Goal: Task Accomplishment & Management: Manage account settings

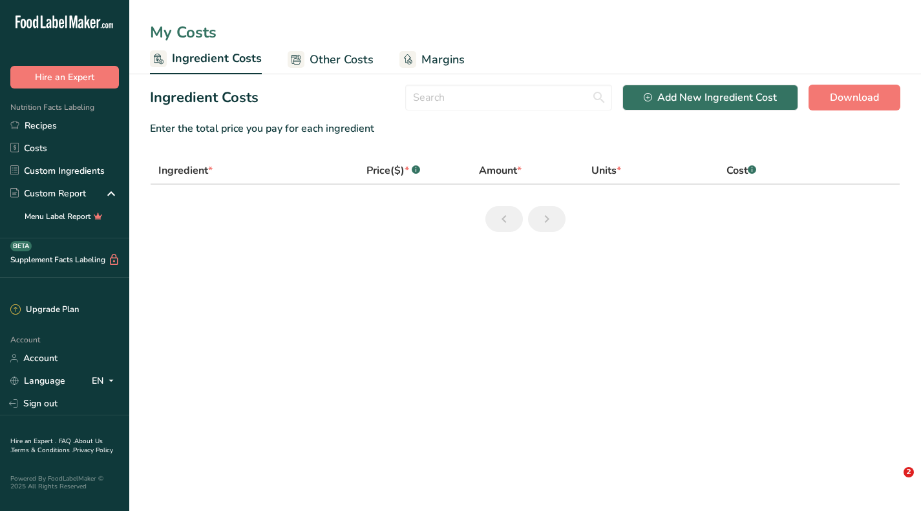
drag, startPoint x: 0, startPoint y: 0, endPoint x: 85, endPoint y: 167, distance: 187.7
click at [85, 167] on link "Custom Ingredients" at bounding box center [64, 171] width 129 height 23
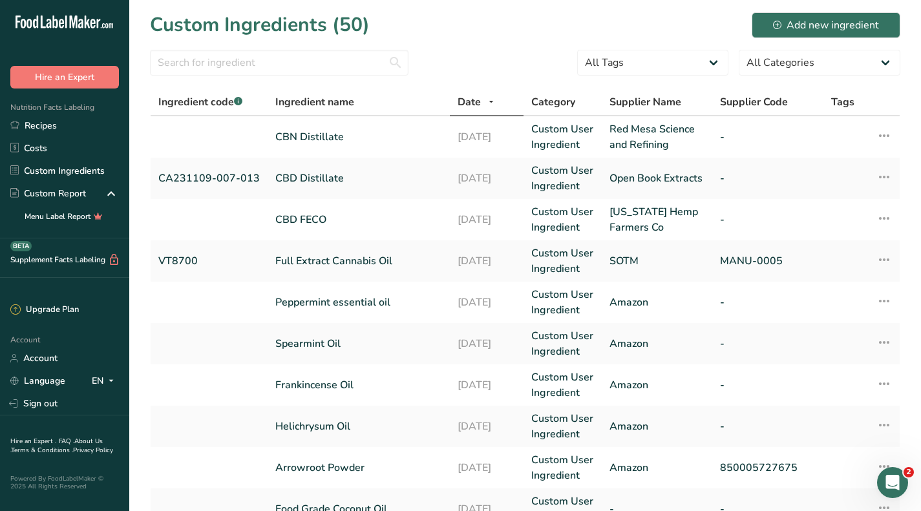
click at [473, 102] on span "Date" at bounding box center [469, 102] width 23 height 16
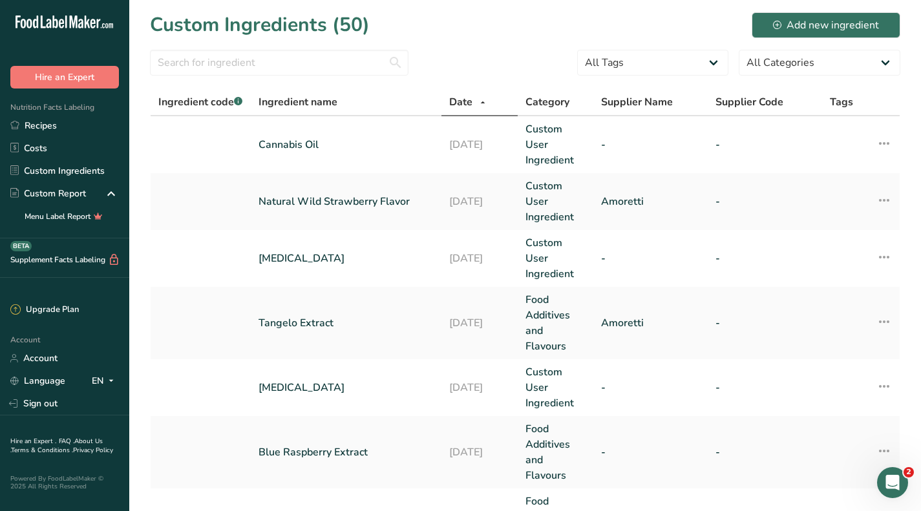
click at [473, 102] on span "Date" at bounding box center [460, 102] width 23 height 16
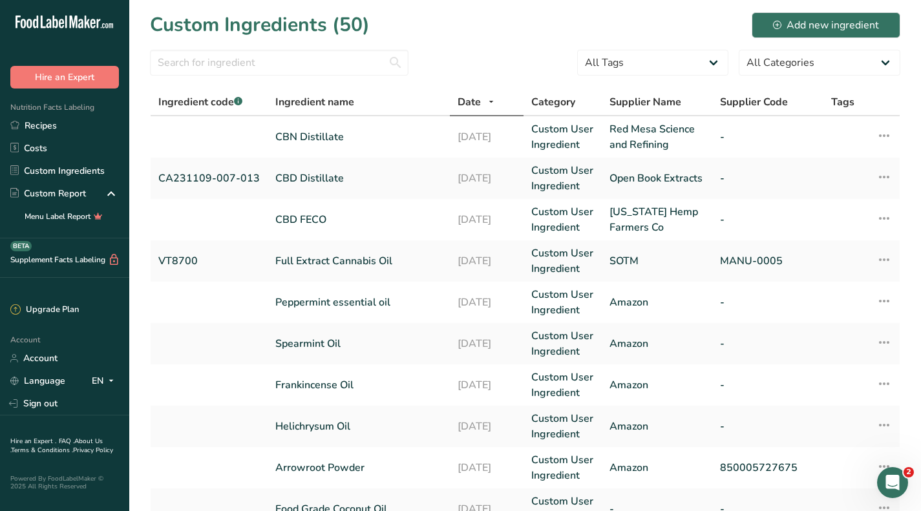
click at [361, 298] on link "Peppermint essential oil" at bounding box center [358, 303] width 167 height 16
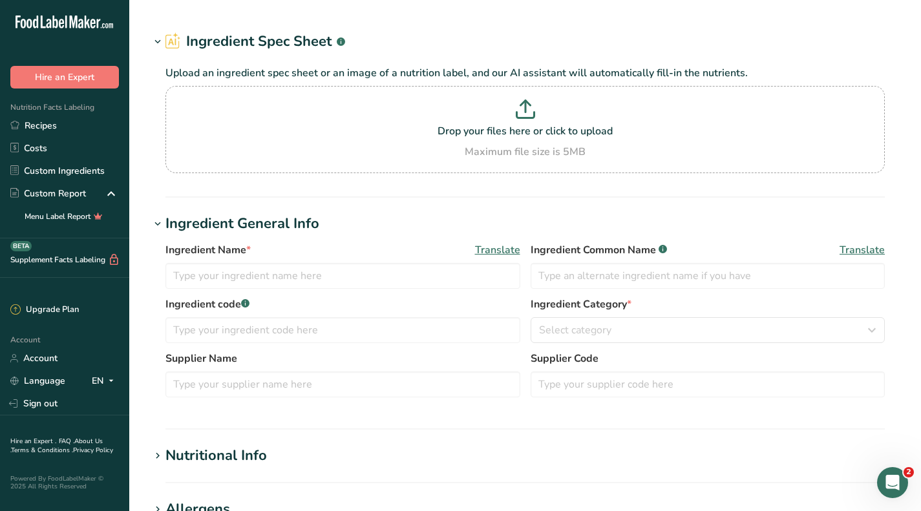
type input "Peppermint essential oil"
type input "Amazon"
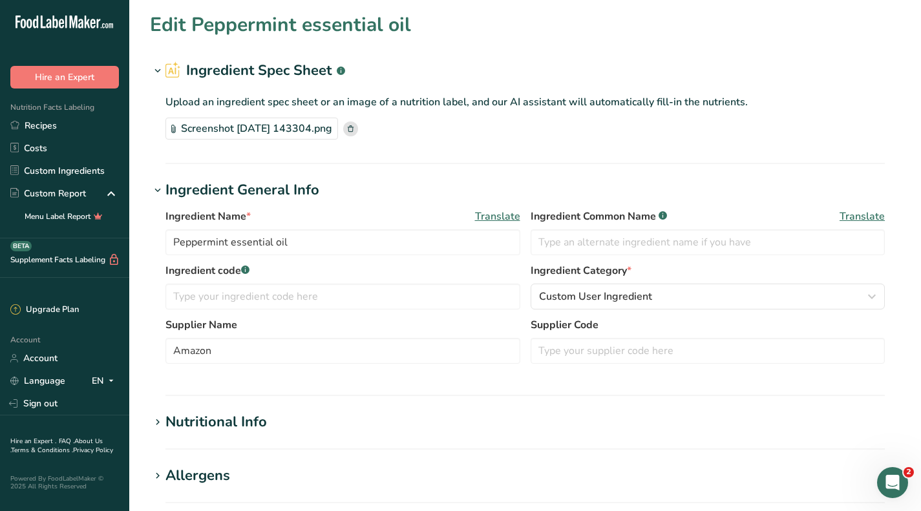
click at [312, 131] on div "Screenshot [DATE] 143304.png" at bounding box center [252, 129] width 173 height 22
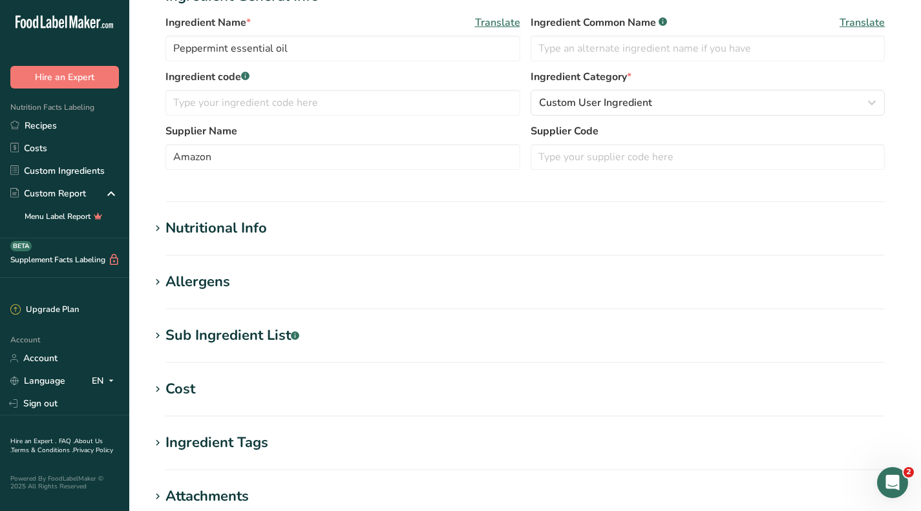
click at [187, 397] on div "Cost" at bounding box center [181, 389] width 30 height 21
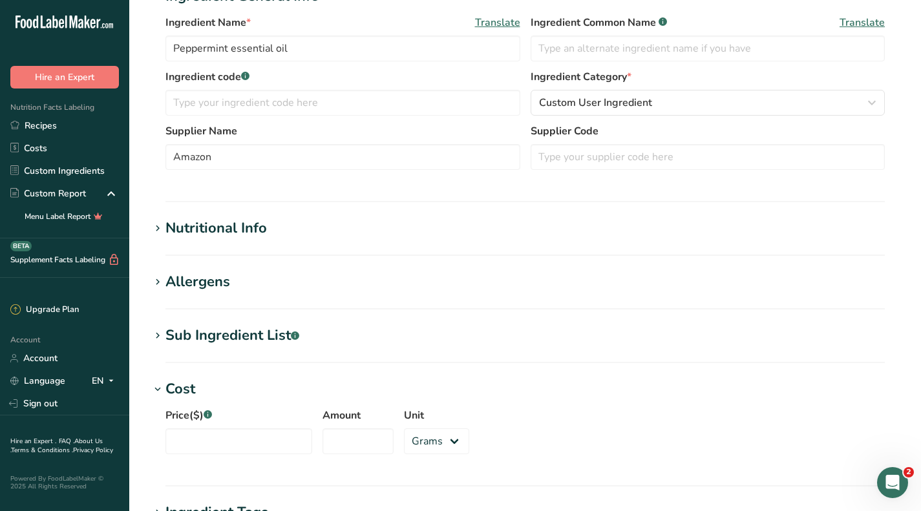
scroll to position [453, 0]
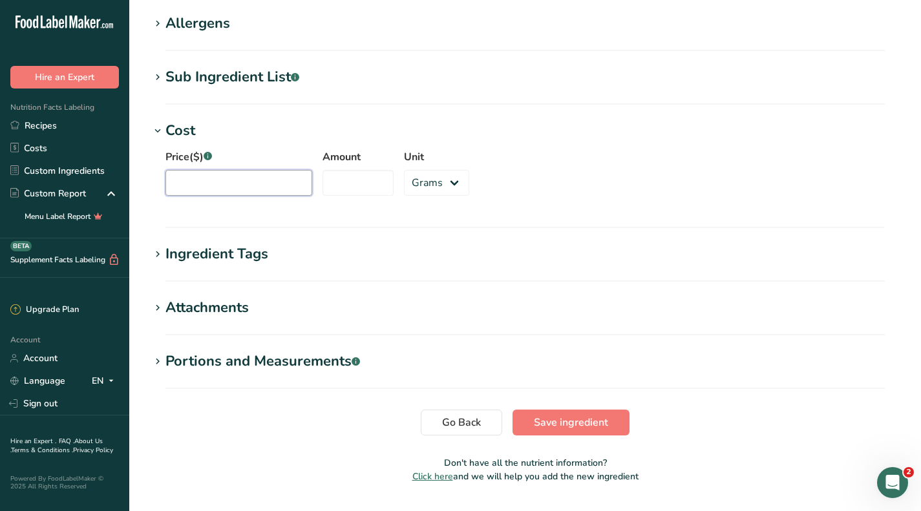
click at [239, 193] on input "Price($) .a-a{fill:#347362;}.b-a{fill:#fff;}" at bounding box center [239, 183] width 147 height 26
type input "24.29"
click at [334, 191] on input "Amount" at bounding box center [358, 183] width 71 height 26
type input "473"
click at [579, 129] on h1 "Cost" at bounding box center [525, 130] width 751 height 21
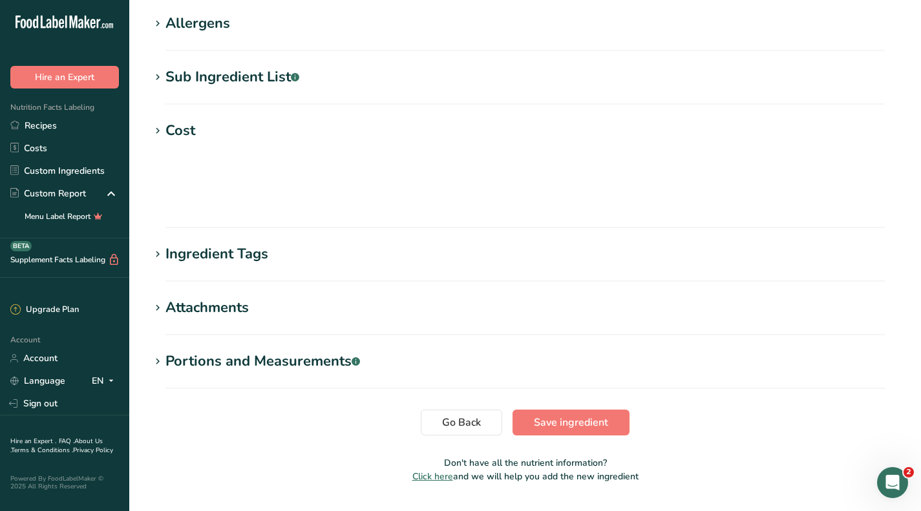
scroll to position [417, 0]
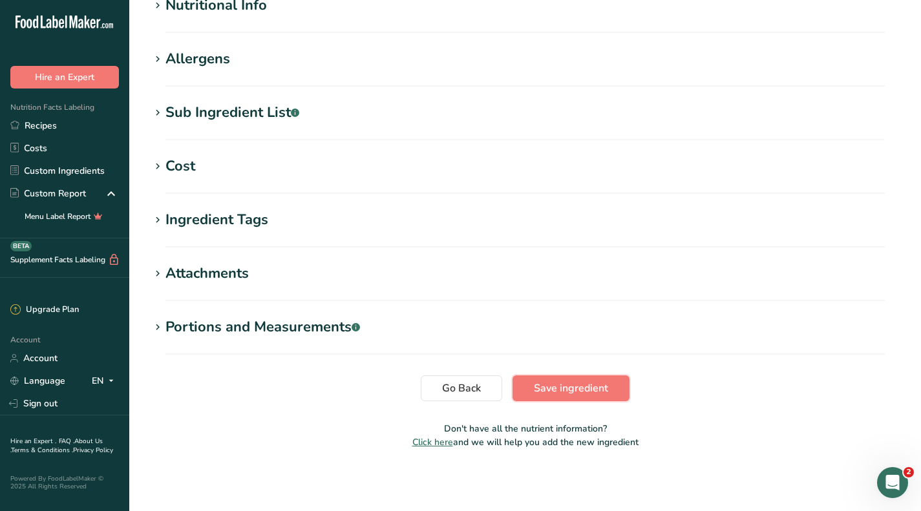
click at [555, 381] on span "Save ingredient" at bounding box center [571, 389] width 74 height 16
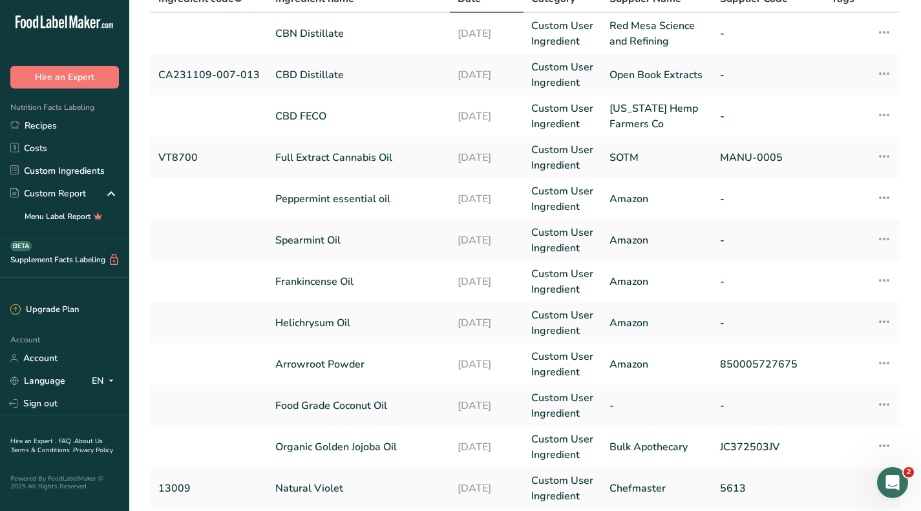
scroll to position [129, 0]
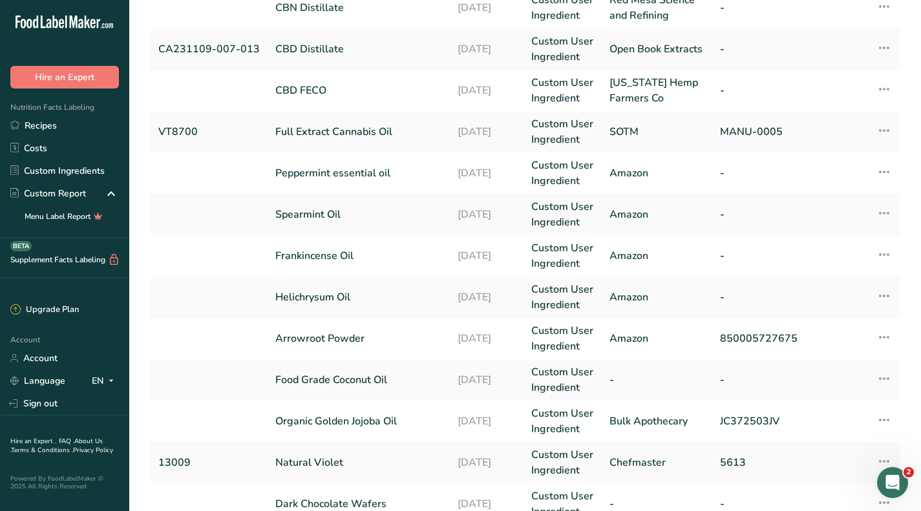
click at [330, 418] on link "Organic Golden Jojoba Oil" at bounding box center [358, 422] width 167 height 16
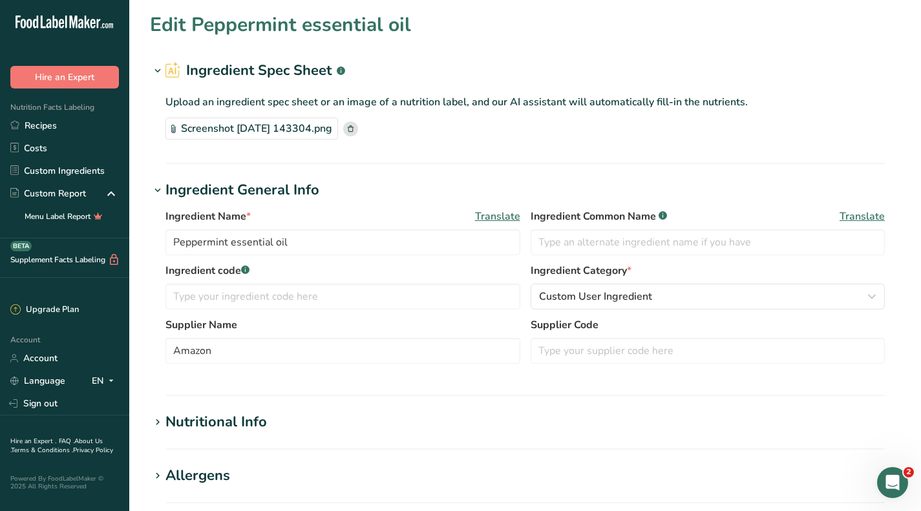
type input "Organic Golden Jojoba Oil"
type input "Bulk Apothecary"
type input "JC372503JV"
click at [241, 129] on div "#142854 Jojoba Golden Organic COA -BA.pdf" at bounding box center [286, 129] width 240 height 22
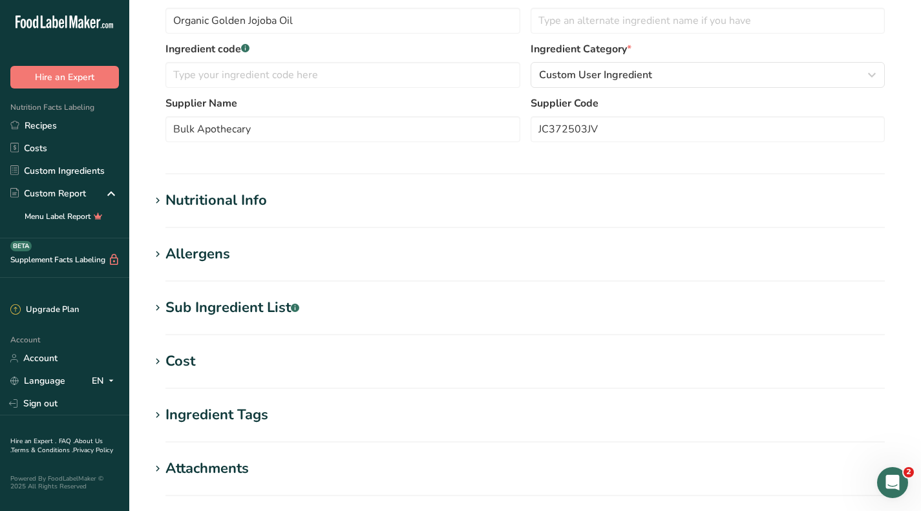
scroll to position [259, 0]
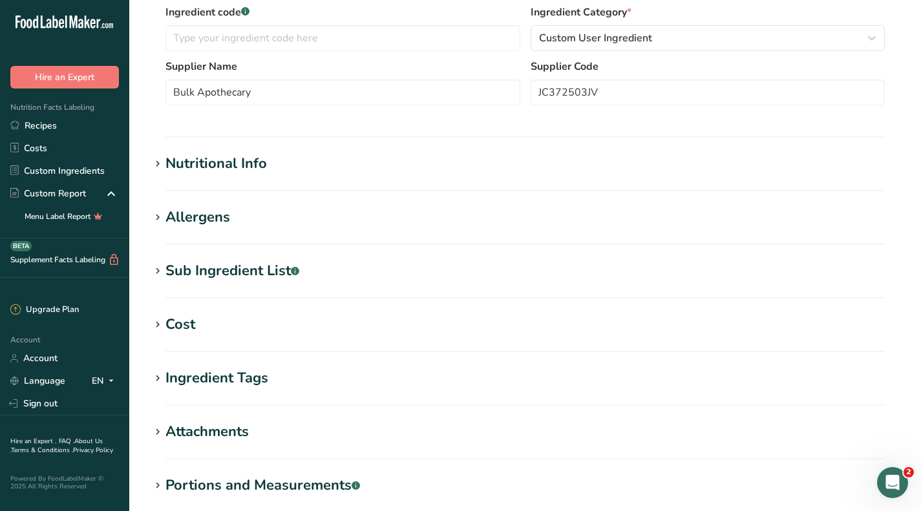
click at [197, 327] on h1 "Cost" at bounding box center [525, 324] width 751 height 21
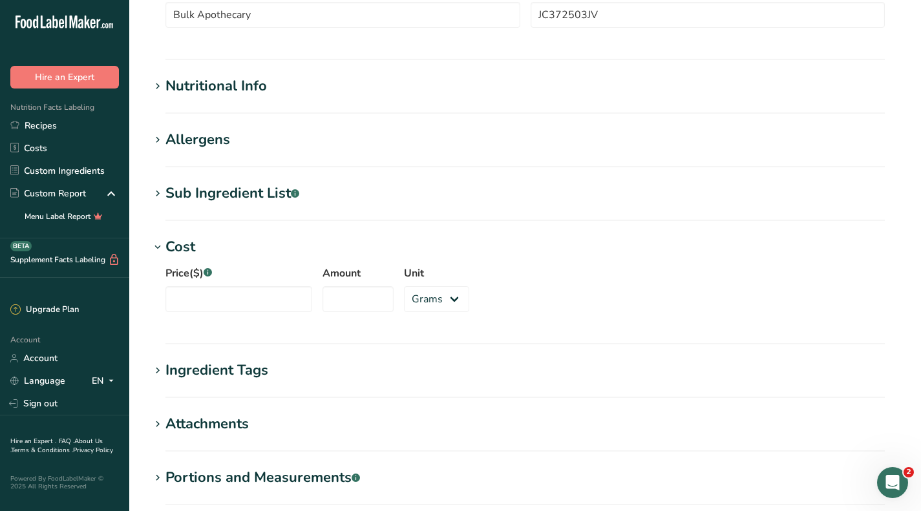
scroll to position [388, 0]
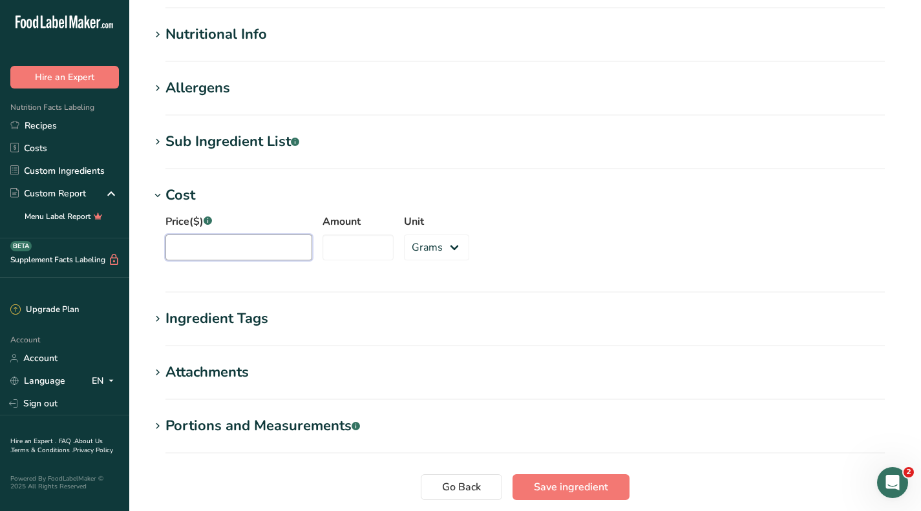
click at [194, 240] on input "Price($) .a-a{fill:#347362;}.b-a{fill:#fff;}" at bounding box center [239, 248] width 147 height 26
type input "317.90"
type input "28"
click at [443, 239] on select "Grams kg mg mcg lb oz" at bounding box center [436, 248] width 65 height 26
select select "12"
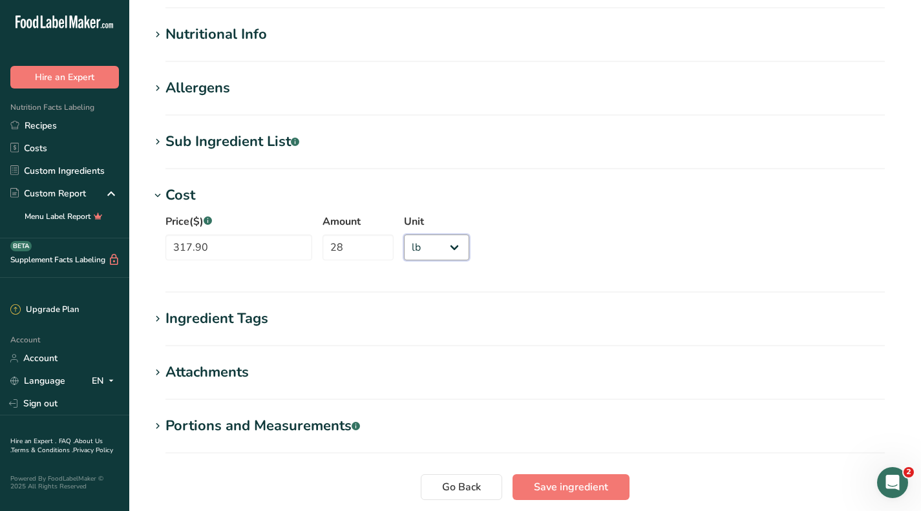
click at [404, 235] on select "Grams kg mg mcg lb oz" at bounding box center [436, 248] width 65 height 26
drag, startPoint x: 592, startPoint y: 488, endPoint x: 577, endPoint y: 358, distance: 131.4
click at [592, 489] on span "Save ingredient" at bounding box center [571, 488] width 74 height 16
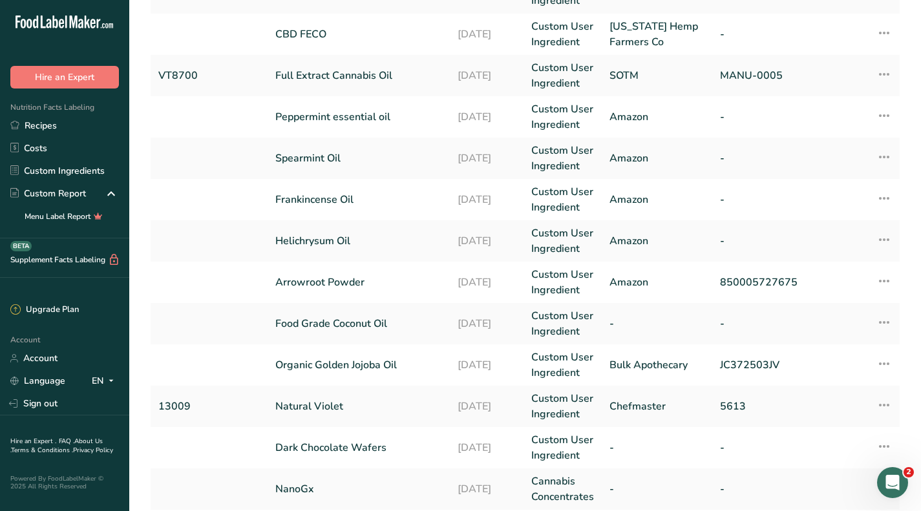
scroll to position [194, 0]
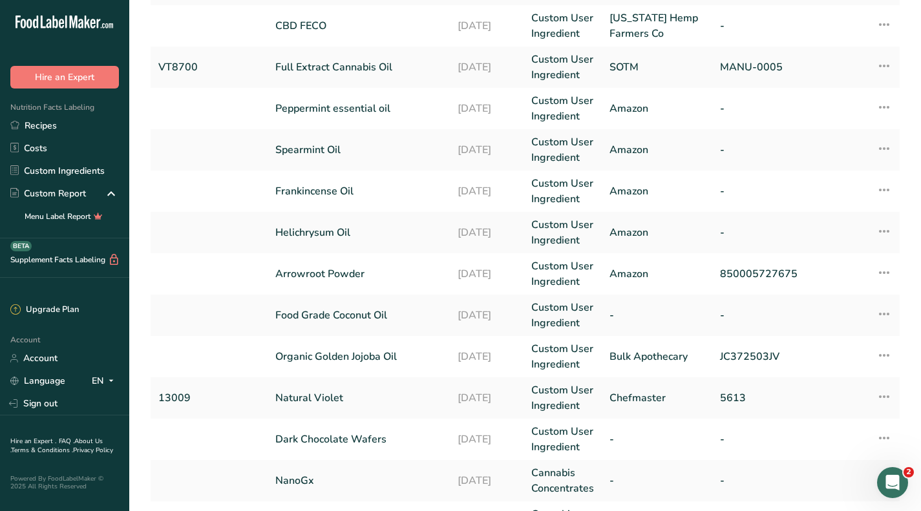
click at [333, 314] on link "Food Grade Coconut Oil" at bounding box center [358, 316] width 167 height 16
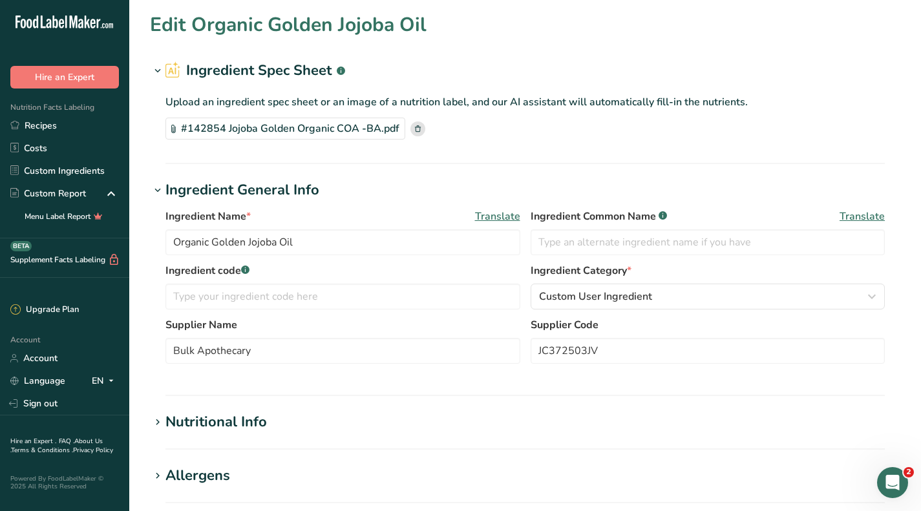
type input "Food Grade Coconut Oil"
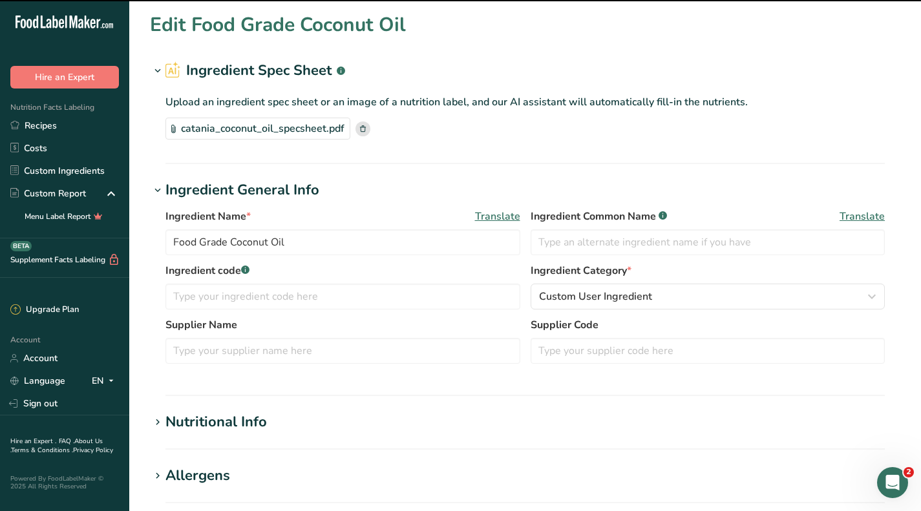
click at [321, 131] on div "catania_coconut_oil_specsheet.pdf" at bounding box center [258, 129] width 185 height 22
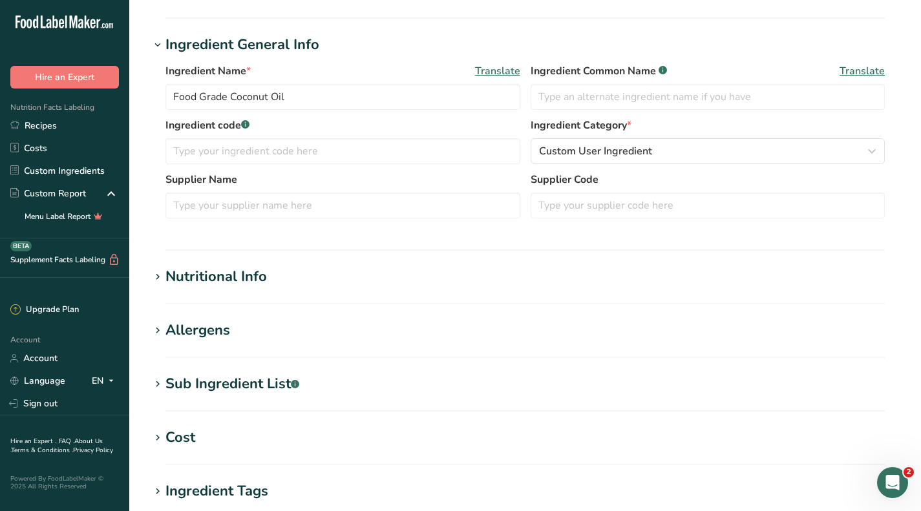
scroll to position [194, 0]
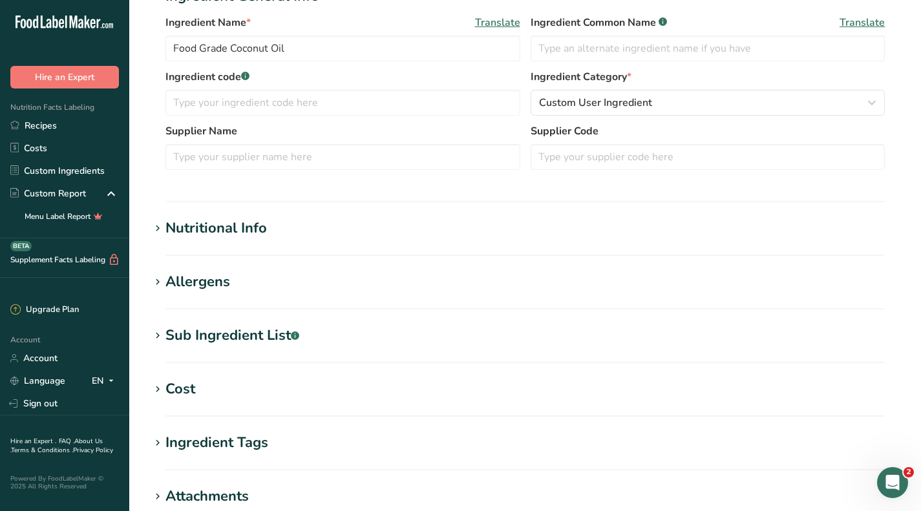
click at [186, 391] on div "Cost" at bounding box center [181, 389] width 30 height 21
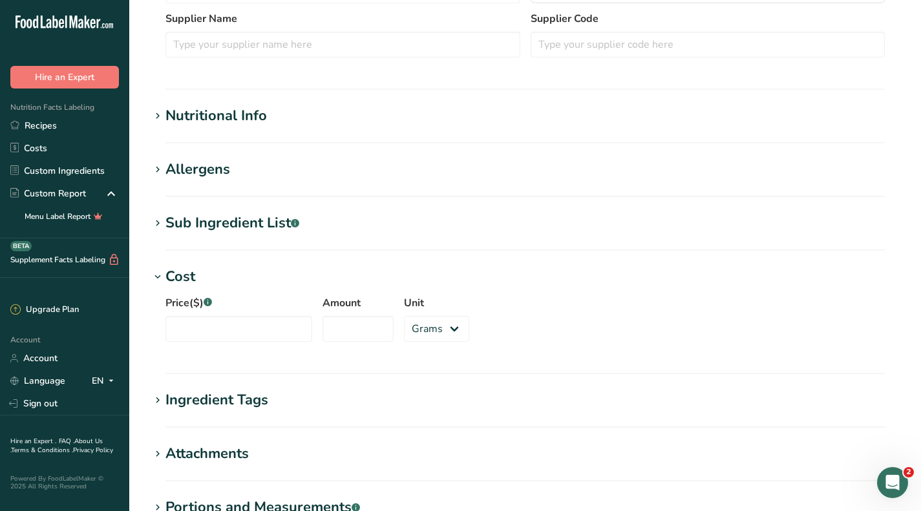
scroll to position [323, 0]
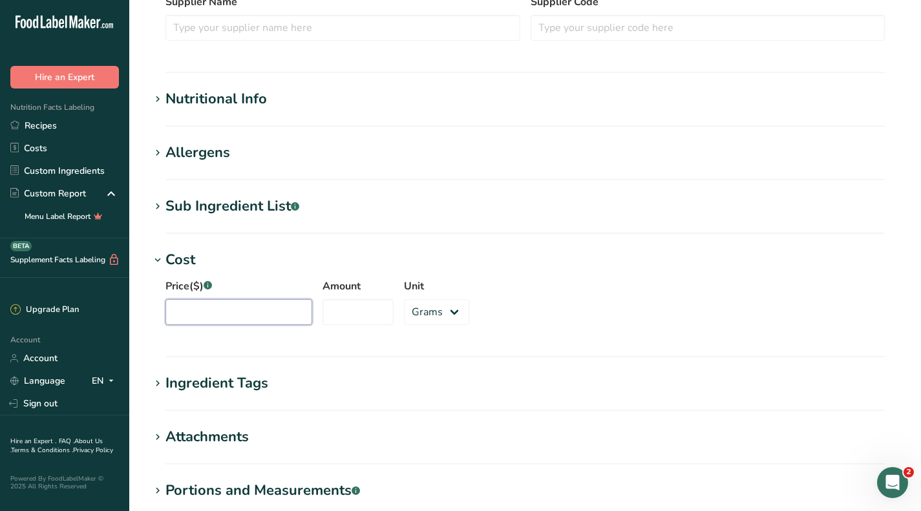
click at [208, 317] on input "Price($) .a-a{fill:#347362;}.b-a{fill:#fff;}" at bounding box center [239, 312] width 147 height 26
type input "141.99"
click at [345, 319] on input "Amount" at bounding box center [358, 312] width 71 height 26
type input "35"
drag, startPoint x: 429, startPoint y: 312, endPoint x: 423, endPoint y: 325, distance: 13.3
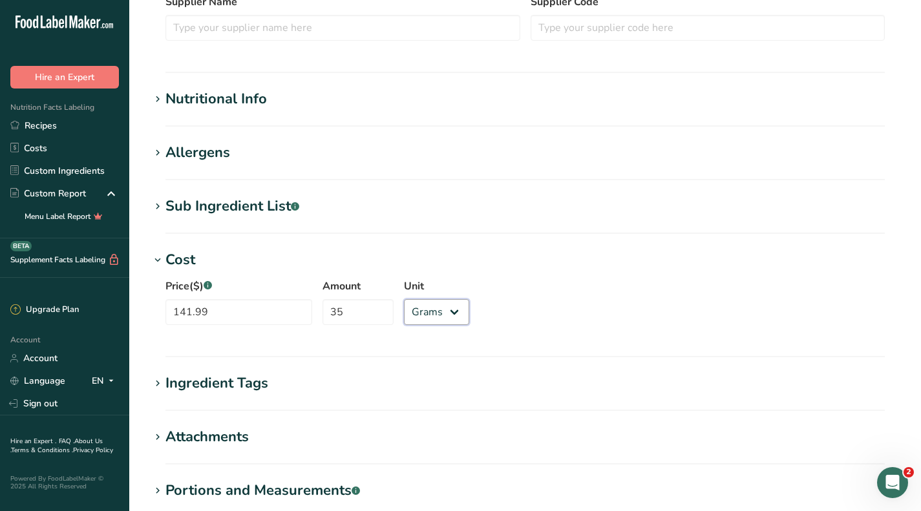
click at [429, 312] on select "Grams kg mg mcg lb oz" at bounding box center [436, 312] width 65 height 26
select select "12"
click at [404, 299] on select "Grams kg mg mcg lb oz" at bounding box center [436, 312] width 65 height 26
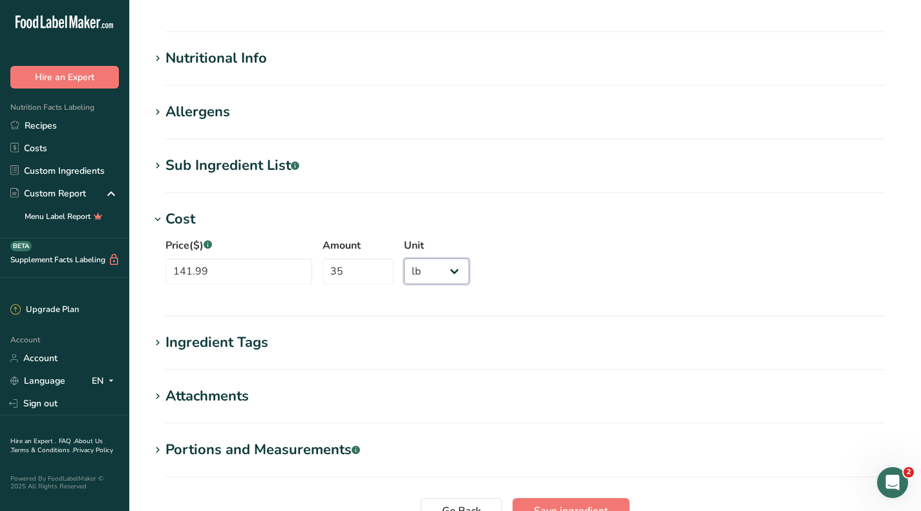
scroll to position [487, 0]
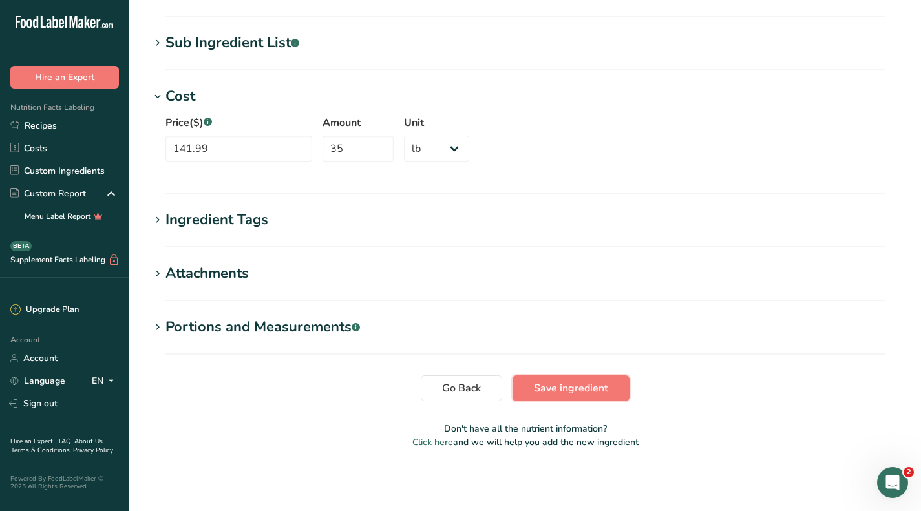
click at [586, 385] on span "Save ingredient" at bounding box center [571, 389] width 74 height 16
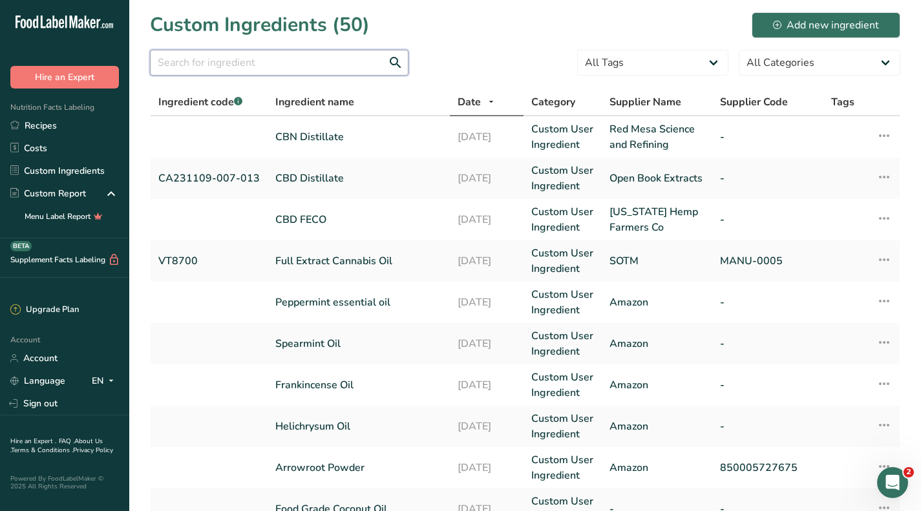
click at [276, 65] on input "text" at bounding box center [279, 63] width 259 height 26
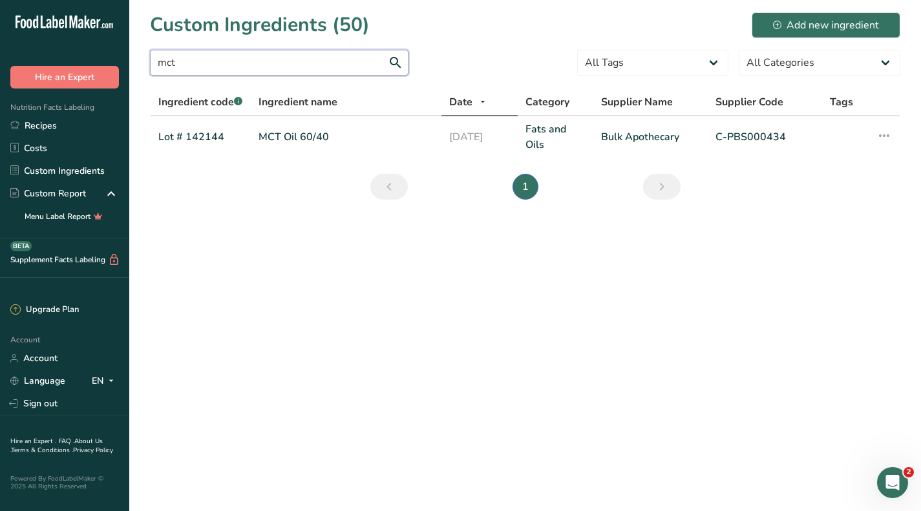
type input "mct"
click at [322, 127] on td "MCT Oil 60/40" at bounding box center [346, 136] width 191 height 41
click at [308, 129] on td "MCT Oil 60/40" at bounding box center [346, 136] width 191 height 41
click at [299, 143] on link "MCT Oil 60/40" at bounding box center [346, 137] width 175 height 16
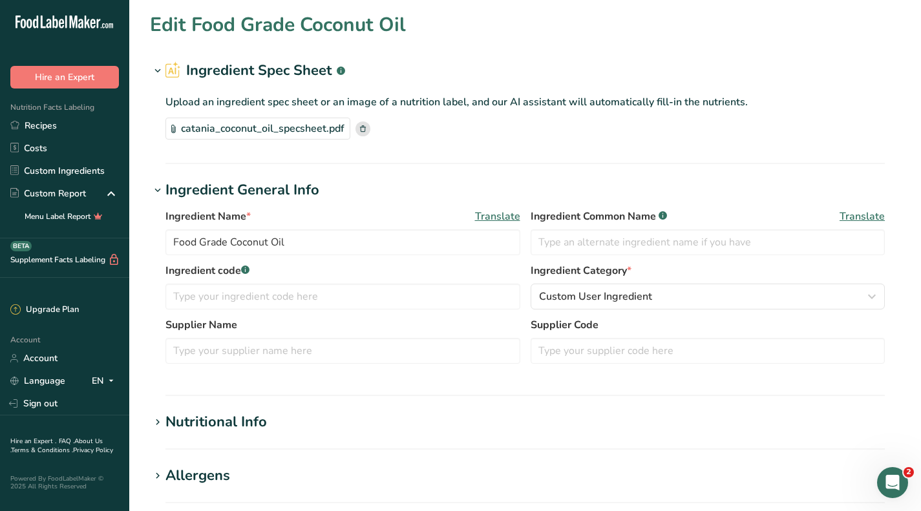
type input "MCT Oil 60/40"
type input "Lot # 142144"
type input "Bulk Apothecary"
type input "C-PBS000434"
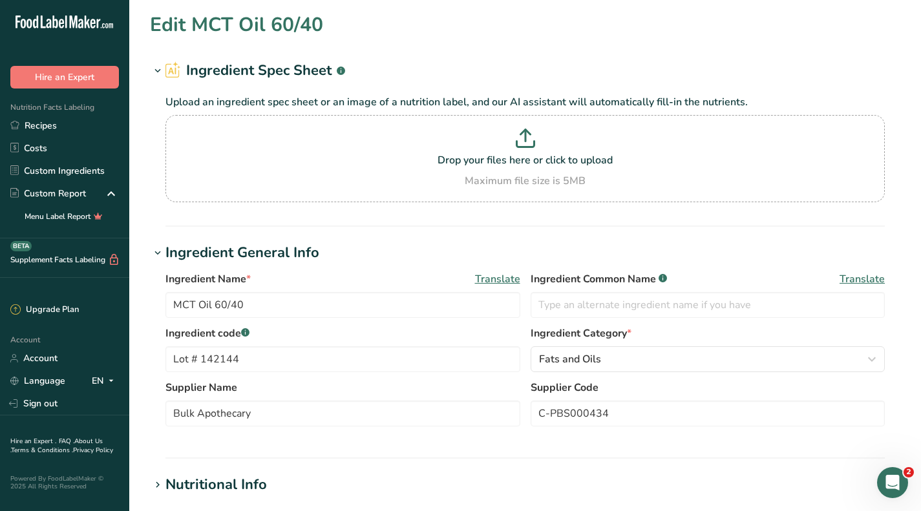
click at [473, 163] on p "Drop your files here or click to upload" at bounding box center [525, 161] width 713 height 16
click at [473, 163] on input "Drop your files here or click to upload Maximum file size is 5MB" at bounding box center [526, 158] width 720 height 87
click at [519, 129] on icon at bounding box center [525, 138] width 19 height 19
click at [519, 129] on input "Drop your files here or click to upload Maximum file size is 5MB" at bounding box center [526, 158] width 720 height 87
type input "C:\fakepath\mct oil spec.pdf"
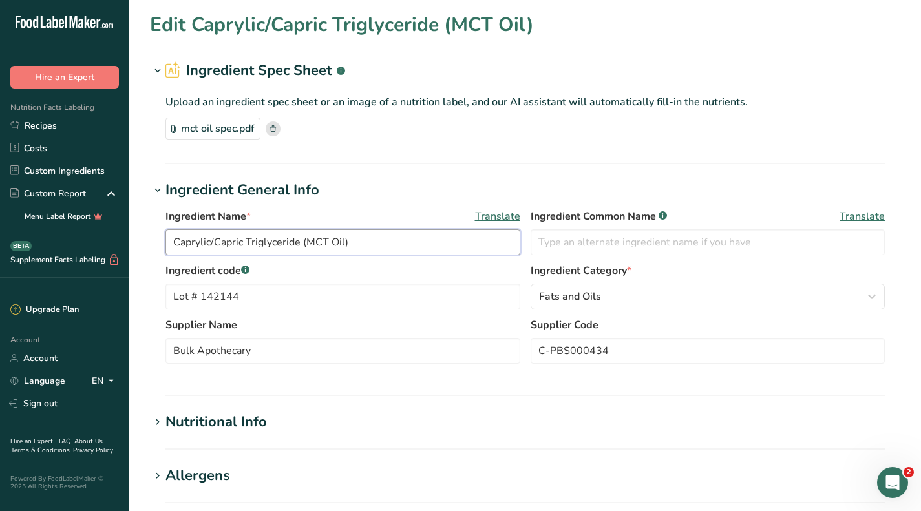
click at [303, 236] on input "Caprylic/Capric Triglyceride (MCT Oil)" at bounding box center [343, 243] width 355 height 26
click at [306, 238] on input "Caprylic/Capric Triglyceride (MCT Oil)" at bounding box center [343, 243] width 355 height 26
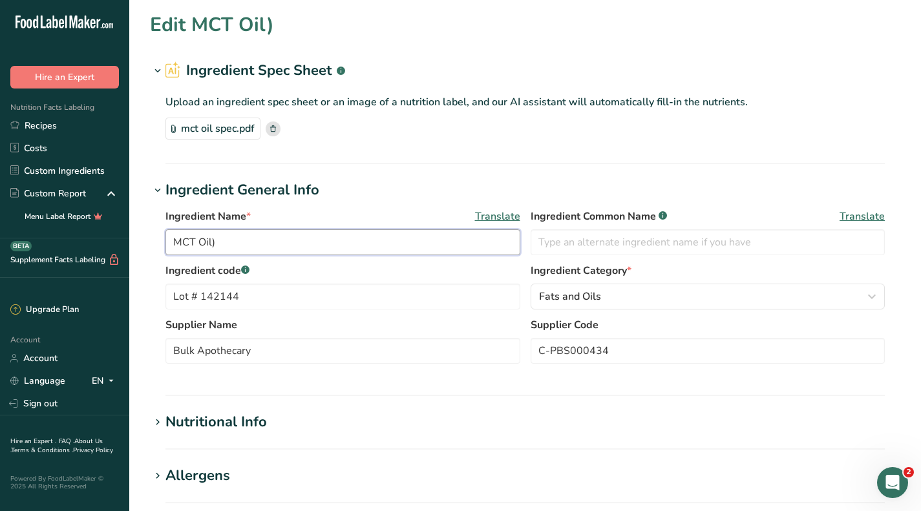
click at [306, 238] on input "MCT Oil)" at bounding box center [343, 243] width 355 height 26
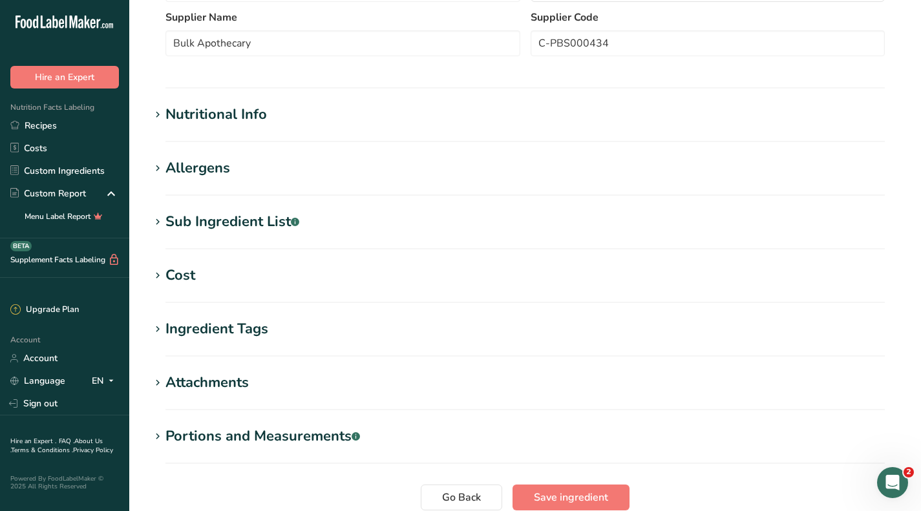
scroll to position [323, 0]
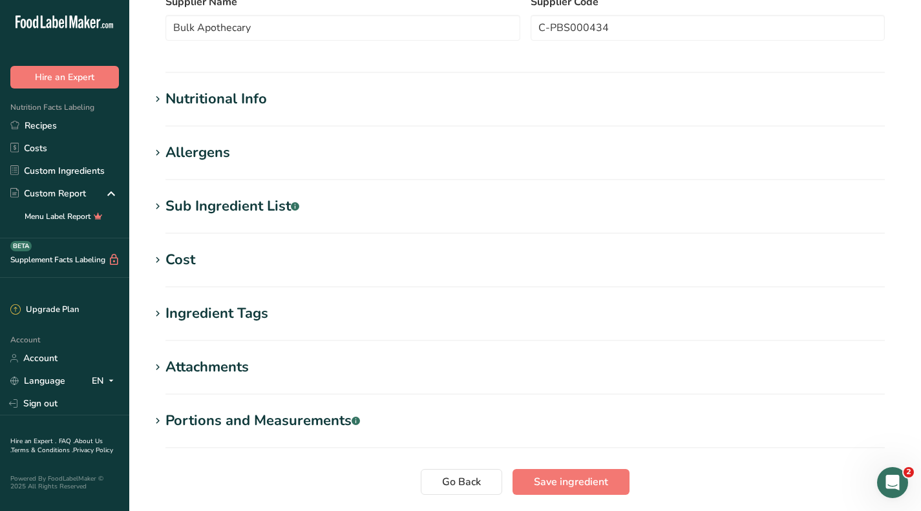
type input "MCT Oil"
click at [160, 253] on icon at bounding box center [158, 261] width 12 height 18
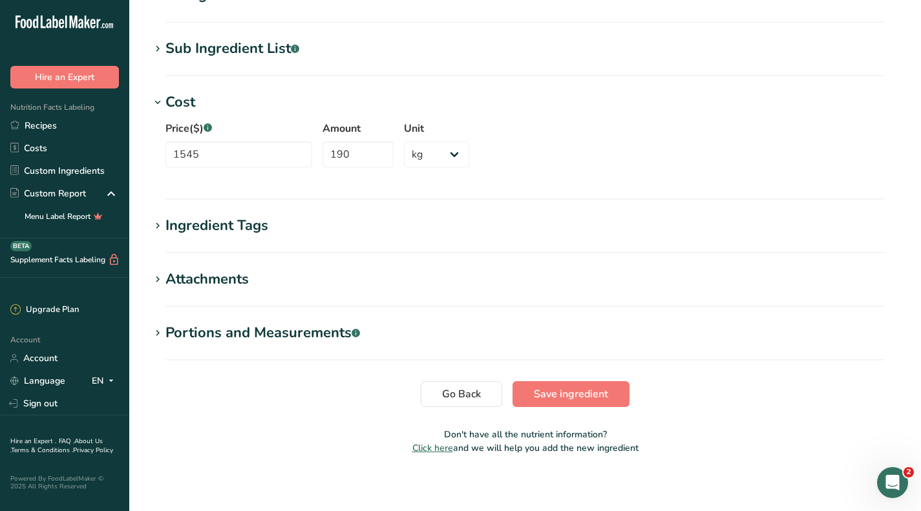
scroll to position [487, 0]
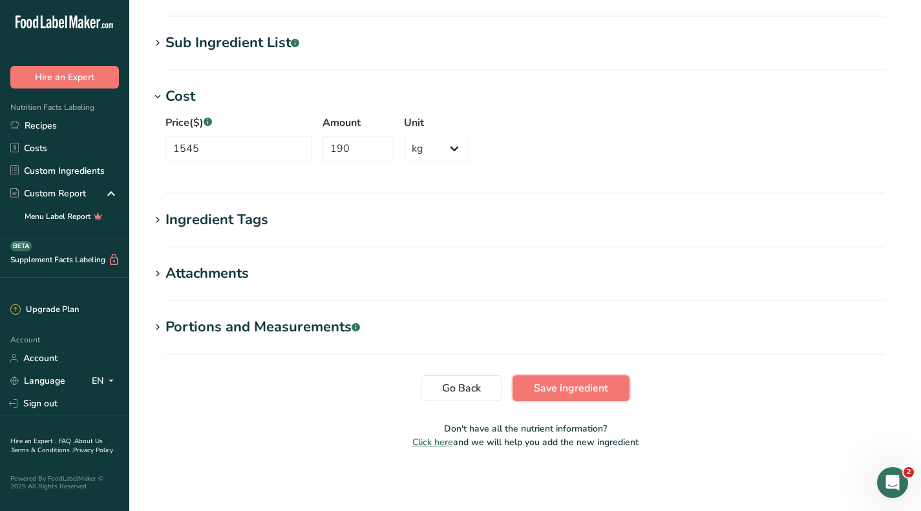
click at [586, 385] on span "Save ingredient" at bounding box center [571, 389] width 74 height 16
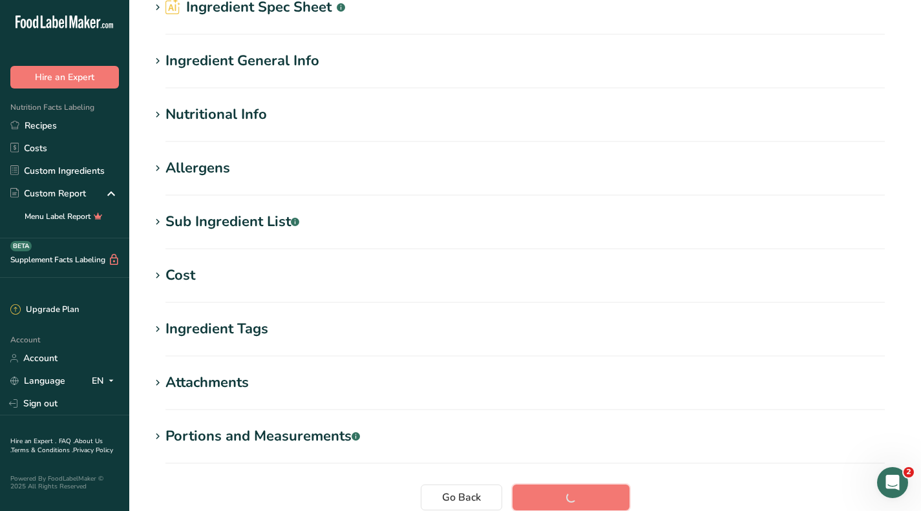
scroll to position [0, 0]
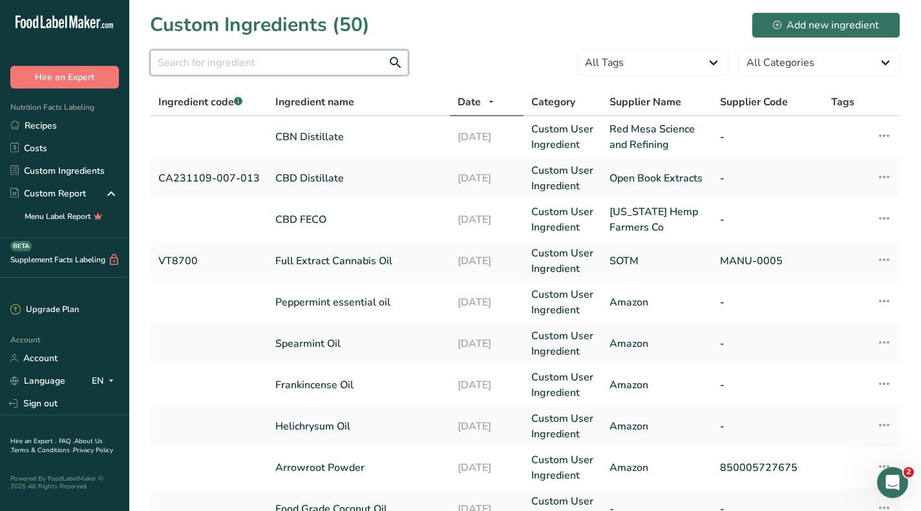
click at [279, 67] on input "text" at bounding box center [279, 63] width 259 height 26
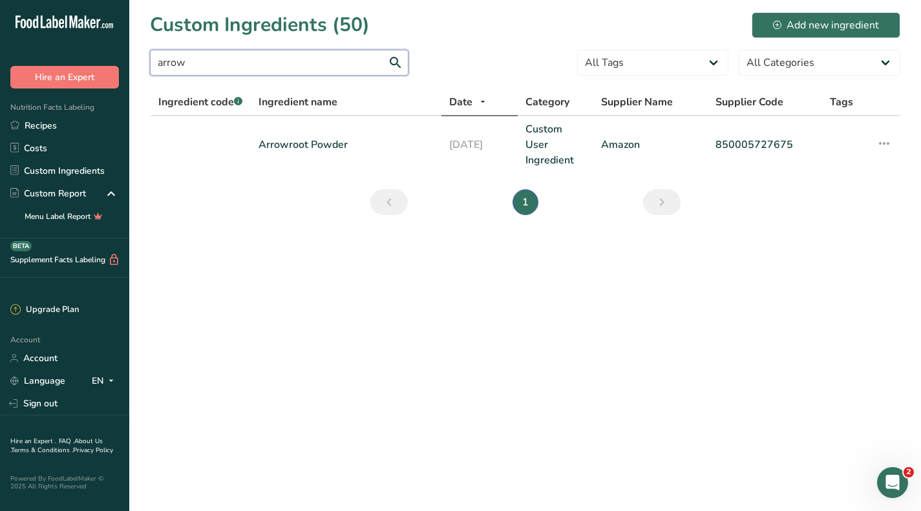
type input "arrow"
click at [328, 142] on link "Arrowroot Powder" at bounding box center [346, 145] width 175 height 16
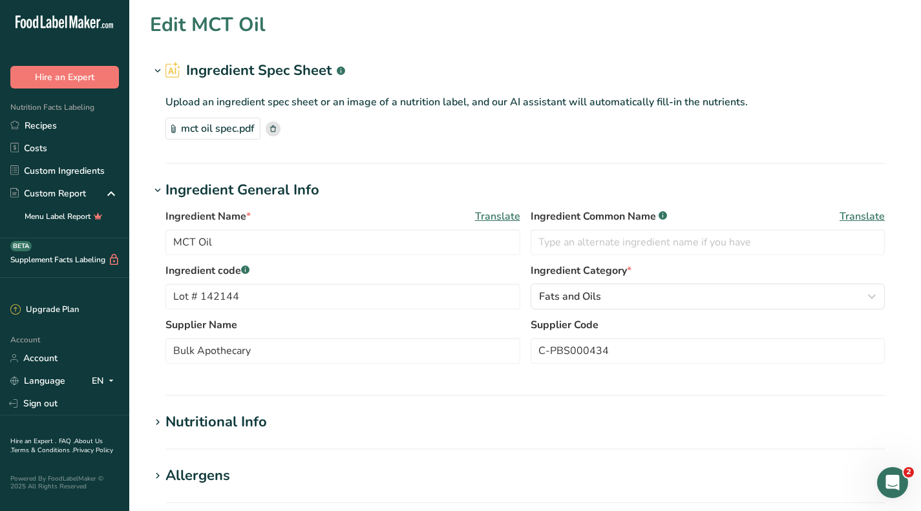
type input "Arrowroot Powder"
type input "Amazon"
type input "850005727675"
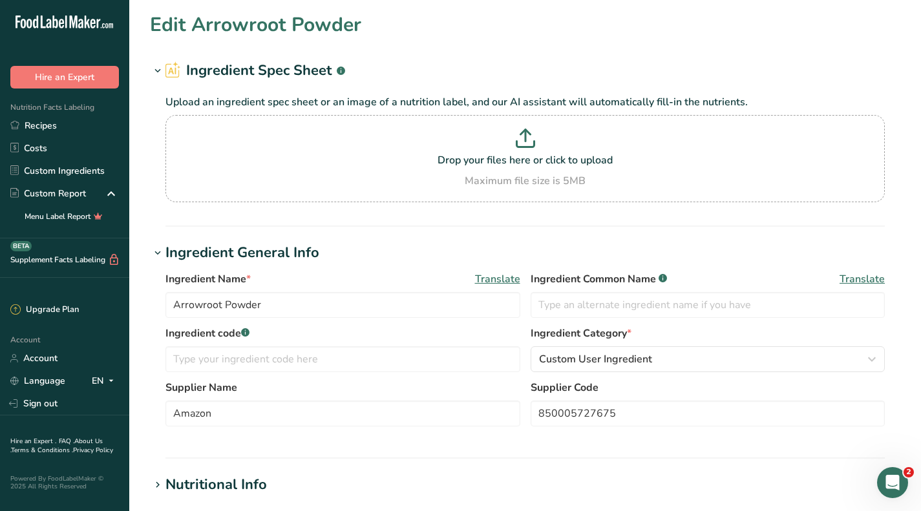
click at [550, 155] on p "Drop your files here or click to upload" at bounding box center [525, 161] width 713 height 16
click at [550, 155] on input "Drop your files here or click to upload Maximum file size is 5MB" at bounding box center [526, 158] width 720 height 87
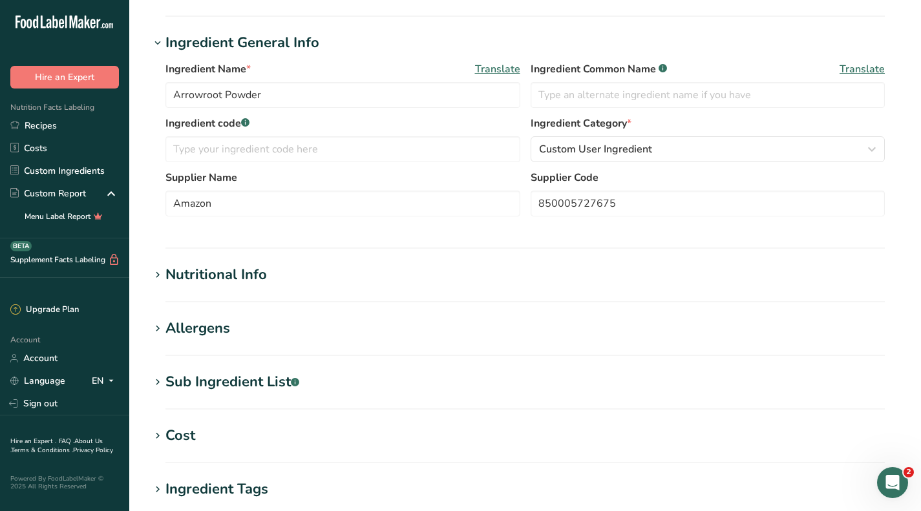
scroll to position [259, 0]
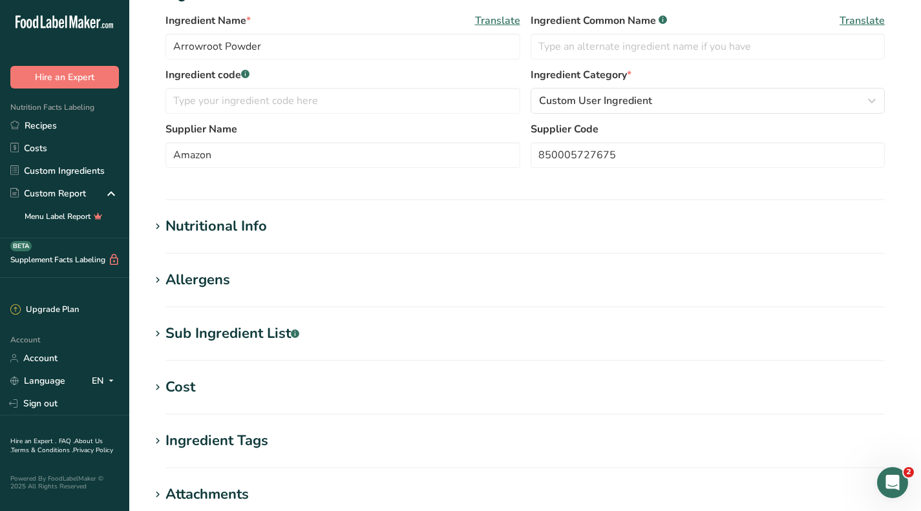
click at [174, 392] on div "Cost" at bounding box center [181, 387] width 30 height 21
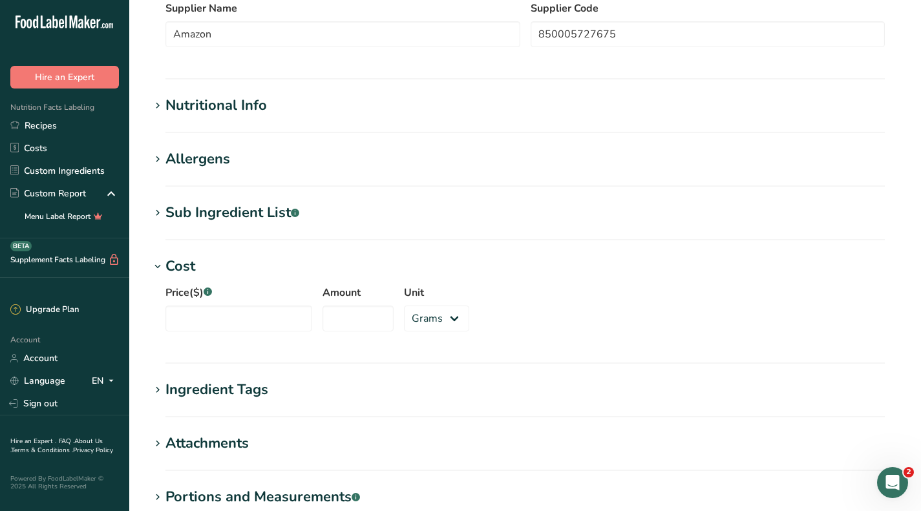
scroll to position [388, 0]
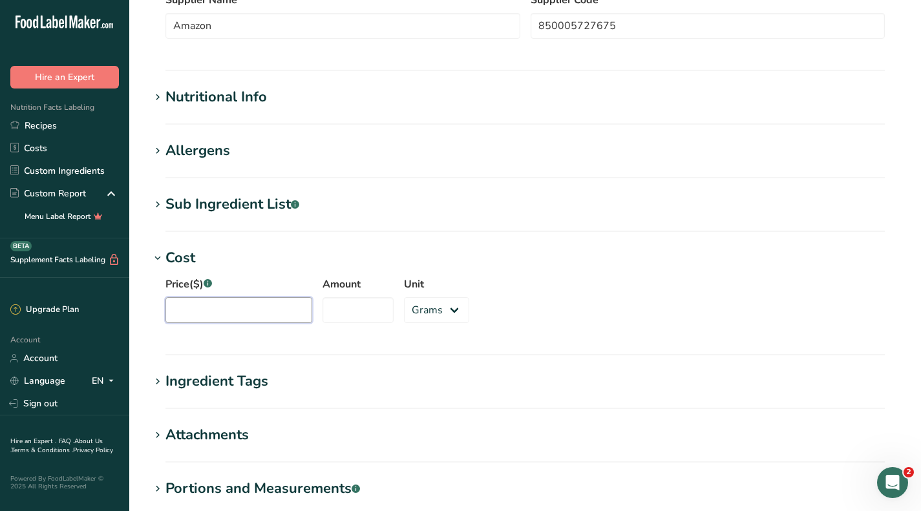
click at [214, 313] on input "Price($) .a-a{fill:#347362;}.b-a{fill:#fff;}" at bounding box center [239, 310] width 147 height 26
type input "1"
type input "21.99"
click at [331, 304] on input "Amount" at bounding box center [358, 310] width 71 height 26
type input "1814"
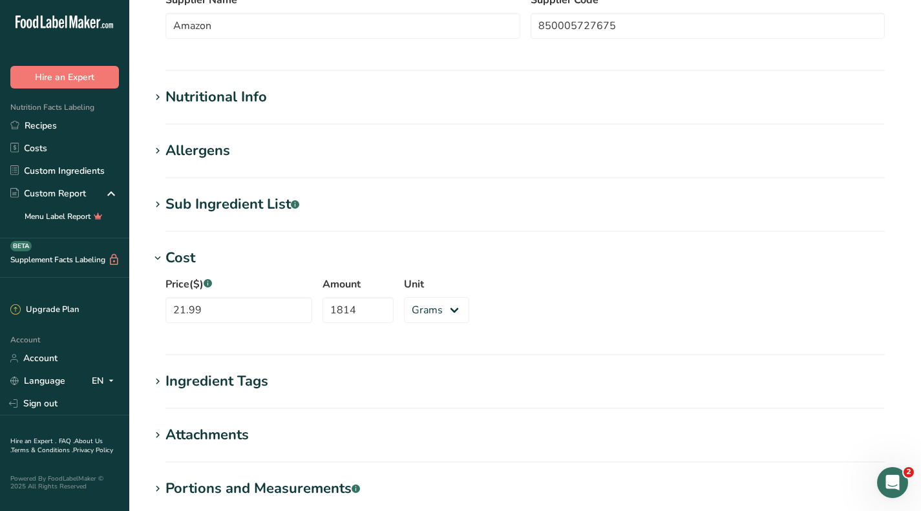
click at [569, 307] on div "Price($) .a-a{fill:#347362;}.b-a{fill:#fff;} 21.99 Amount 1814 Unit Grams kg mg…" at bounding box center [525, 304] width 751 height 70
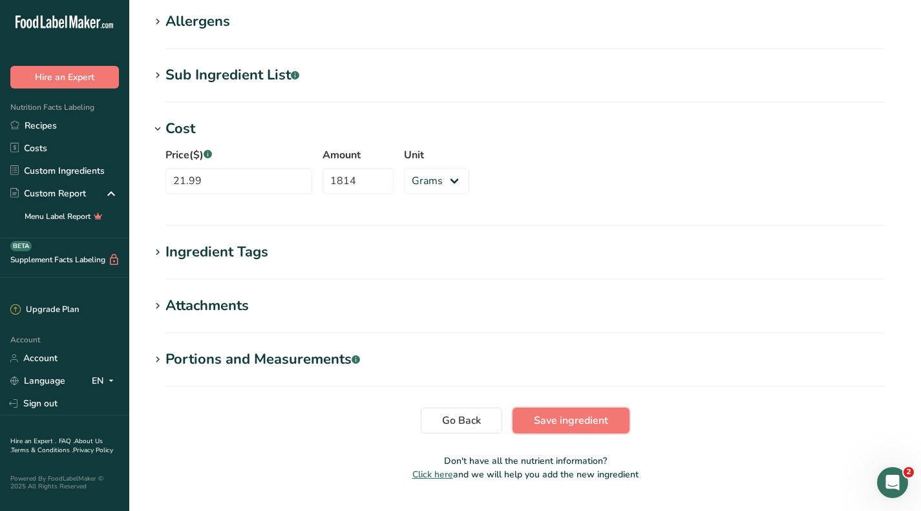
click at [605, 424] on span "Save ingredient" at bounding box center [571, 421] width 74 height 16
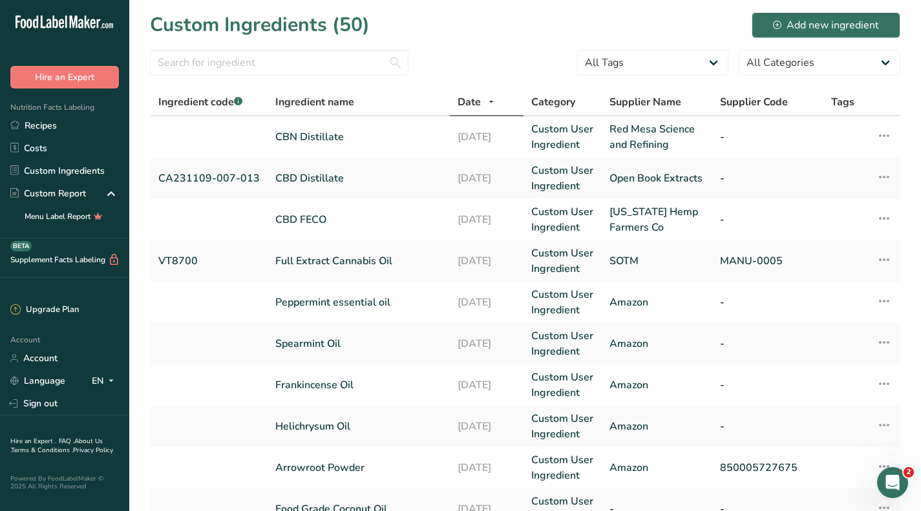
scroll to position [129, 0]
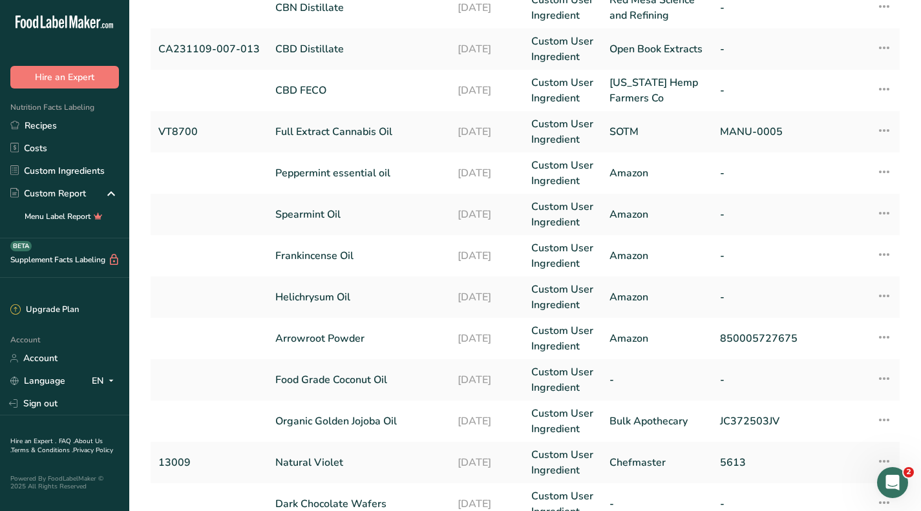
click at [372, 305] on link "Helichrysum Oil" at bounding box center [358, 298] width 167 height 16
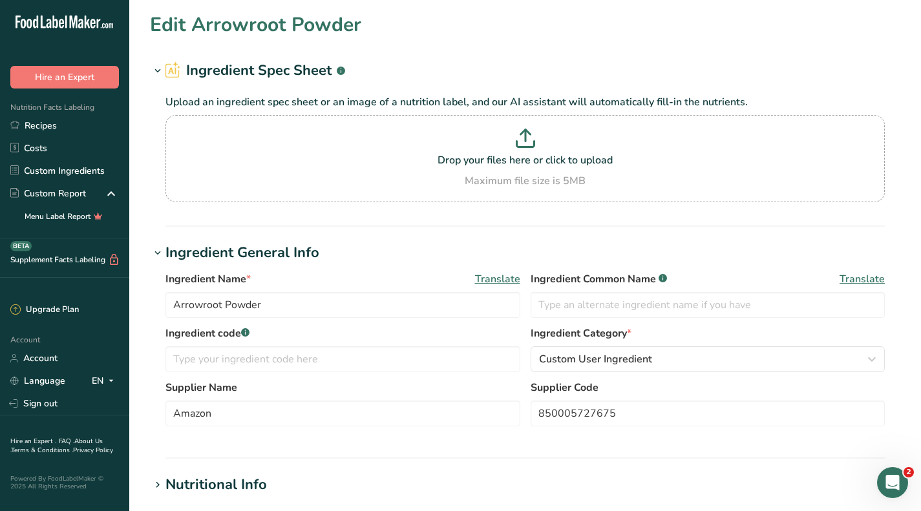
type input "Helichrysum Oil"
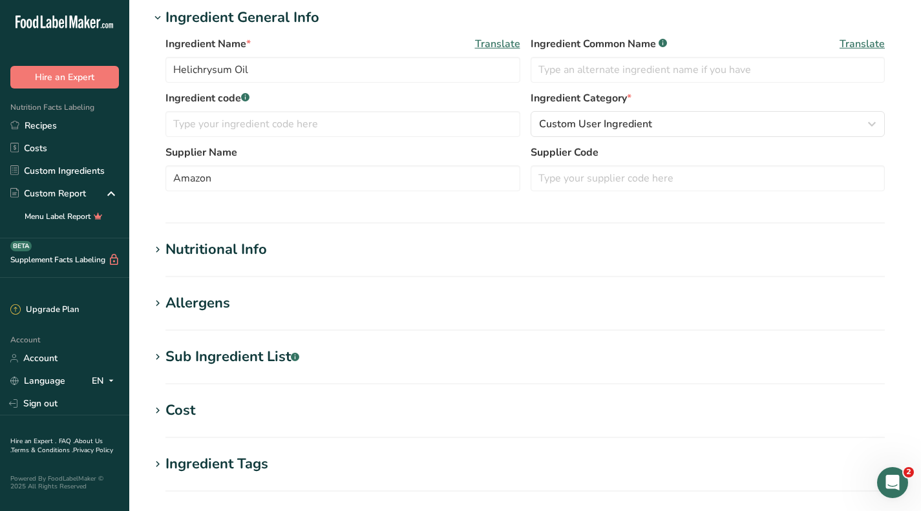
scroll to position [194, 0]
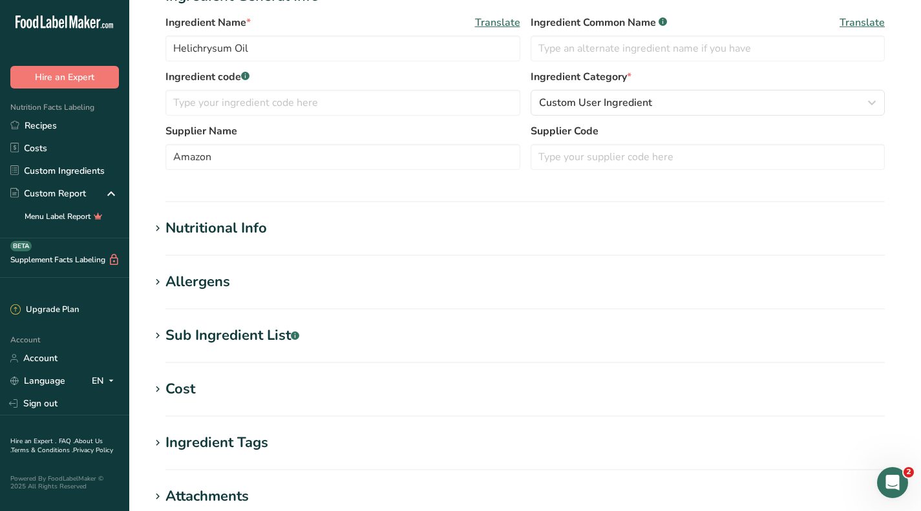
click at [178, 388] on div "Cost" at bounding box center [181, 389] width 30 height 21
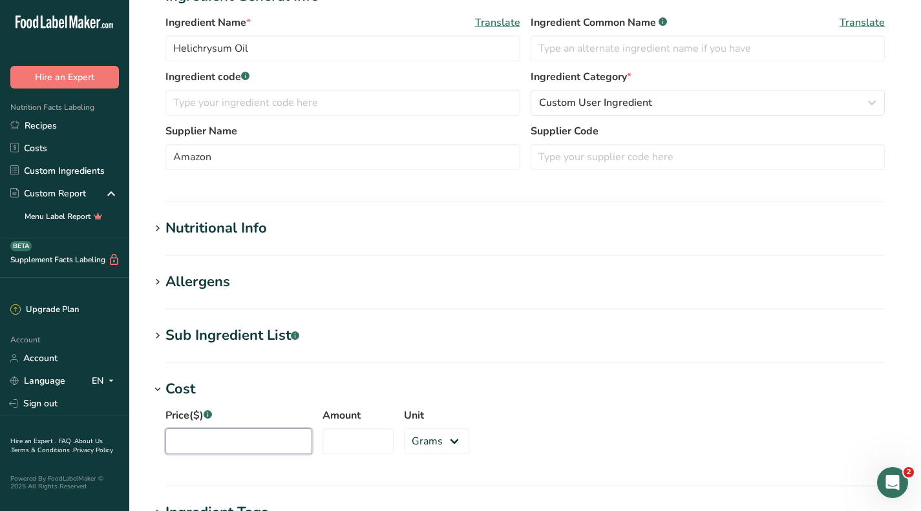
click at [221, 444] on input "Price($) .a-a{fill:#347362;}.b-a{fill:#fff;}" at bounding box center [239, 442] width 147 height 26
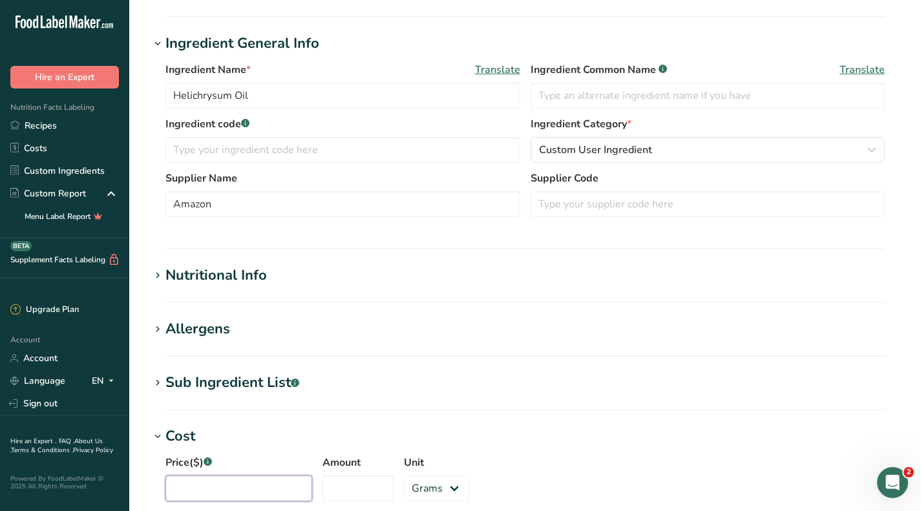
scroll to position [259, 0]
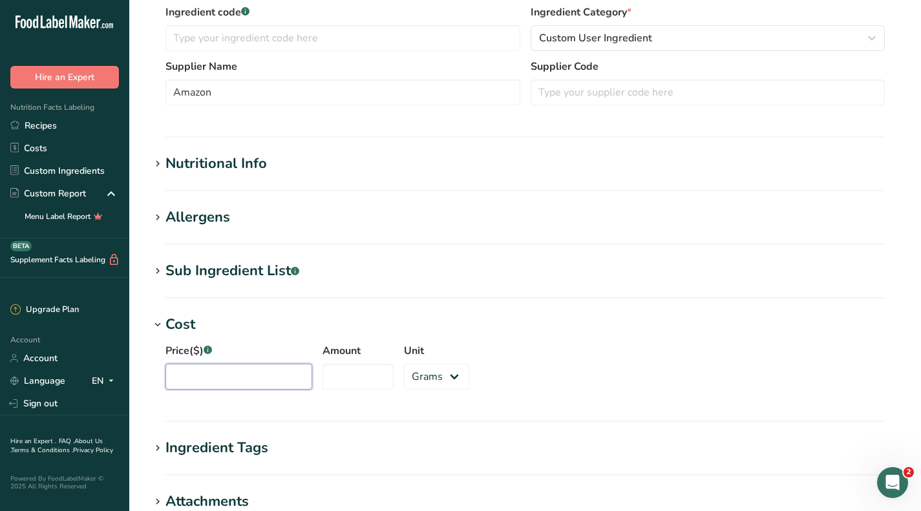
click at [247, 380] on input "Price($) .a-a{fill:#347362;}.b-a{fill:#fff;}" at bounding box center [239, 377] width 147 height 26
type input "9.88"
click at [323, 373] on input "Amount" at bounding box center [358, 377] width 71 height 26
type input "100"
click at [489, 373] on div "Price($) .a-a{fill:#347362;}.b-a{fill:#fff;} 9.88 Amount 100 Unit Grams kg mg m…" at bounding box center [525, 371] width 751 height 70
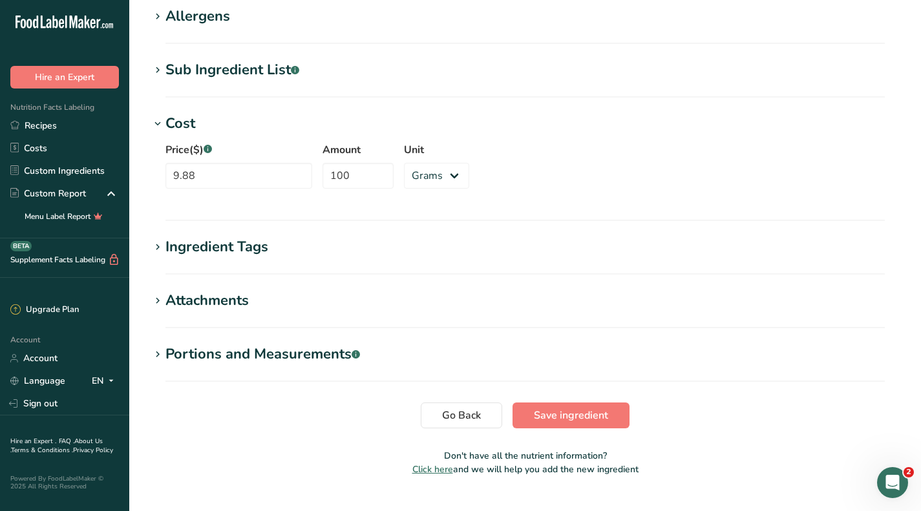
scroll to position [487, 0]
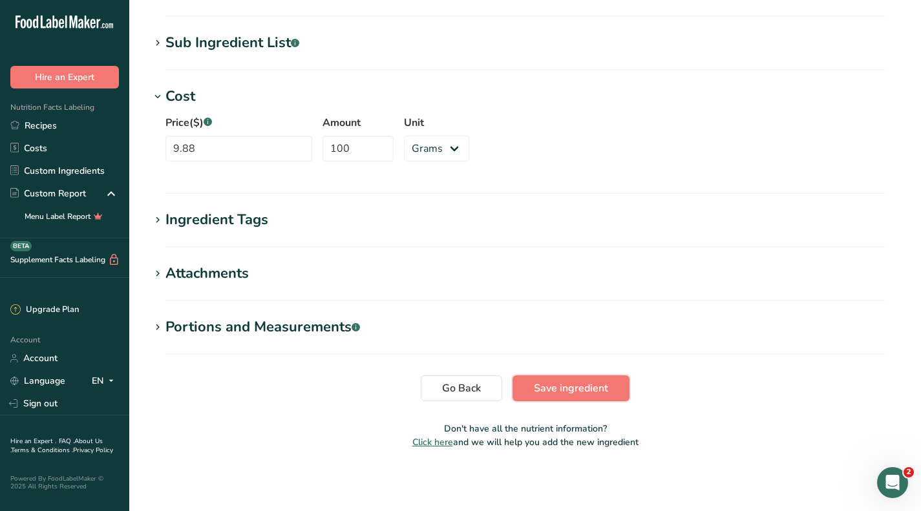
click at [601, 389] on span "Save ingredient" at bounding box center [571, 389] width 74 height 16
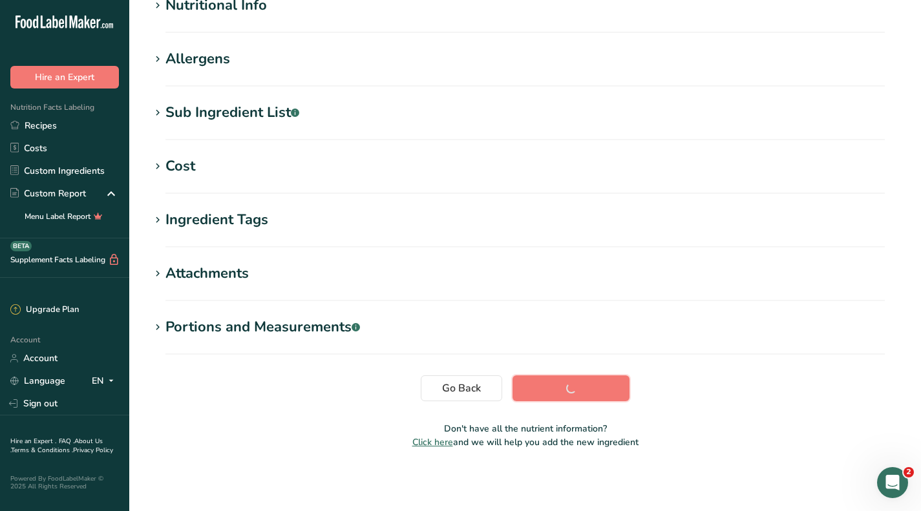
scroll to position [173, 0]
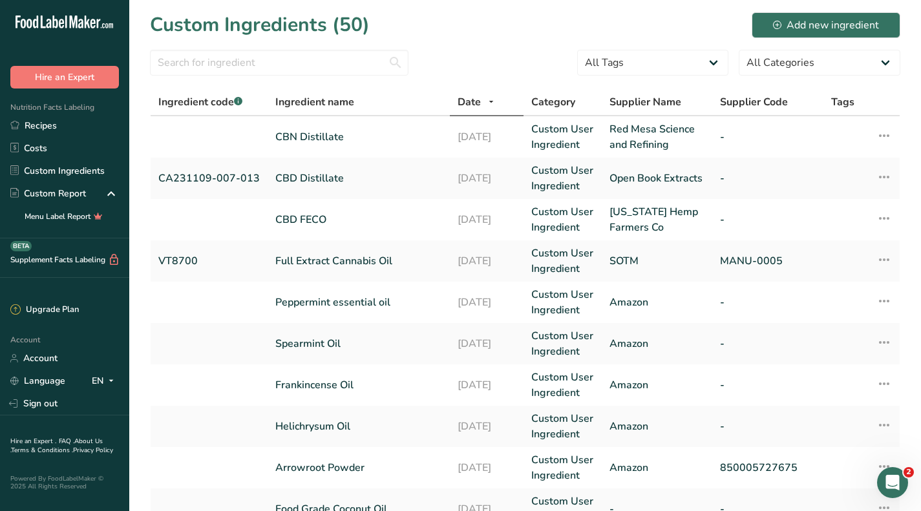
drag, startPoint x: 363, startPoint y: 392, endPoint x: 358, endPoint y: 387, distance: 7.3
click at [363, 392] on link "Frankincense Oil" at bounding box center [358, 386] width 167 height 16
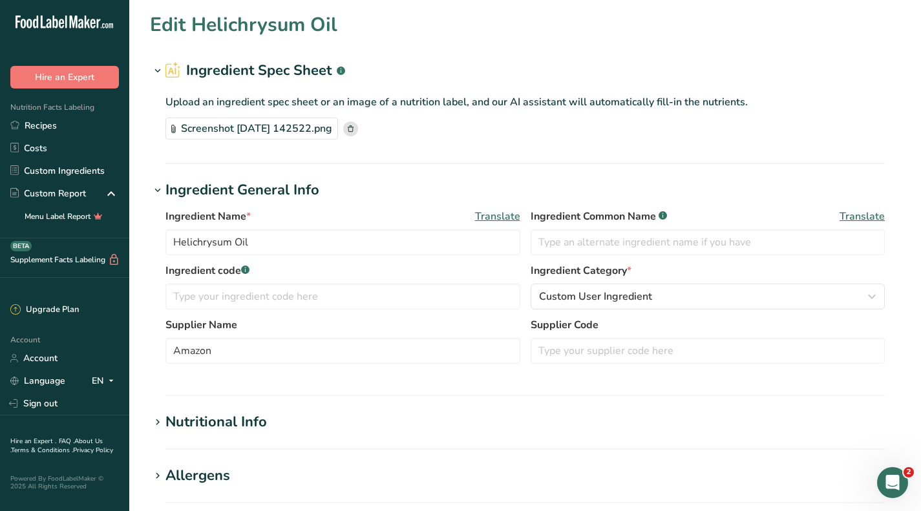
type input "Frankincense Oil"
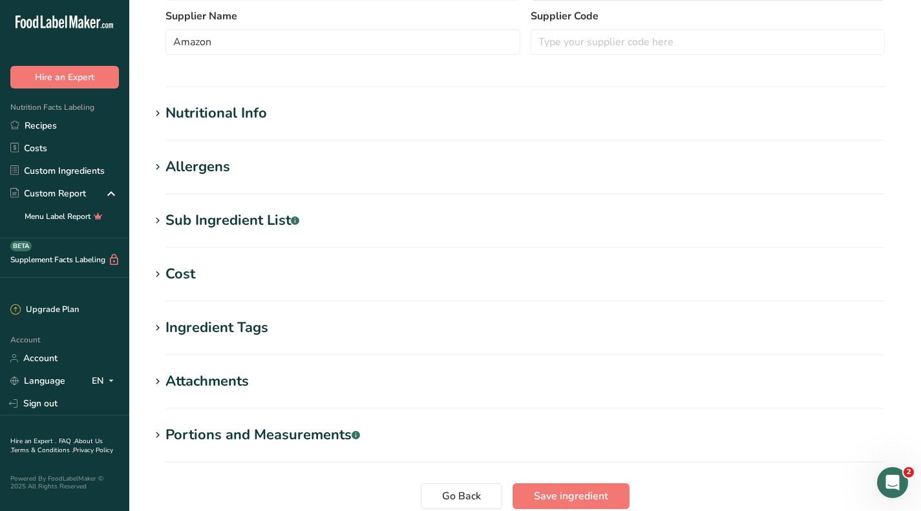
scroll to position [323, 0]
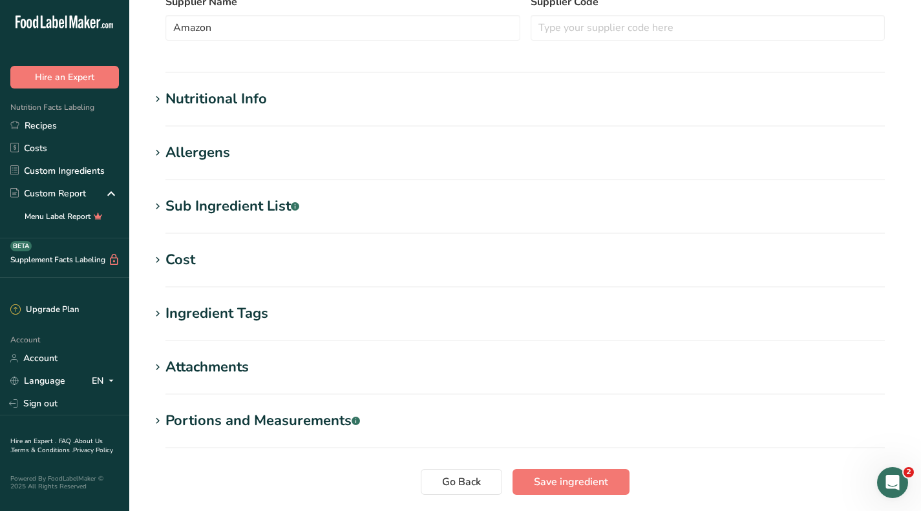
click at [195, 269] on h1 "Cost" at bounding box center [525, 260] width 751 height 21
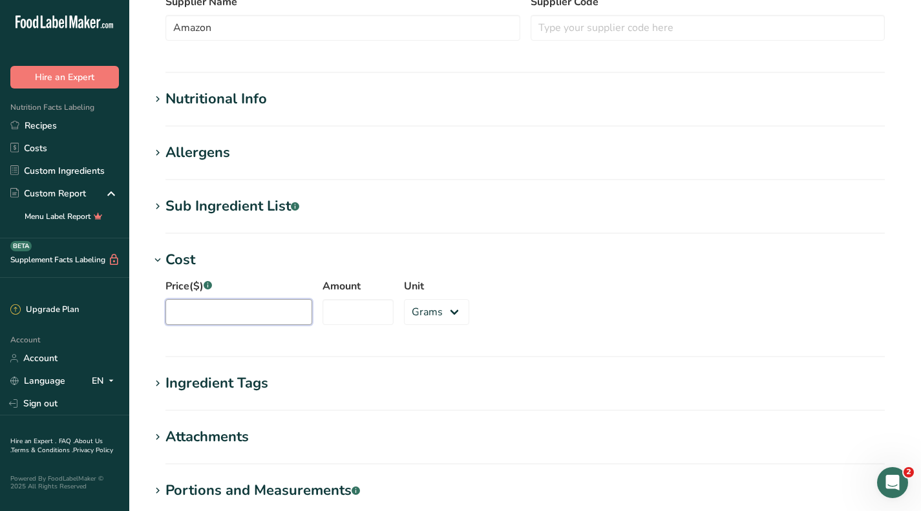
click at [212, 312] on input "Price($) .a-a{fill:#347362;}.b-a{fill:#fff;}" at bounding box center [239, 312] width 147 height 26
type input "13.67"
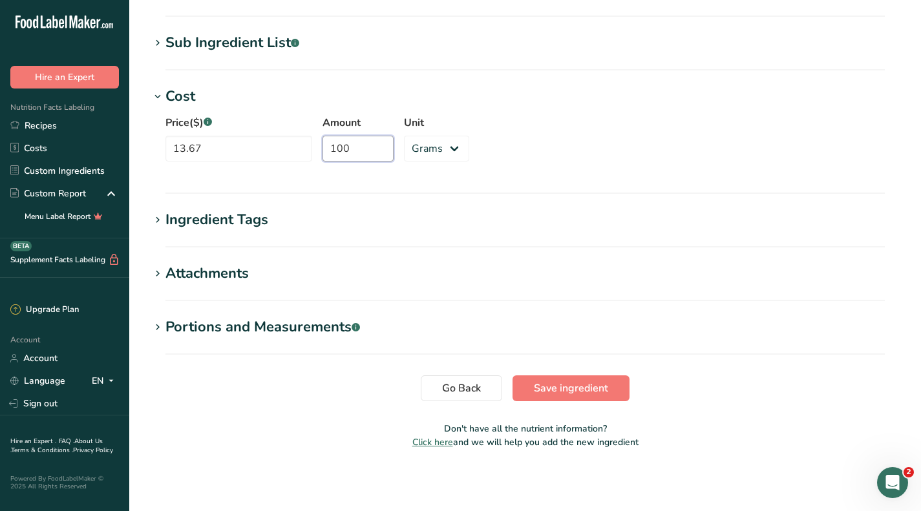
type input "100"
click at [603, 386] on span "Save ingredient" at bounding box center [571, 389] width 74 height 16
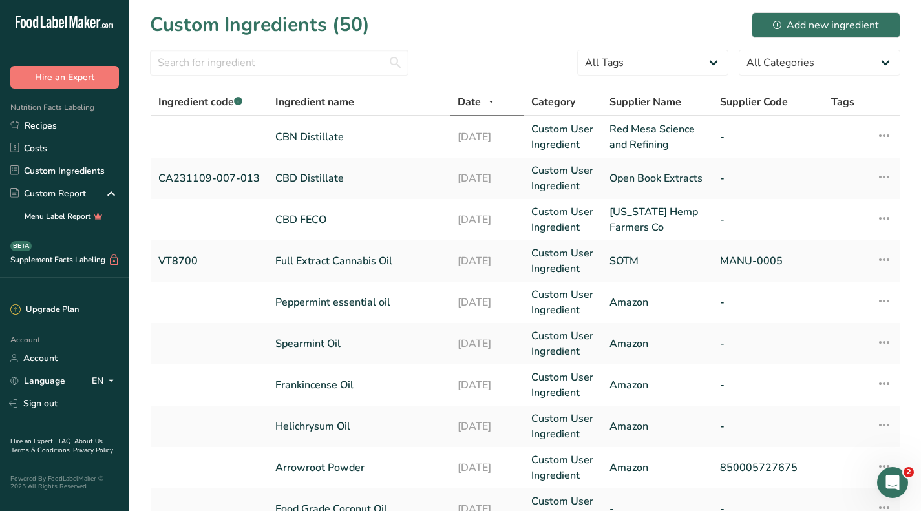
click at [340, 348] on link "Spearmint Oil" at bounding box center [358, 344] width 167 height 16
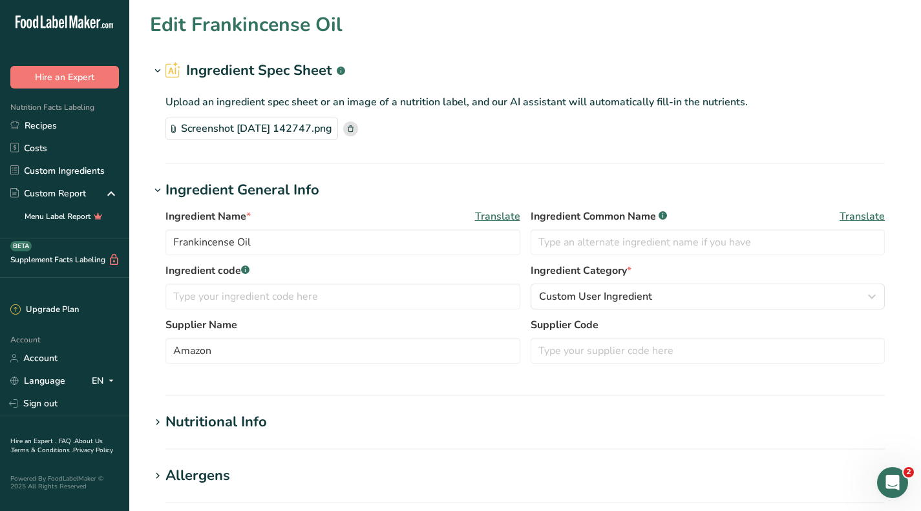
type input "Spearmint Oil"
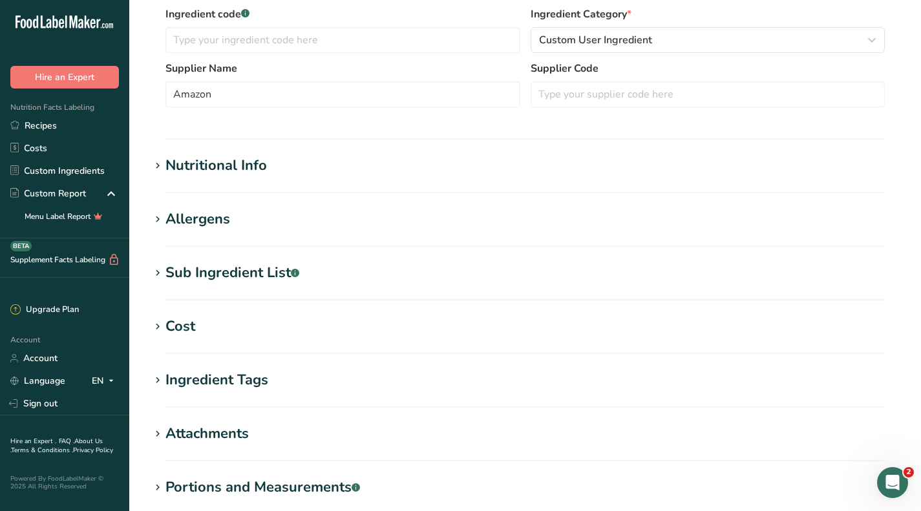
scroll to position [259, 0]
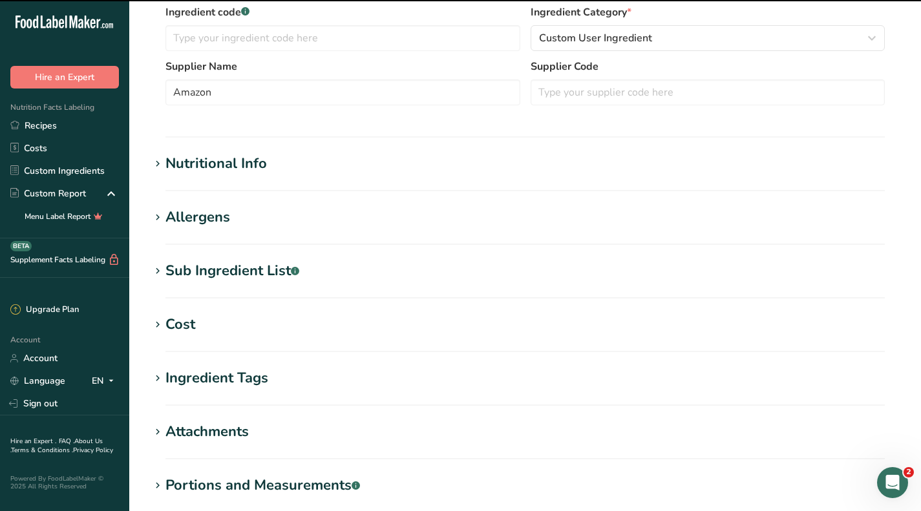
click at [175, 324] on div "Cost" at bounding box center [181, 324] width 30 height 21
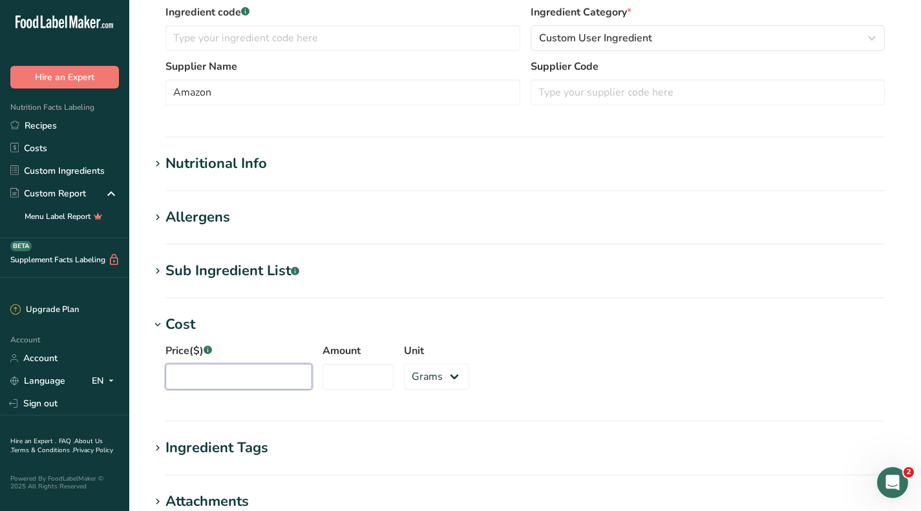
click at [221, 374] on input "Price($) .a-a{fill:#347362;}.b-a{fill:#fff;}" at bounding box center [239, 377] width 147 height 26
type input "14.99"
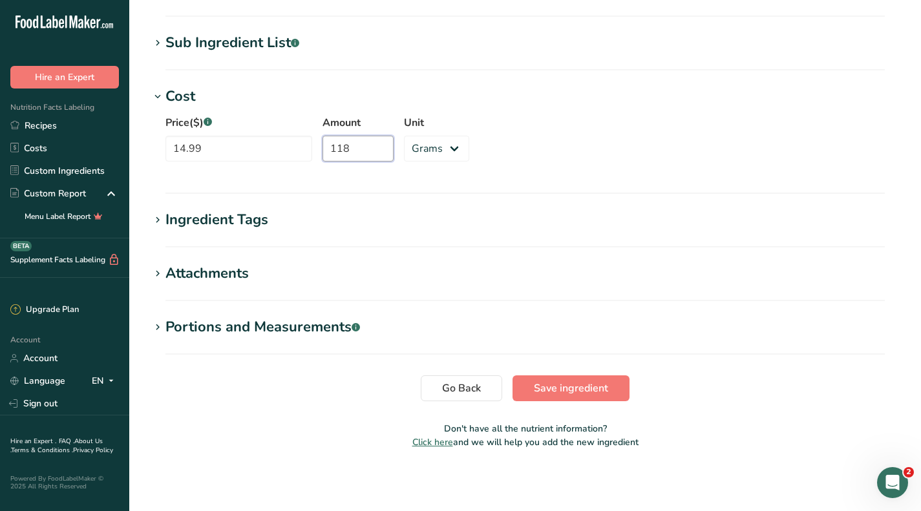
type input "118"
click at [575, 385] on span "Save ingredient" at bounding box center [571, 389] width 74 height 16
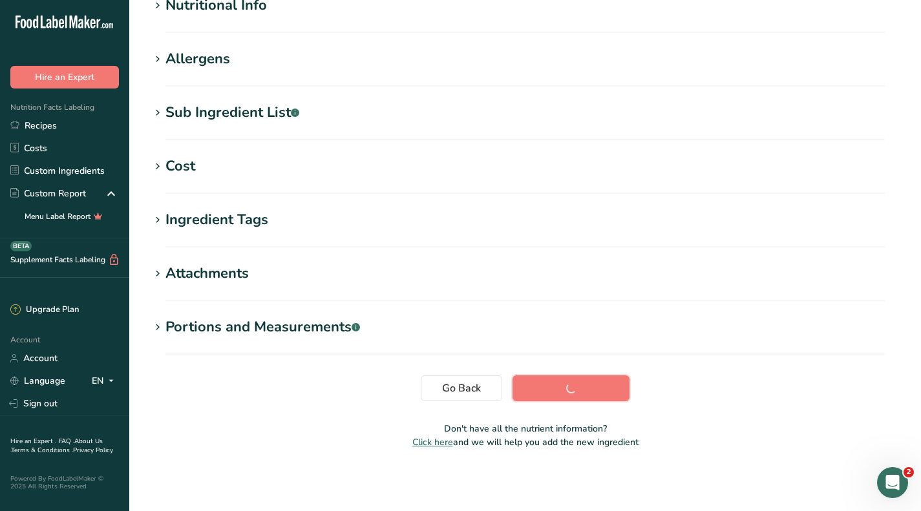
scroll to position [173, 0]
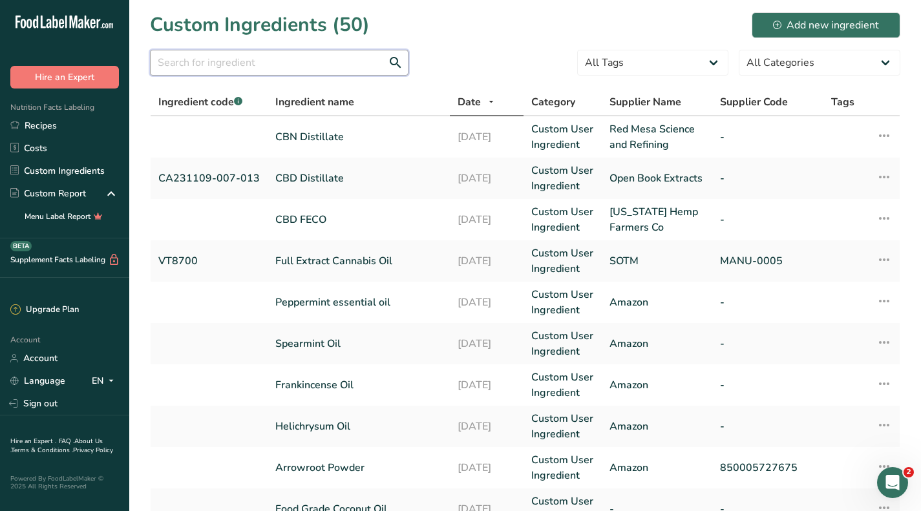
click at [308, 58] on input "text" at bounding box center [279, 63] width 259 height 26
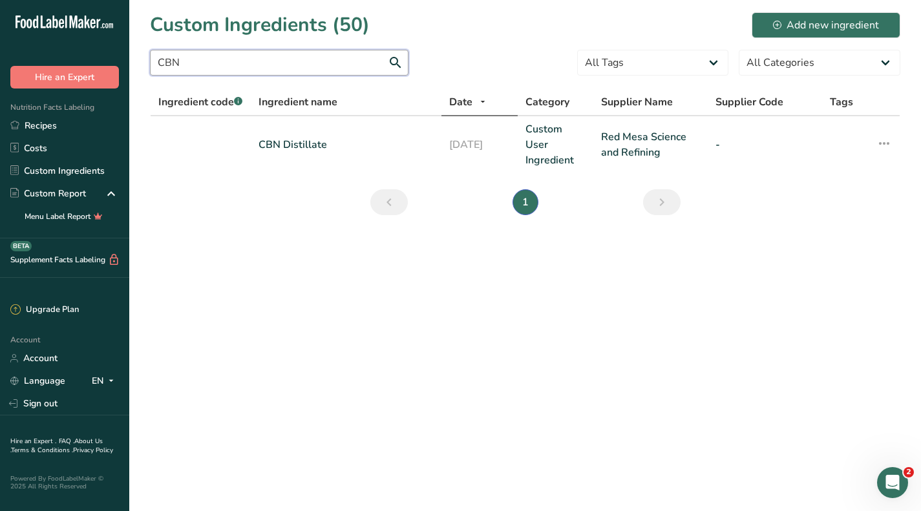
type input "CBN"
click at [289, 140] on link "CBN Distillate" at bounding box center [346, 145] width 175 height 16
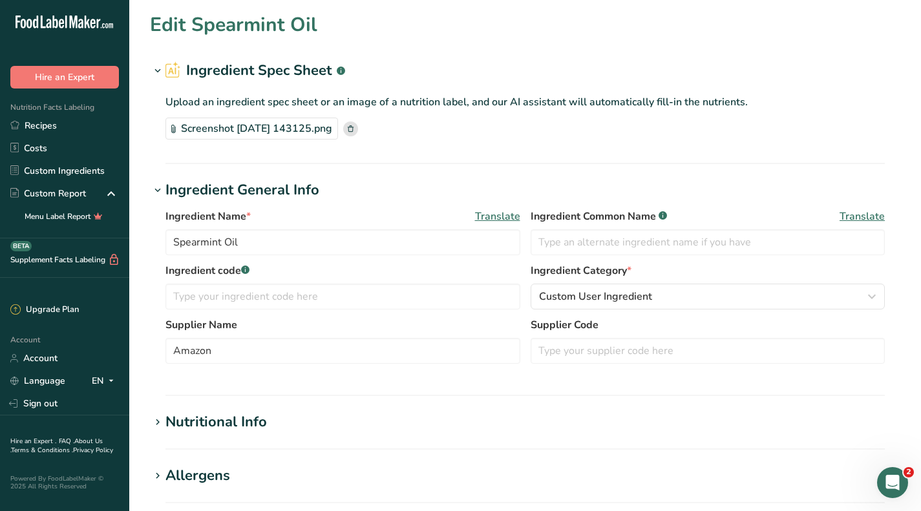
type input "CBN Distillate"
type input "Red Mesa Science and Refining"
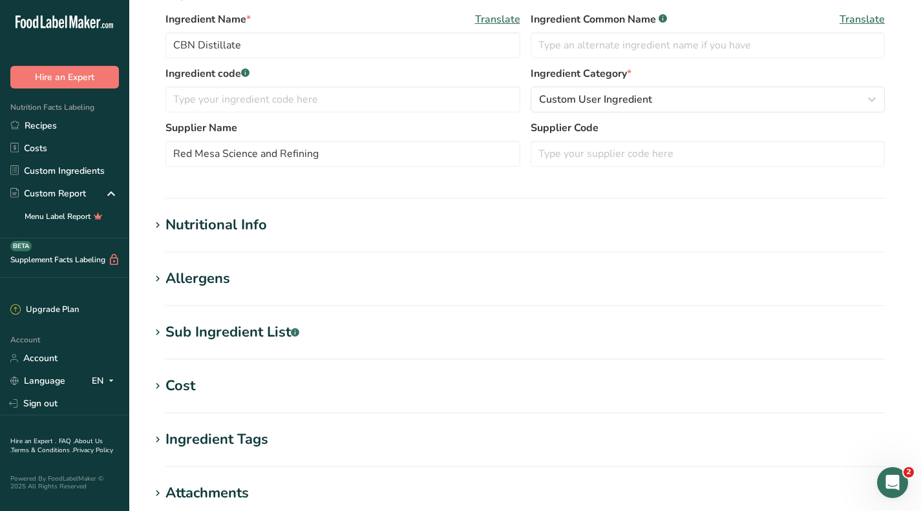
scroll to position [453, 0]
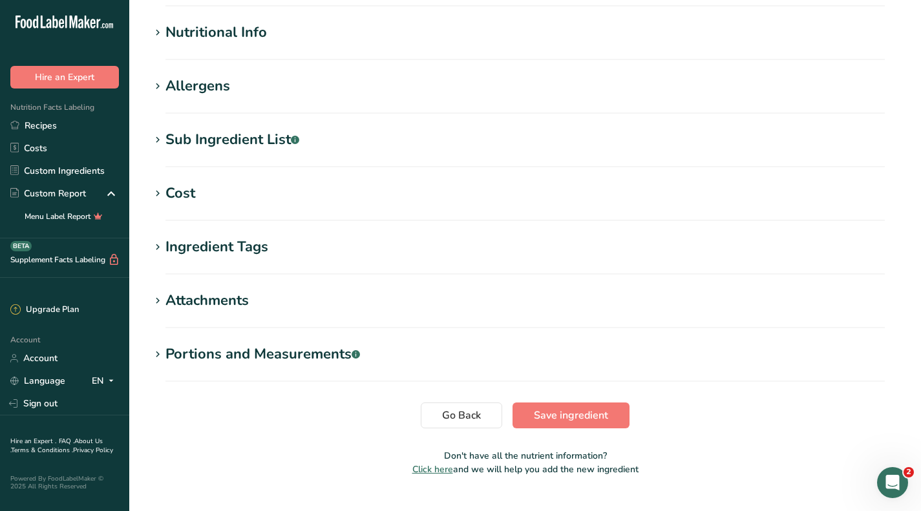
click at [173, 193] on div "Cost" at bounding box center [181, 193] width 30 height 21
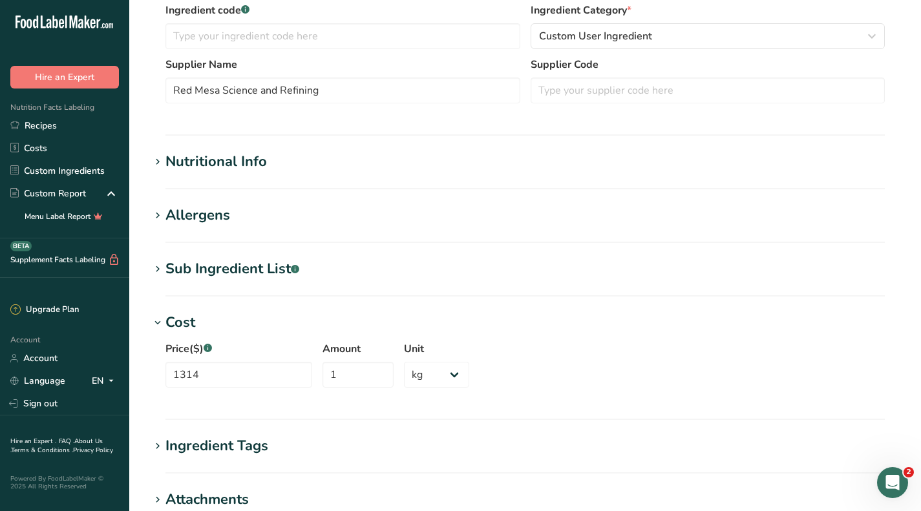
scroll to position [0, 0]
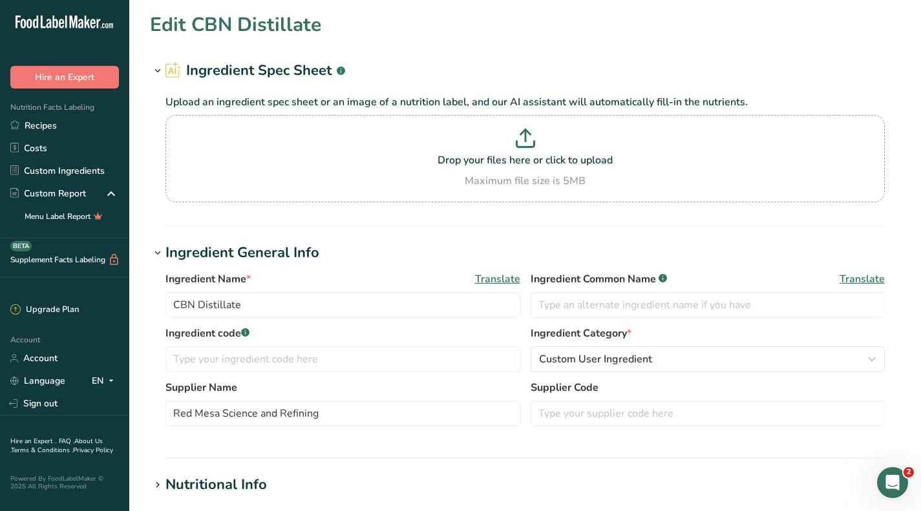
drag, startPoint x: 77, startPoint y: 167, endPoint x: 706, endPoint y: 128, distance: 630.3
click at [77, 167] on link "Custom Ingredients" at bounding box center [64, 171] width 129 height 23
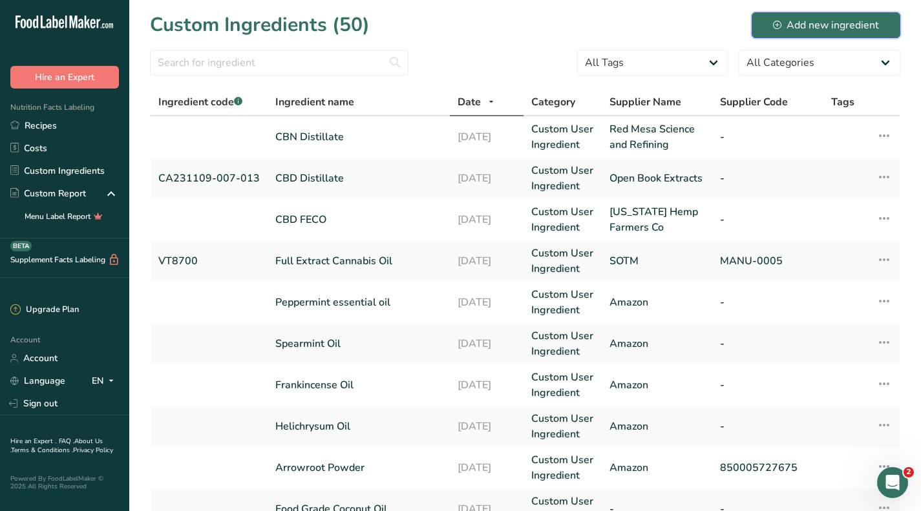
click at [811, 20] on div "Add new ingredient" at bounding box center [826, 25] width 106 height 16
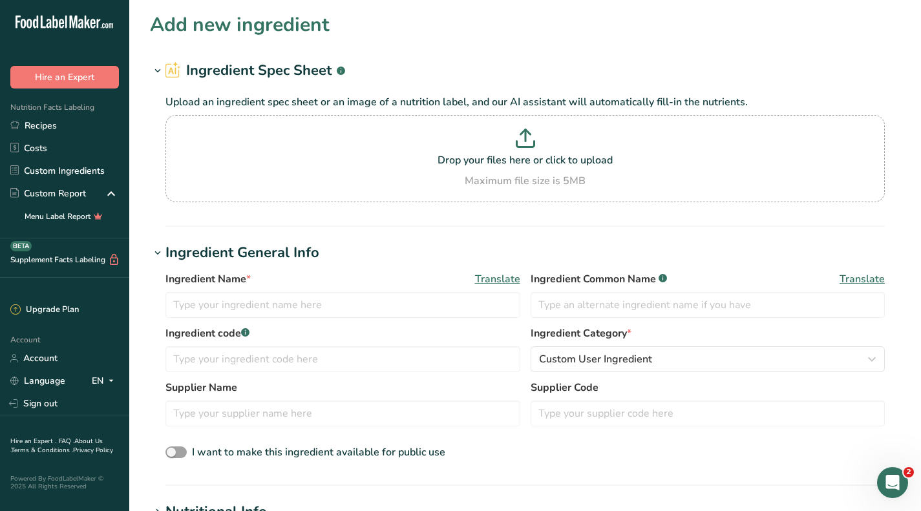
click at [508, 186] on div "Maximum file size is 5MB" at bounding box center [525, 181] width 713 height 16
click at [508, 186] on input "Drop your files here or click to upload Maximum file size is 5MB" at bounding box center [526, 158] width 720 height 87
type input "C:\fakepath\CBN isolate coa.pdf"
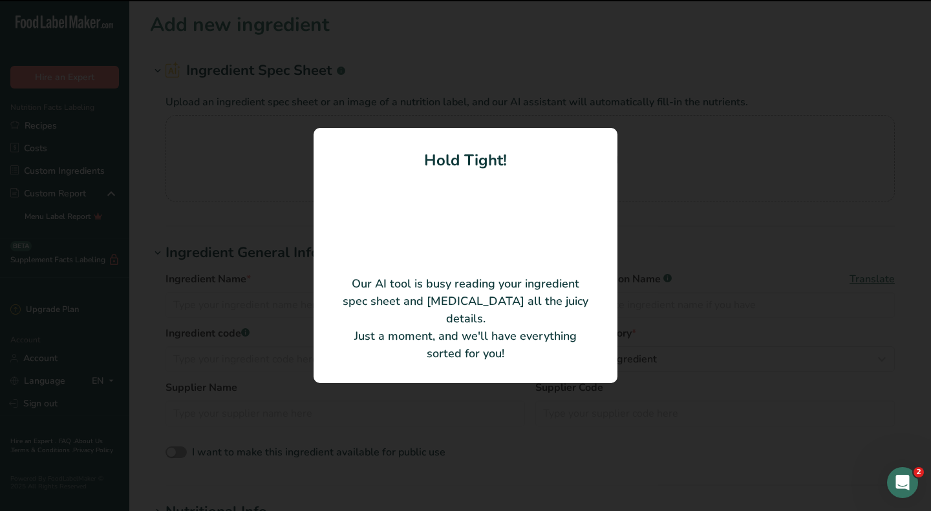
type input "[MEDICAL_DATA] derived from Cannabis sativa (hemp) flower"
type input "Red Mesa Science & Refining"
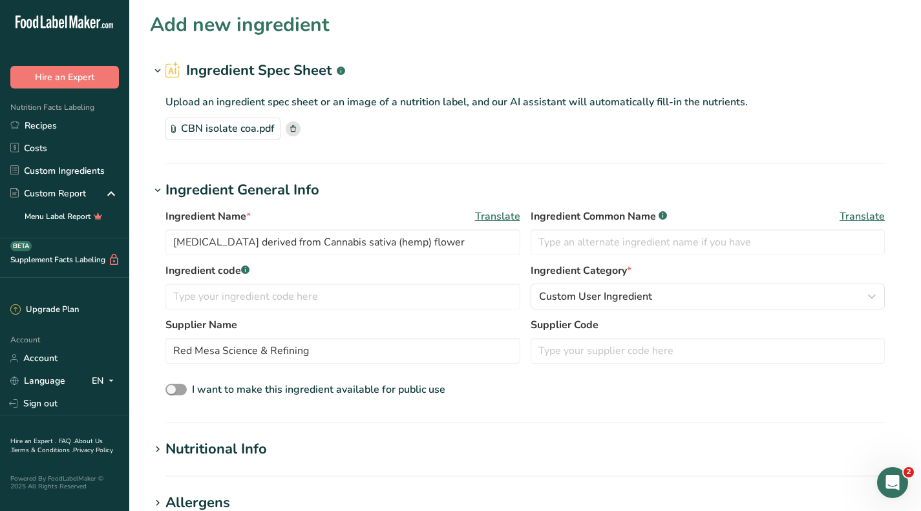
click at [591, 185] on h1 "Ingredient General Info" at bounding box center [525, 190] width 751 height 21
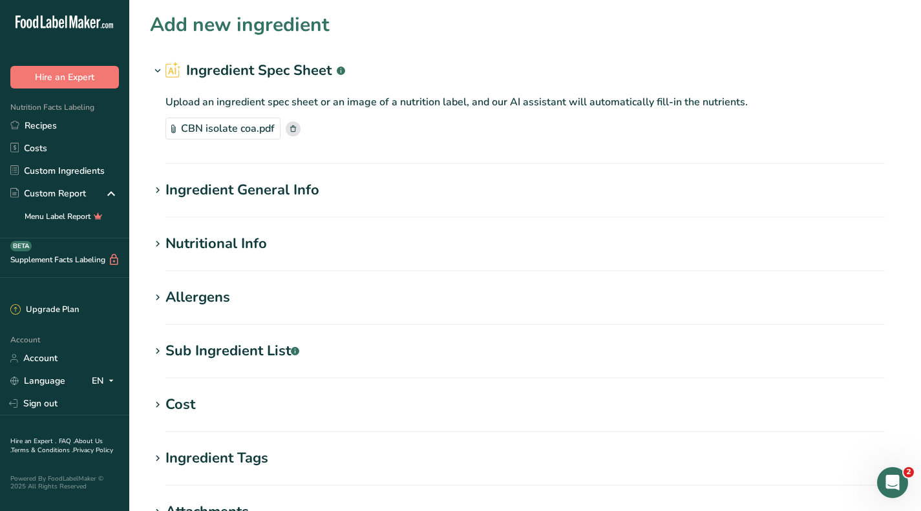
click at [162, 395] on h1 "Cost" at bounding box center [525, 404] width 751 height 21
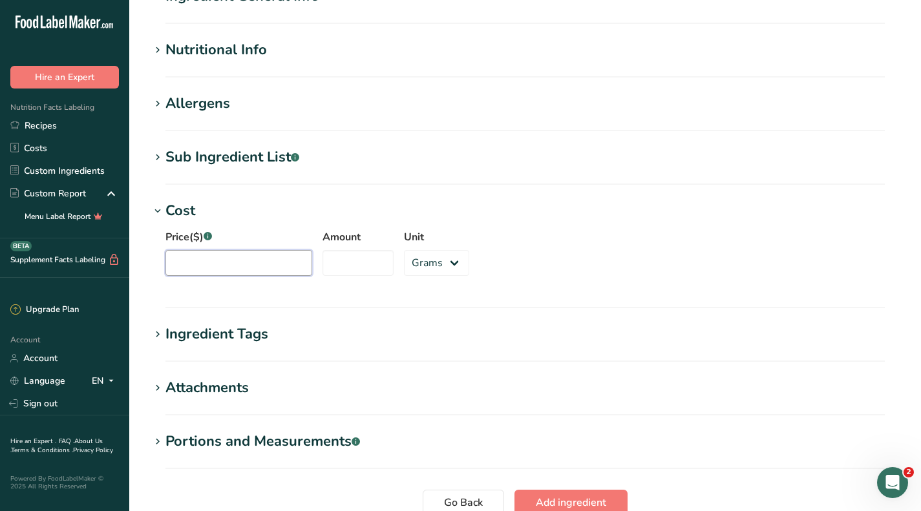
click at [222, 272] on input "Price($) .a-a{fill:#347362;}.b-a{fill:#fff;}" at bounding box center [239, 263] width 147 height 26
type input "1299"
type input "1"
click at [420, 261] on select "Grams kg mg mcg lb oz" at bounding box center [436, 263] width 65 height 26
select select "1"
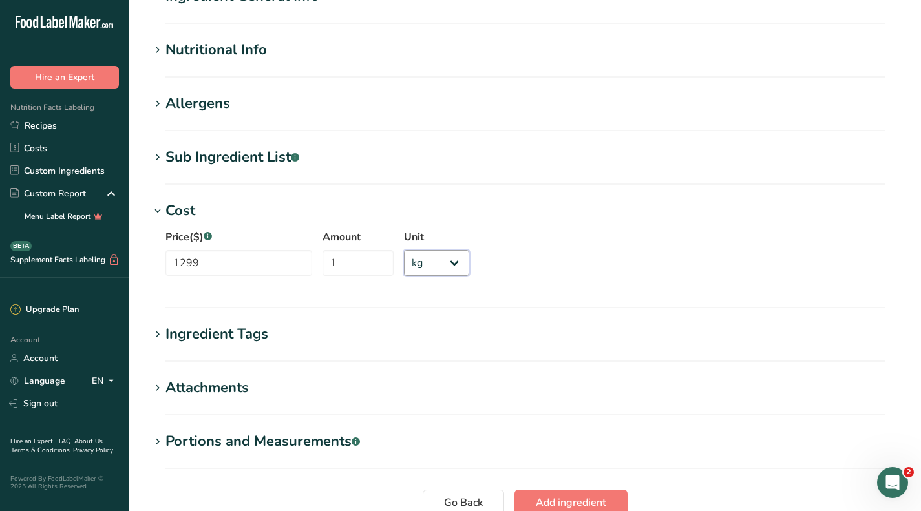
click at [404, 250] on select "Grams kg mg mcg lb oz" at bounding box center [436, 263] width 65 height 26
click at [567, 493] on button "Add ingredient" at bounding box center [571, 503] width 113 height 26
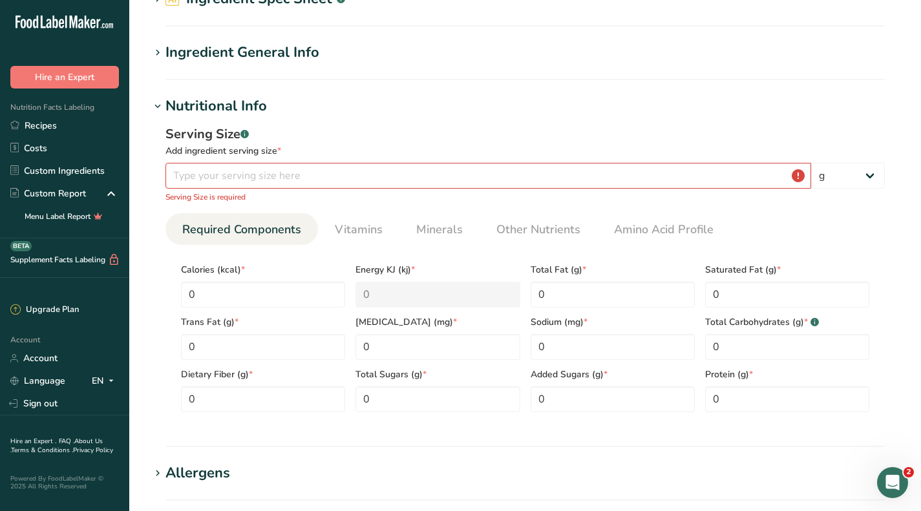
scroll to position [0, 0]
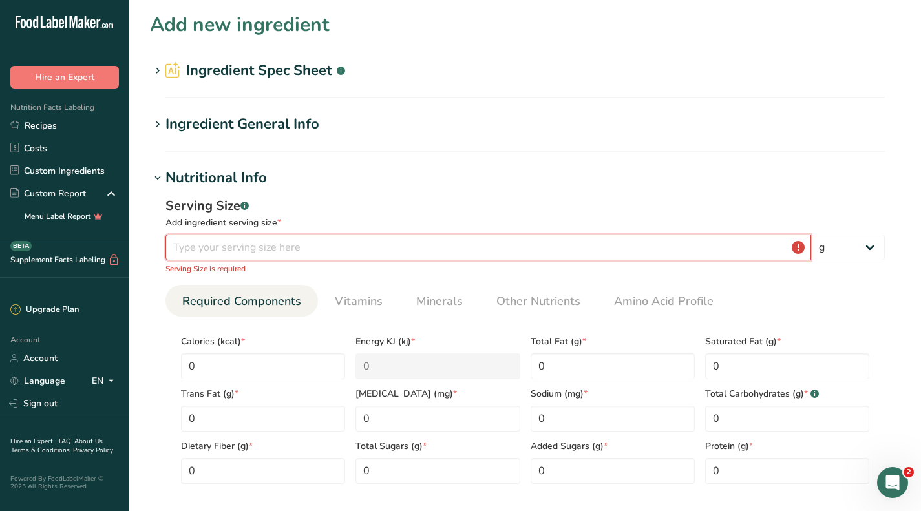
click at [277, 237] on input "number" at bounding box center [489, 248] width 646 height 26
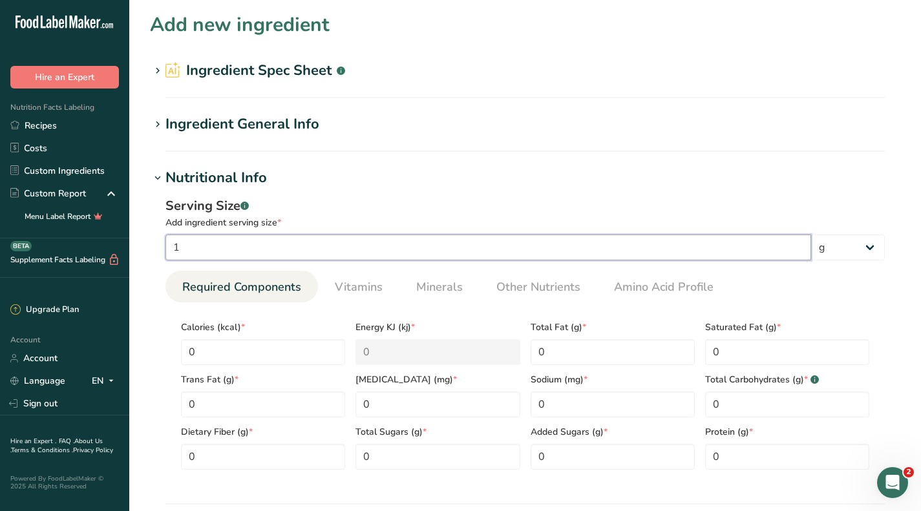
type input "1"
click at [252, 77] on h2 "Ingredient Spec Sheet .a-a{fill:#347362;}.b-a{fill:#fff;}" at bounding box center [256, 70] width 180 height 21
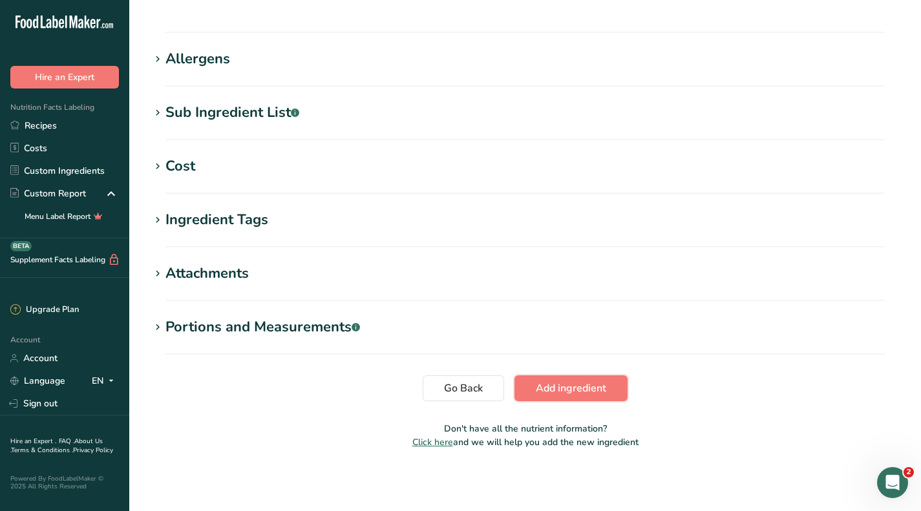
click at [587, 383] on span "Add ingredient" at bounding box center [571, 389] width 70 height 16
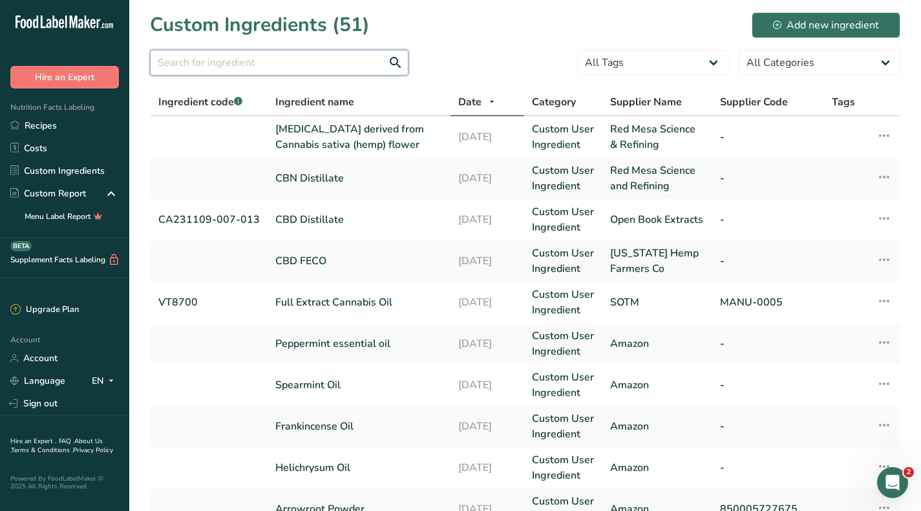
click at [284, 75] on input "text" at bounding box center [279, 63] width 259 height 26
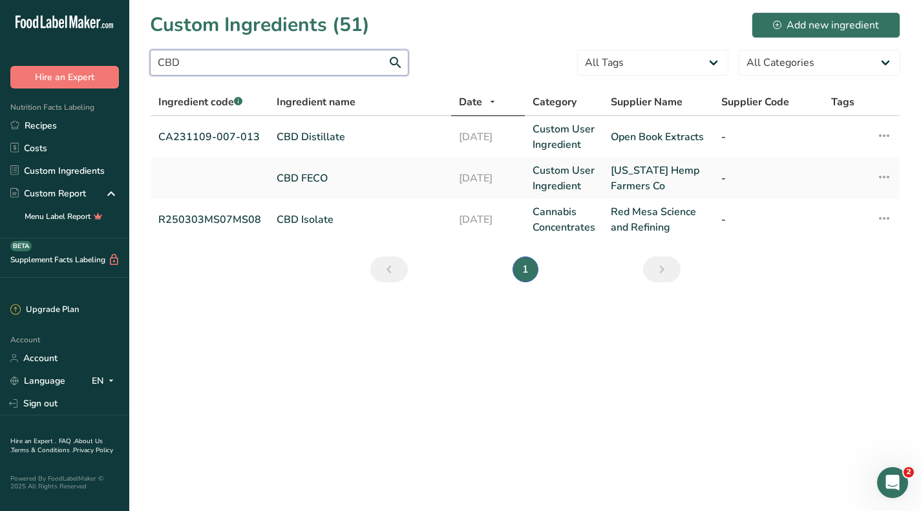
type input "CBD"
click at [225, 225] on link "R250303MS07MS08" at bounding box center [209, 220] width 103 height 16
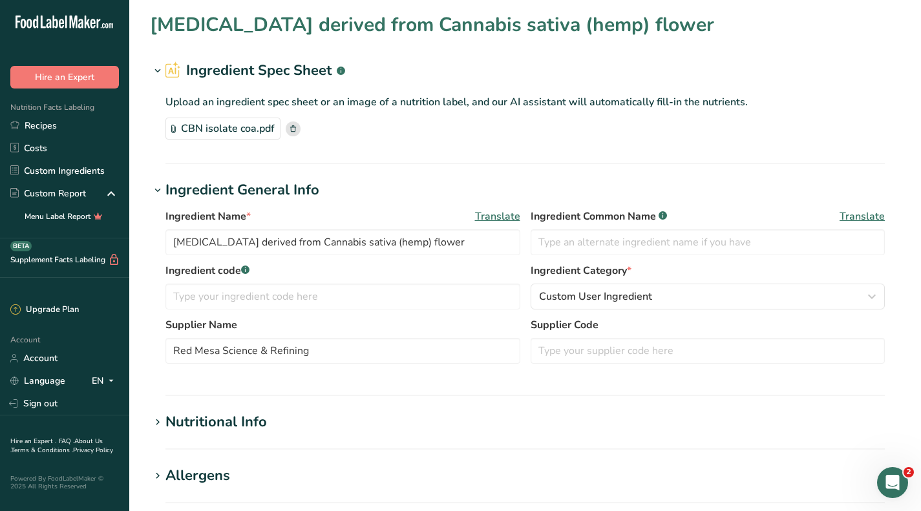
type input "CBD Isolate"
type input "R250303MS07MS08"
type input "Red Mesa Science and Refining"
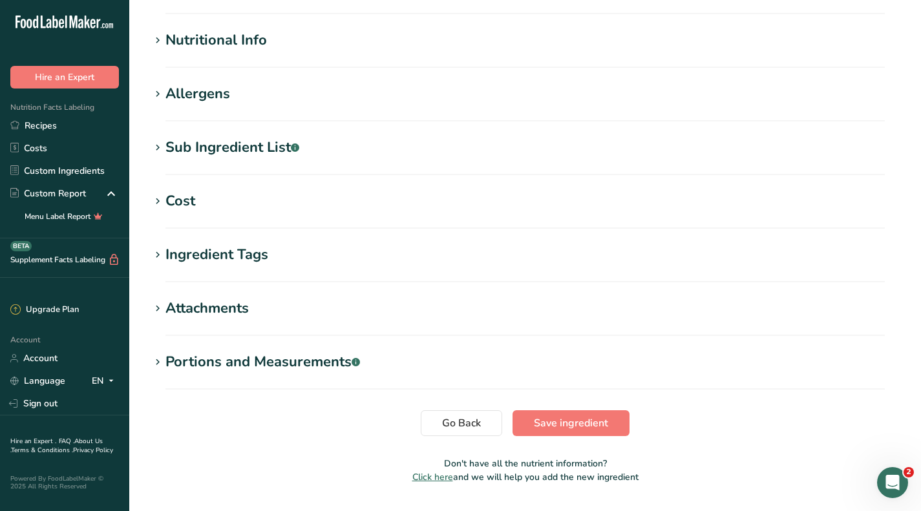
scroll to position [453, 0]
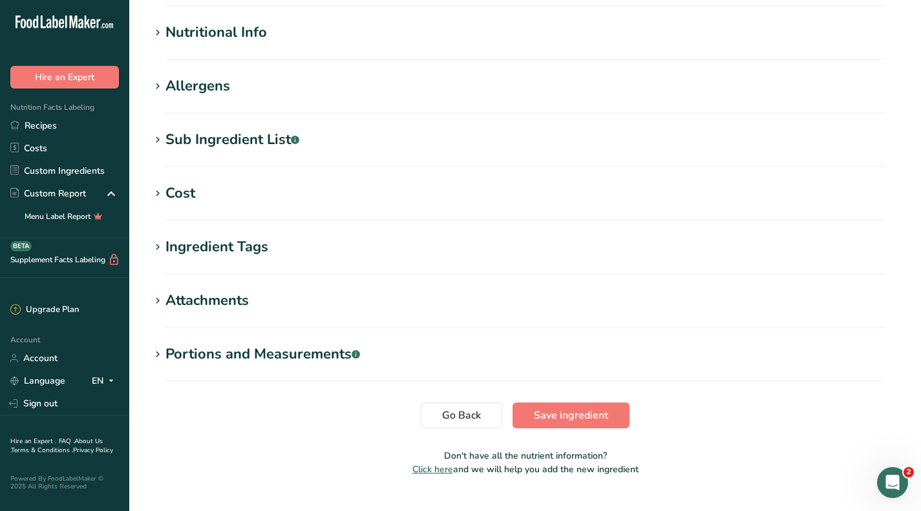
click at [168, 191] on div "Cost" at bounding box center [181, 193] width 30 height 21
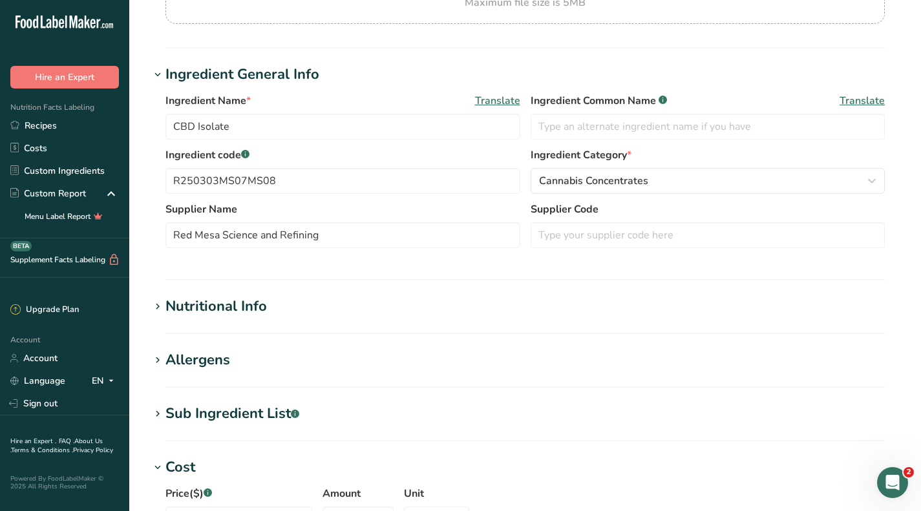
scroll to position [0, 0]
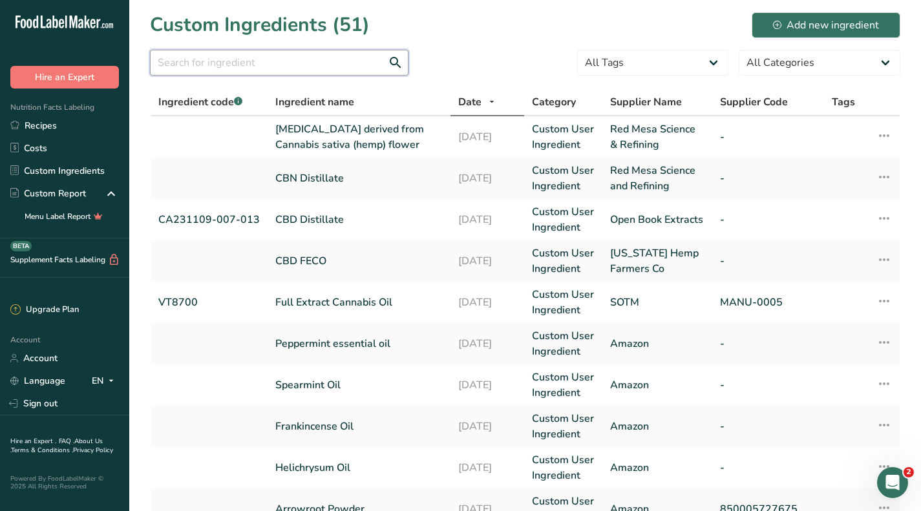
click at [276, 62] on input "text" at bounding box center [279, 63] width 259 height 26
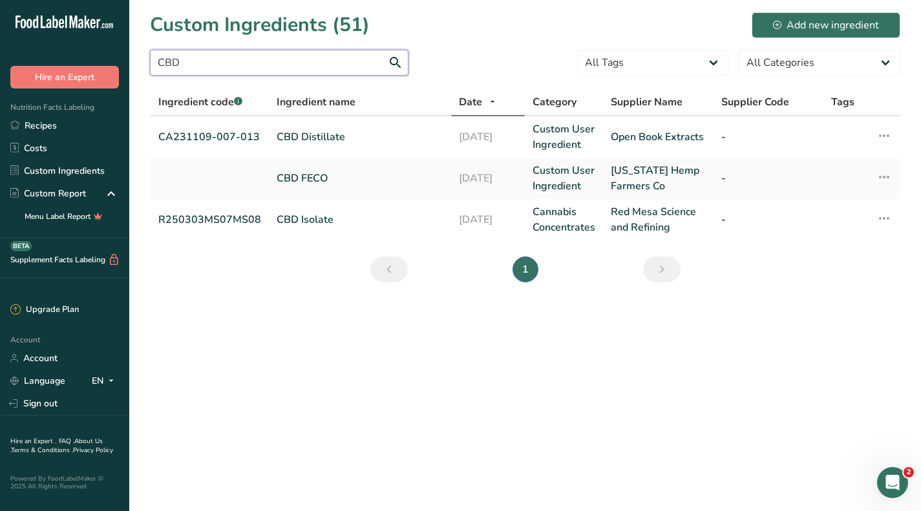
type input "CBD"
click at [355, 132] on link "CBD Distillate" at bounding box center [360, 137] width 167 height 16
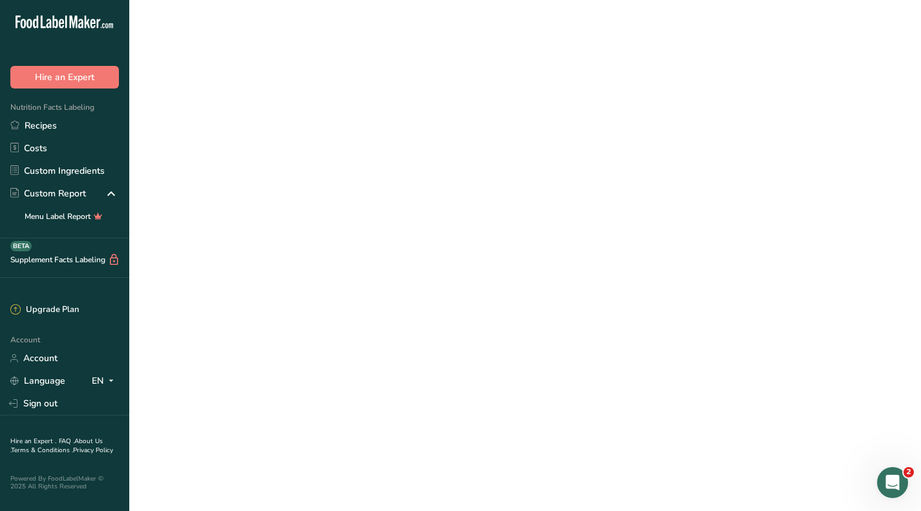
select select "1"
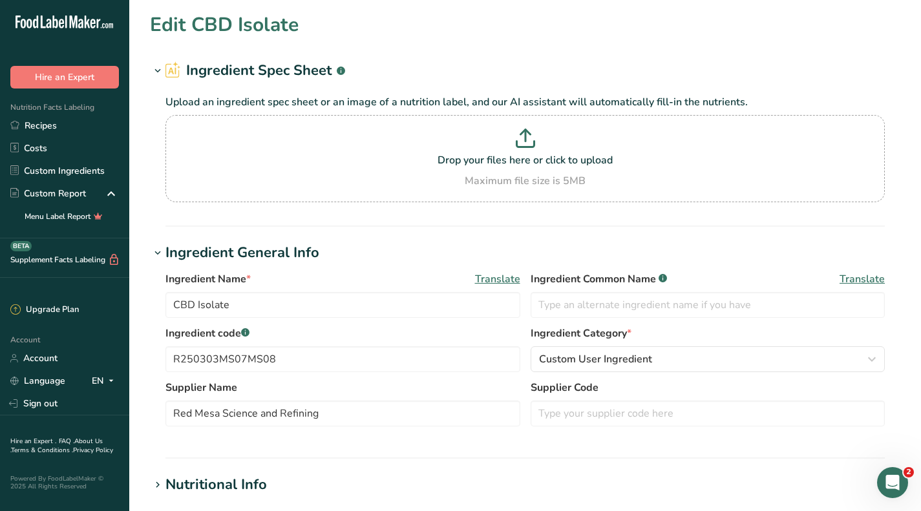
type input "CBD Distillate"
type input "CA231109-007-013"
type input "Open Book Extracts"
select select
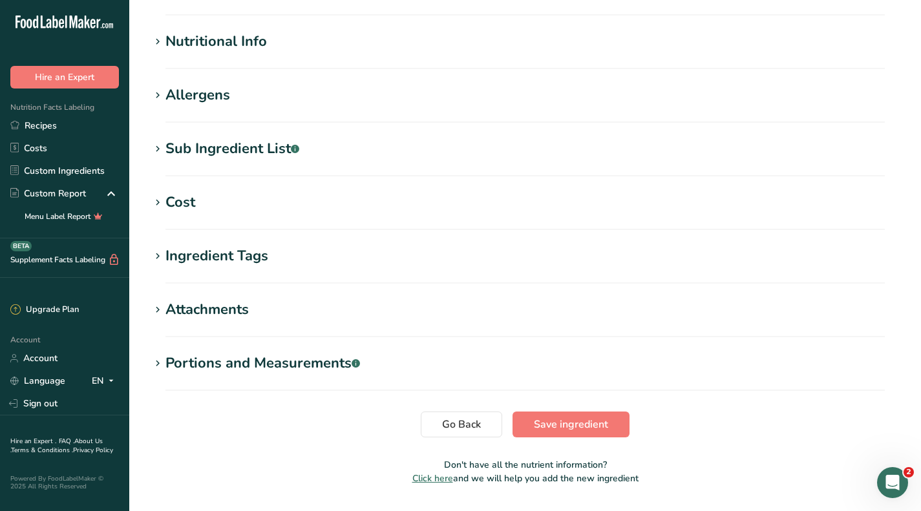
scroll to position [417, 0]
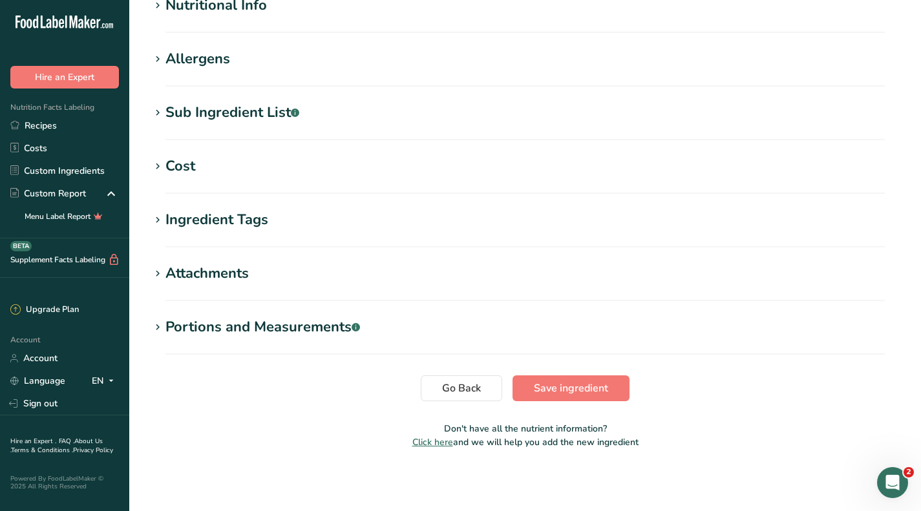
click at [183, 167] on div "Cost" at bounding box center [181, 166] width 30 height 21
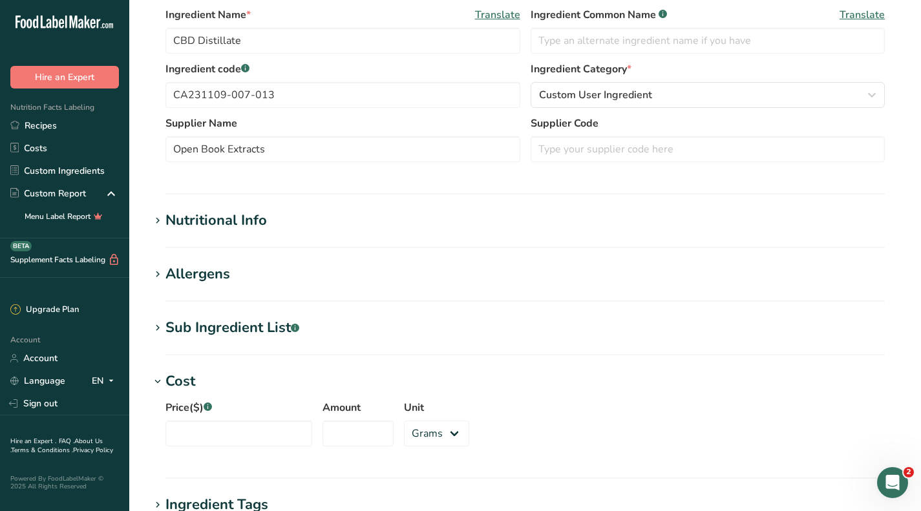
scroll to position [259, 0]
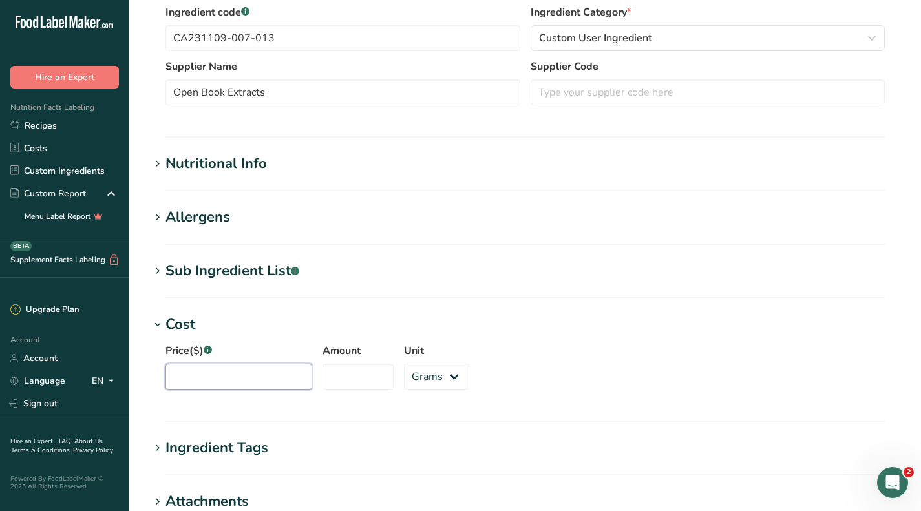
click at [209, 369] on input "Price($) .a-a{fill:#347362;}.b-a{fill:#fff;}" at bounding box center [239, 377] width 147 height 26
type input "145"
click at [341, 370] on input "Amount" at bounding box center [358, 377] width 71 height 26
type input "1"
click at [414, 372] on select "Grams kg mg mcg lb oz" at bounding box center [436, 377] width 65 height 26
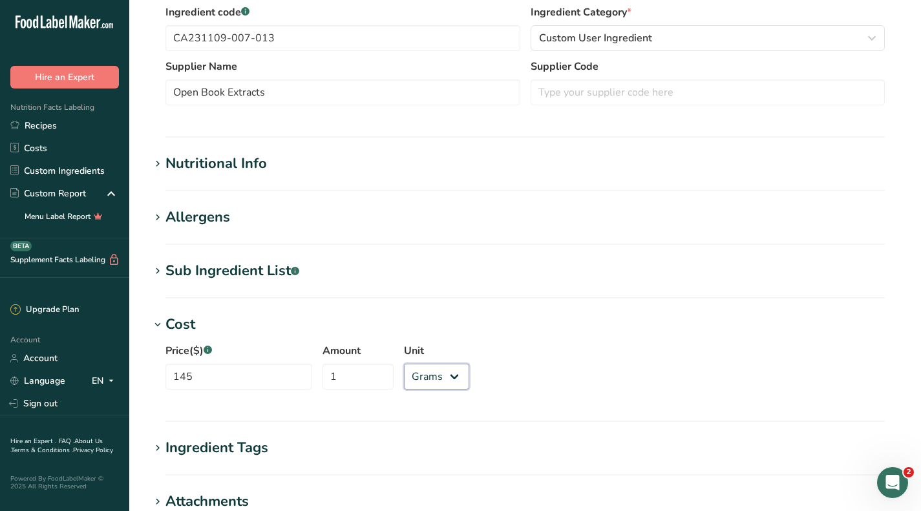
select select "1"
click at [404, 364] on select "Grams kg mg mcg lb oz" at bounding box center [436, 377] width 65 height 26
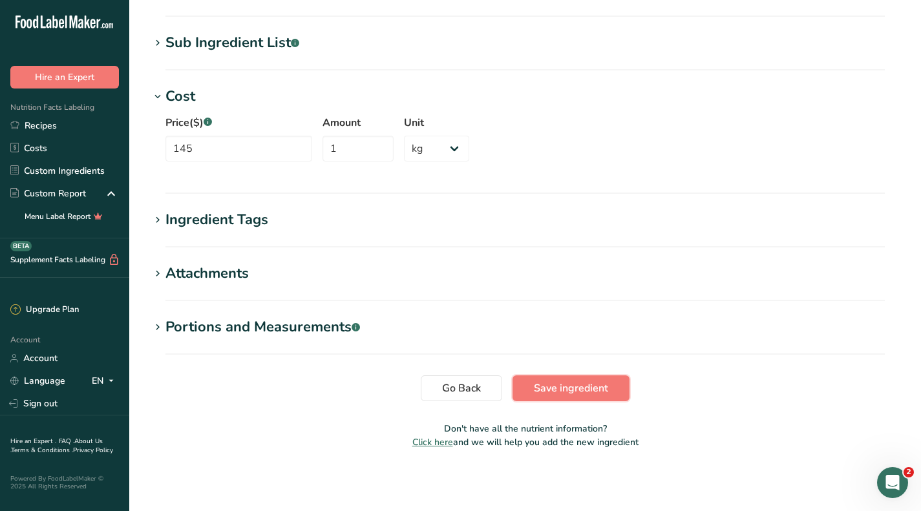
click at [596, 383] on span "Save ingredient" at bounding box center [571, 389] width 74 height 16
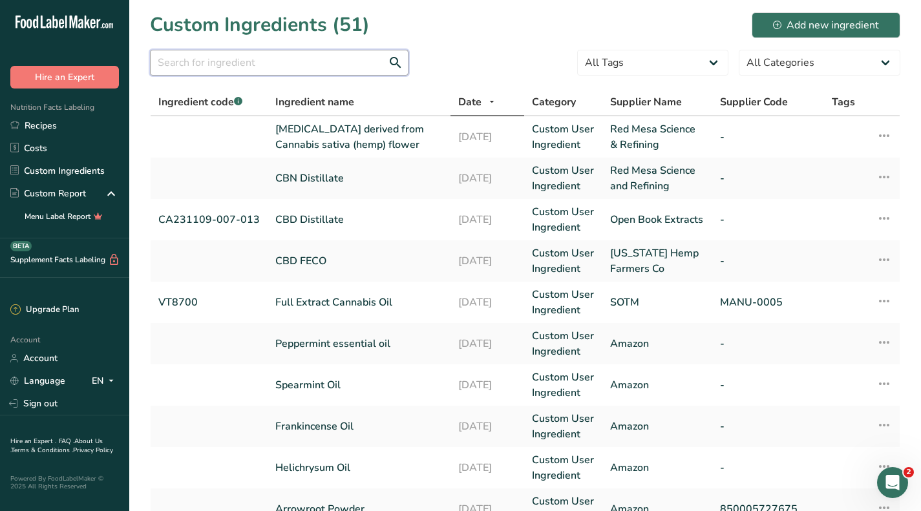
click at [240, 59] on input "text" at bounding box center [279, 63] width 259 height 26
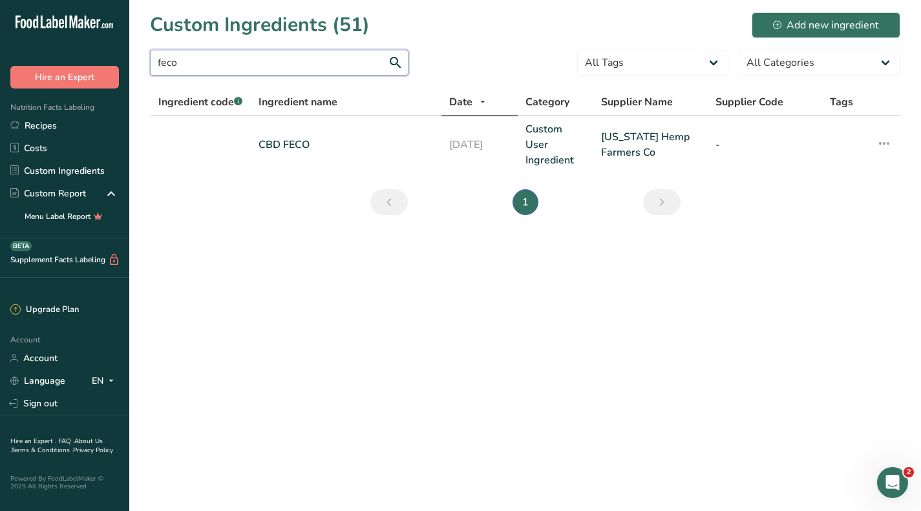
type input "feco"
click at [850, 23] on div "Add new ingredient" at bounding box center [826, 25] width 106 height 16
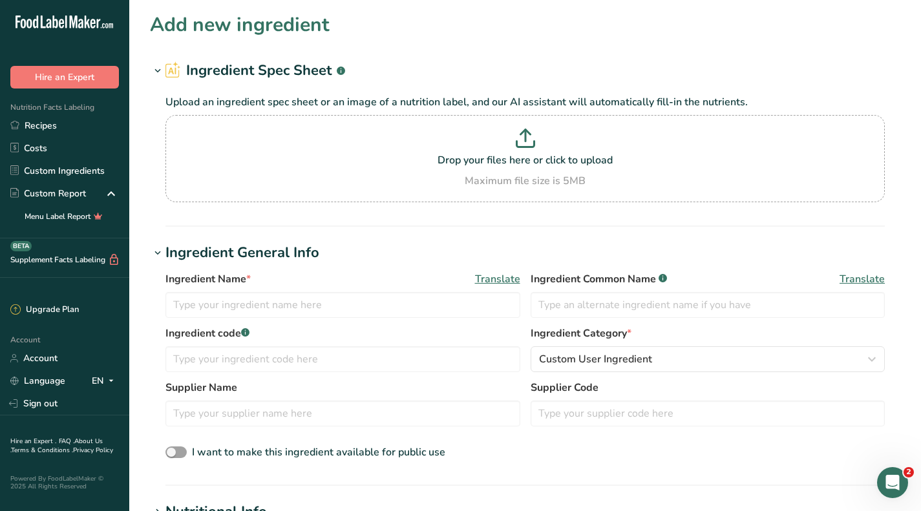
click at [543, 136] on p at bounding box center [525, 141] width 713 height 24
click at [543, 136] on input "Drop your files here or click to upload Maximum file size is 5MB" at bounding box center [526, 158] width 720 height 87
type input "C:\fakepath\MANU0005-24-T-SOTM-THCMIX1-E1.pdf"
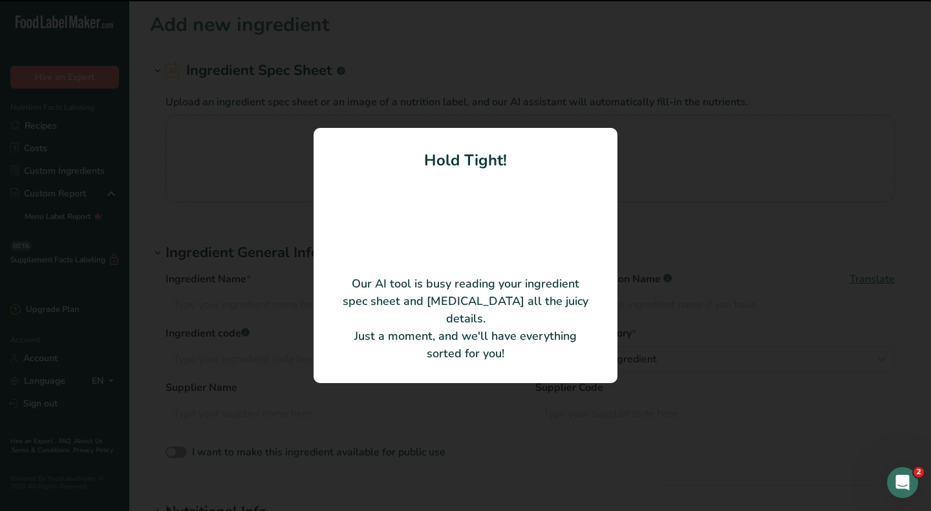
type input "RSO (SOTM)"
type input "VT8700"
type input "Kria Commons"
type input "MANU-0005"
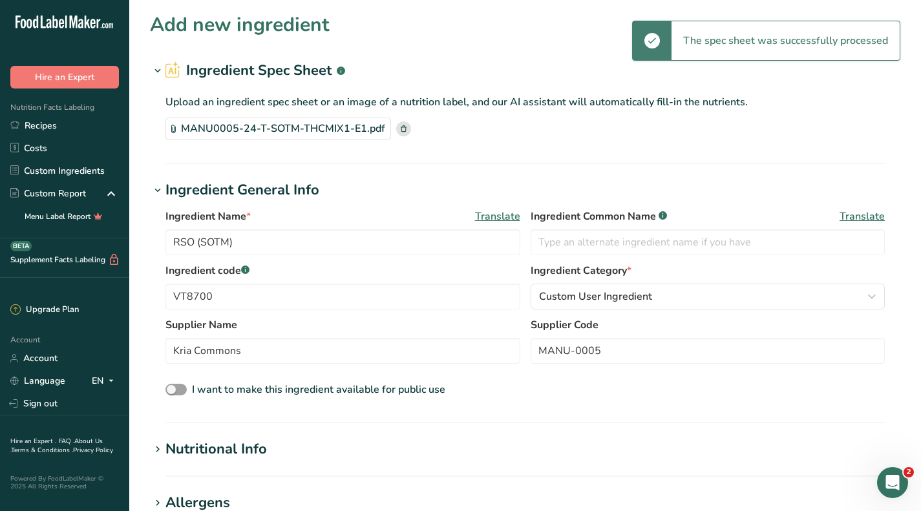
scroll to position [65, 0]
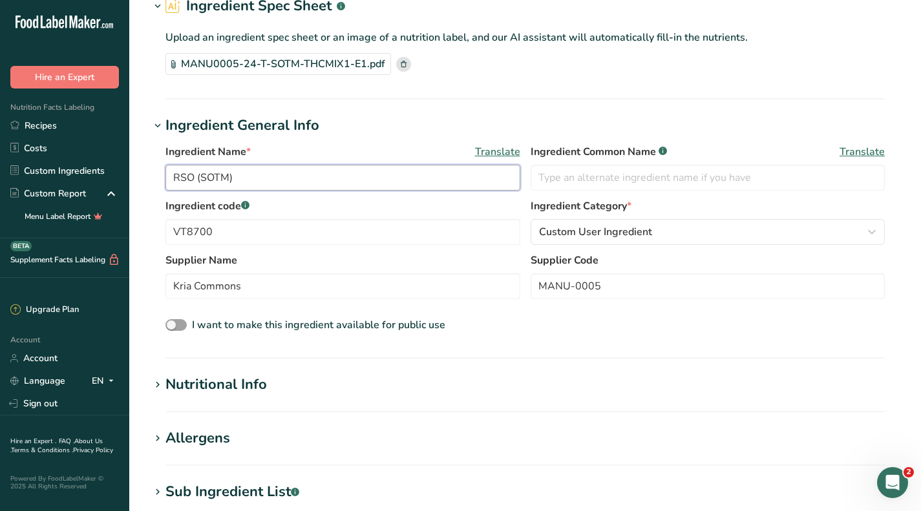
click at [260, 180] on input "RSO (SOTM)" at bounding box center [343, 178] width 355 height 26
type input "R"
type input "F"
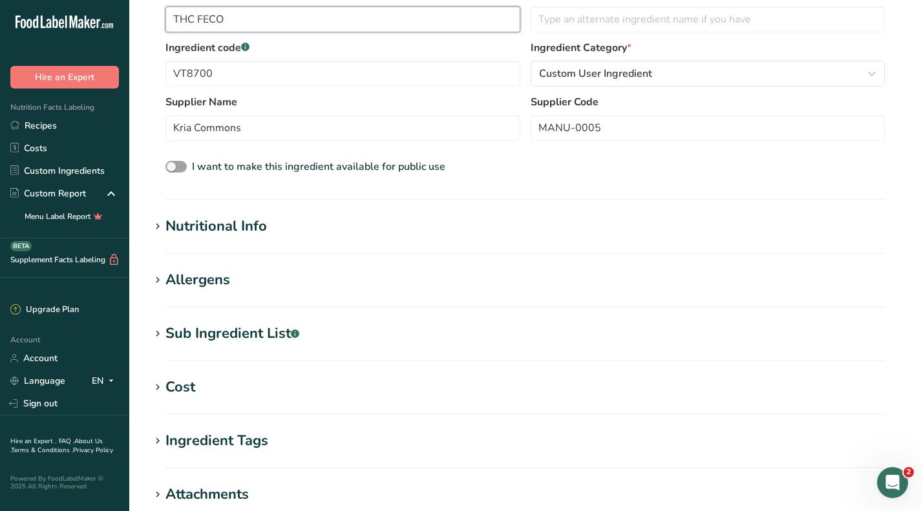
scroll to position [259, 0]
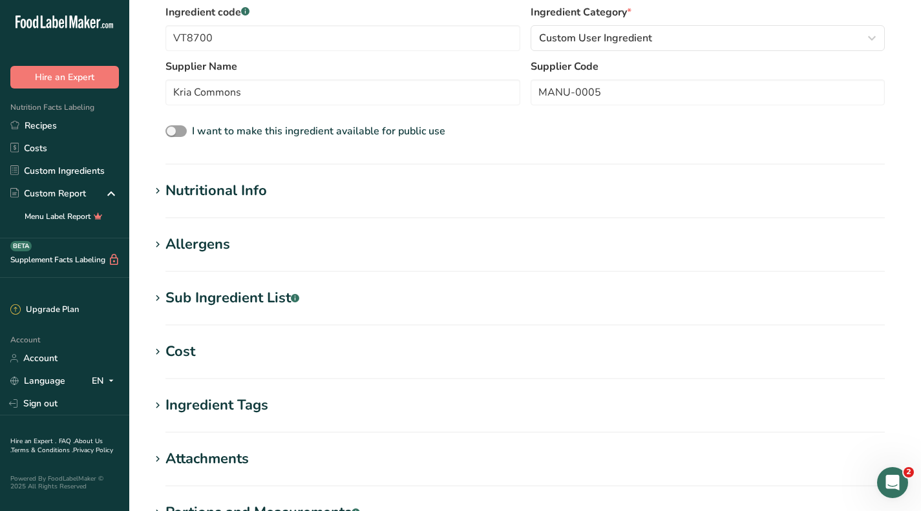
type input "THC FECO"
click at [184, 355] on div "Cost" at bounding box center [181, 351] width 30 height 21
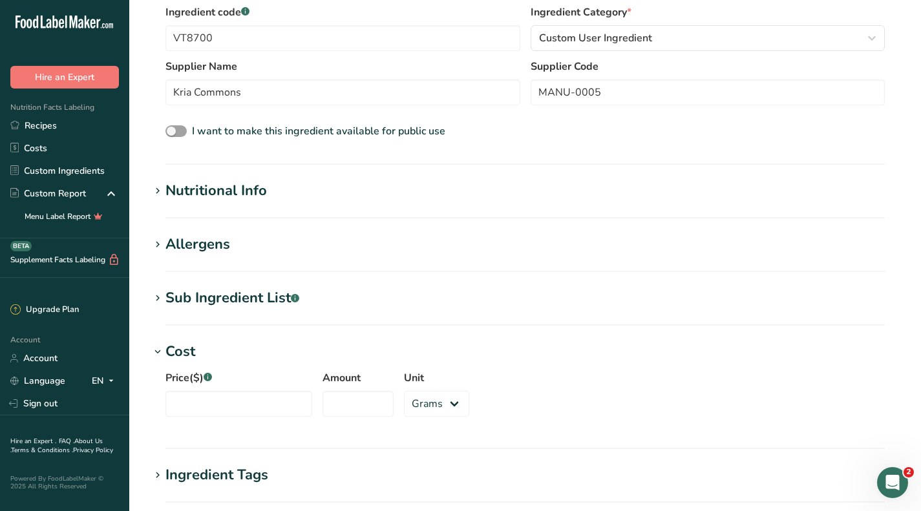
click at [212, 421] on div "Price($) .a-a{fill:#347362;}.b-a{fill:#fff;} Amount Unit Grams kg mg mcg lb oz" at bounding box center [525, 398] width 751 height 70
click at [213, 414] on input "Price($) .a-a{fill:#347362;}.b-a{fill:#fff;}" at bounding box center [239, 404] width 147 height 26
type input "4000"
click at [356, 400] on input "Amount" at bounding box center [358, 404] width 71 height 26
type input "1"
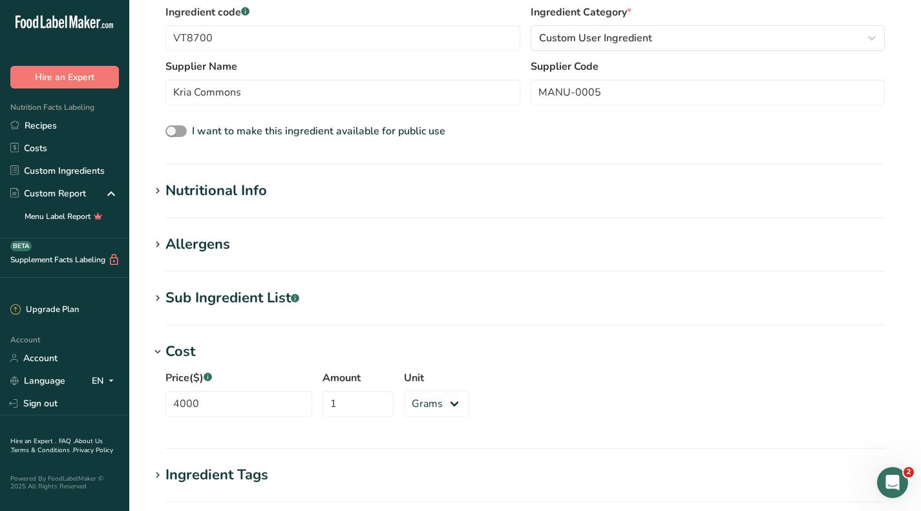
drag, startPoint x: 393, startPoint y: 413, endPoint x: 410, endPoint y: 403, distance: 19.4
click at [394, 413] on div "Price($) .a-a{fill:#347362;}.b-a{fill:#fff;} 4000 Amount 1 Unit Grams kg mg mcg…" at bounding box center [525, 398] width 751 height 70
click at [411, 402] on select "Grams kg mg mcg lb oz" at bounding box center [436, 404] width 65 height 26
select select "1"
click at [404, 391] on select "Grams kg mg mcg lb oz" at bounding box center [436, 404] width 65 height 26
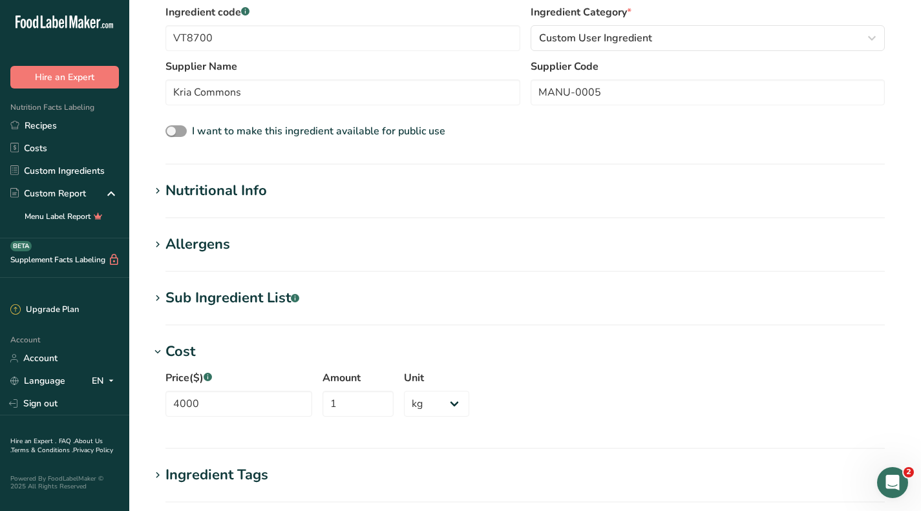
click at [506, 370] on div "Price($) .a-a{fill:#347362;}.b-a{fill:#fff;} 4000 Amount 1 Unit Grams kg mg mcg…" at bounding box center [525, 398] width 751 height 70
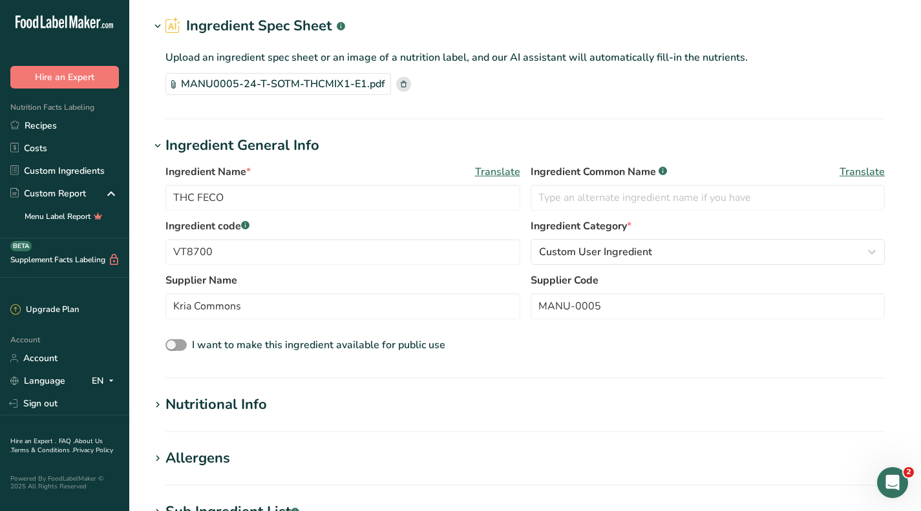
scroll to position [0, 0]
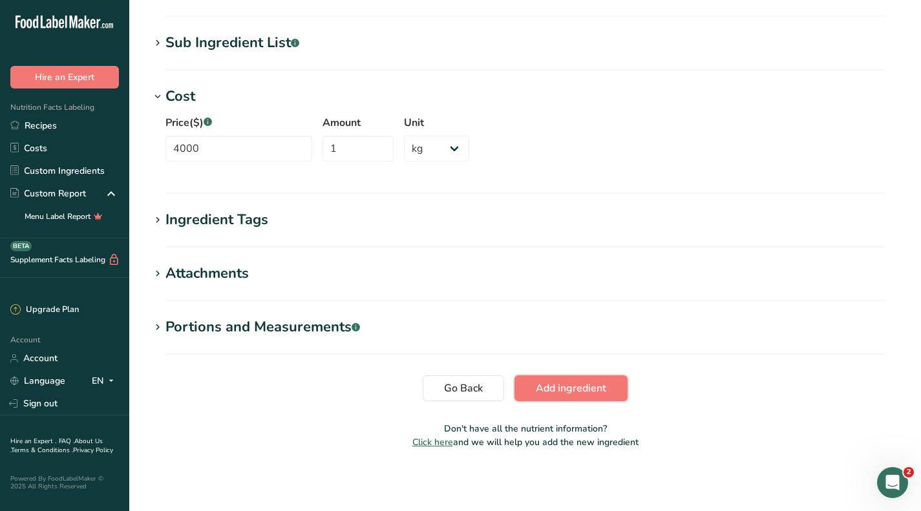
click at [568, 385] on span "Add ingredient" at bounding box center [571, 389] width 70 height 16
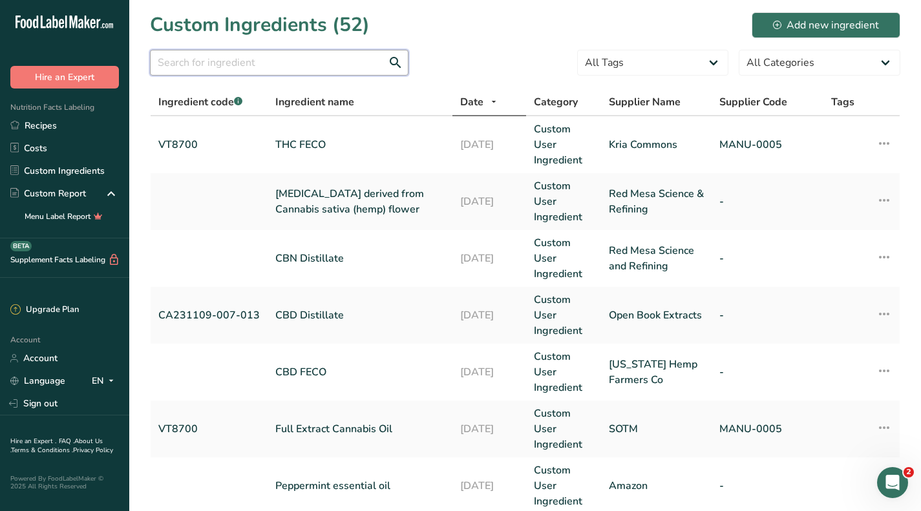
click at [356, 72] on input "text" at bounding box center [279, 63] width 259 height 26
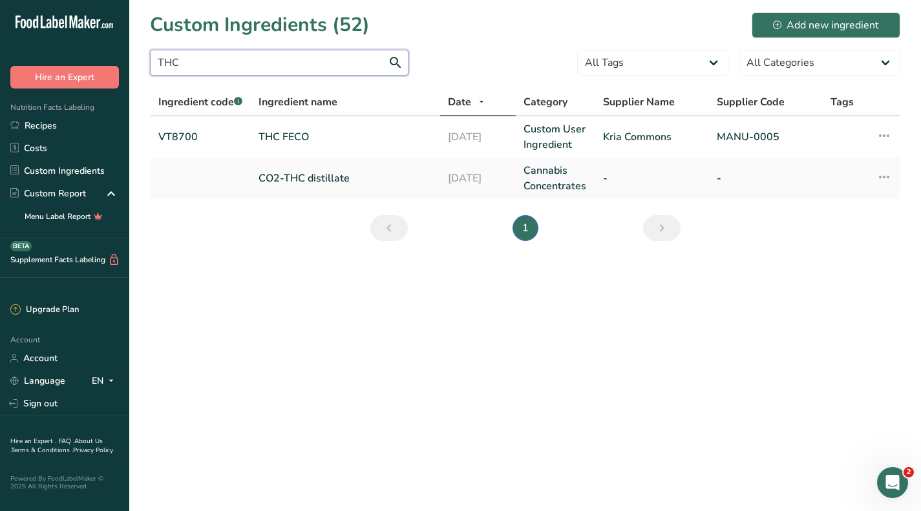
type input "THC"
click at [359, 175] on link "CO2-THC distillate" at bounding box center [346, 179] width 174 height 16
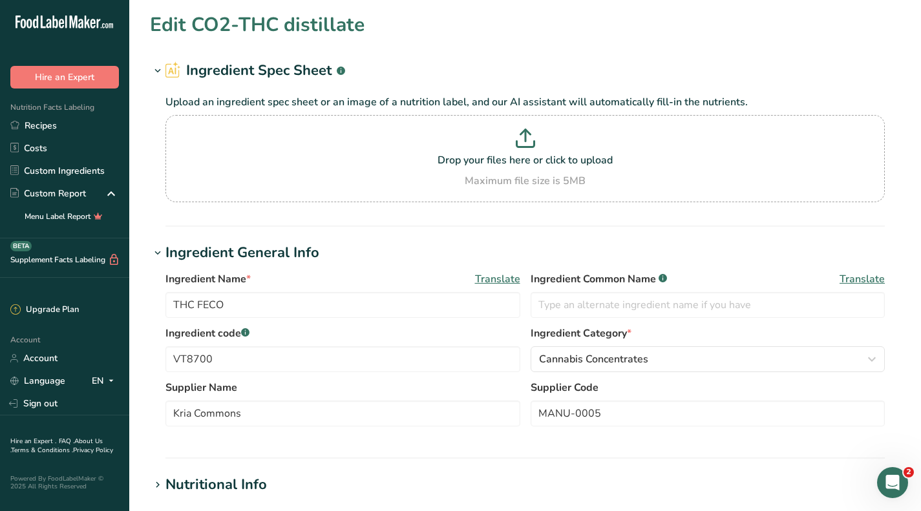
type input "CO2-THC distillate"
click at [200, 306] on input "CO2-THC distillate" at bounding box center [343, 305] width 355 height 26
type input "THC distillate"
click at [506, 167] on p "Drop your files here or click to upload" at bounding box center [525, 161] width 713 height 16
click at [506, 167] on input "Drop your files here or click to upload Maximum file size is 5MB" at bounding box center [526, 158] width 720 height 87
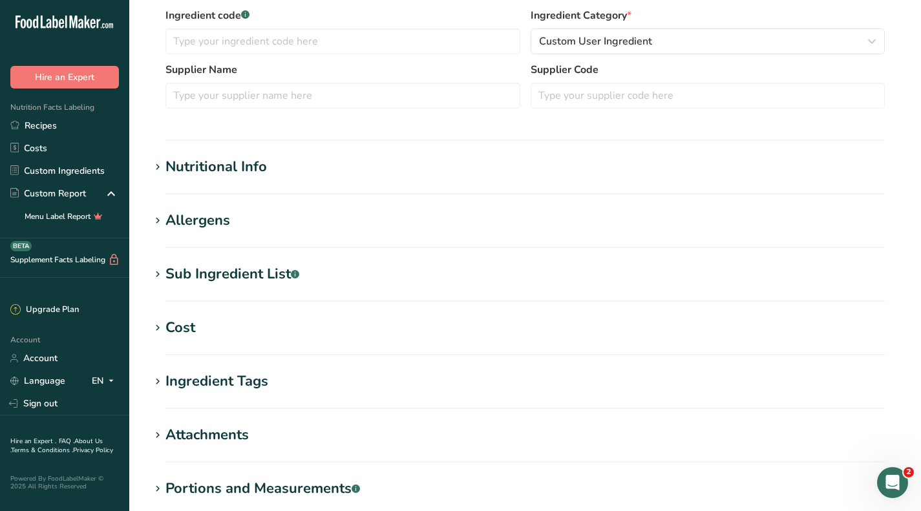
scroll to position [388, 0]
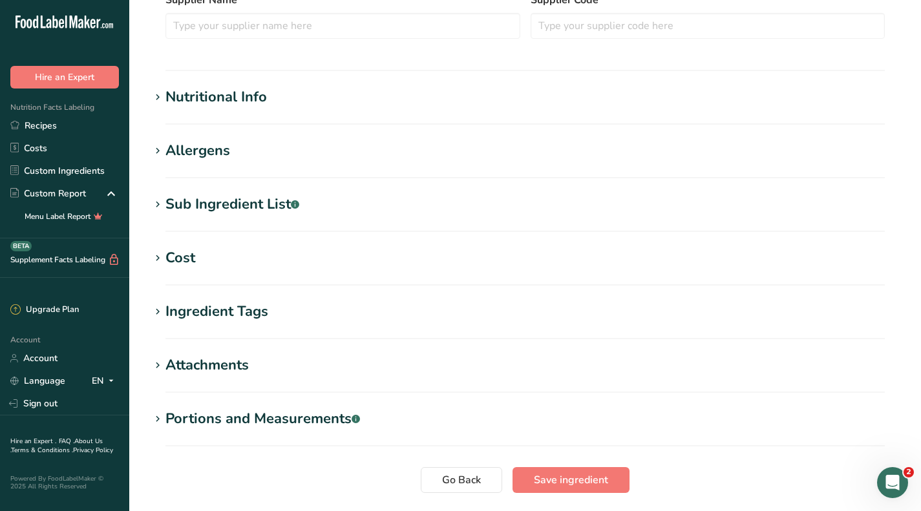
click at [167, 233] on section "Edit THC distillate Ingredient Spec Sheet .a-a{fill:#347362;}.b-a{fill:#fff;} U…" at bounding box center [525, 87] width 792 height 950
click at [167, 258] on div "Cost" at bounding box center [181, 258] width 30 height 21
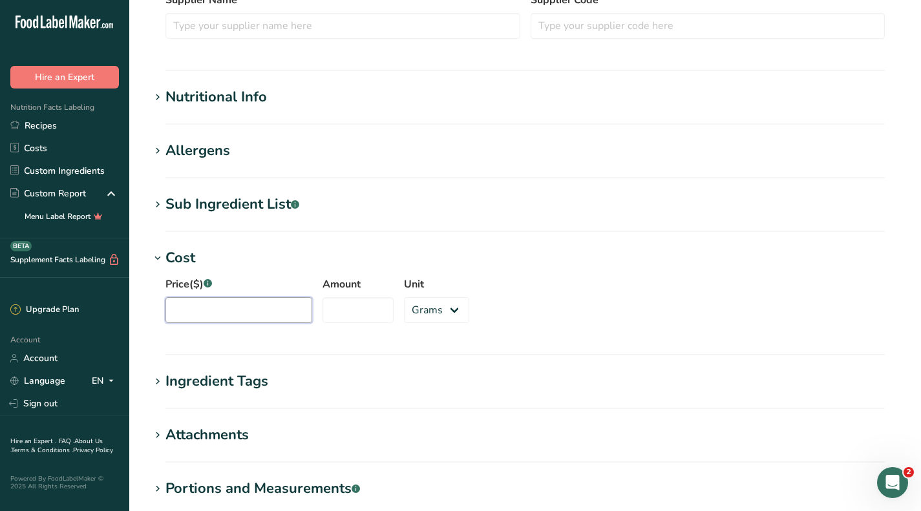
click at [217, 314] on input "Price($) .a-a{fill:#347362;}.b-a{fill:#fff;}" at bounding box center [239, 310] width 147 height 26
type input "5000"
type input "1"
click at [422, 303] on select "Grams kg mg mcg lb oz" at bounding box center [436, 310] width 65 height 26
select select "1"
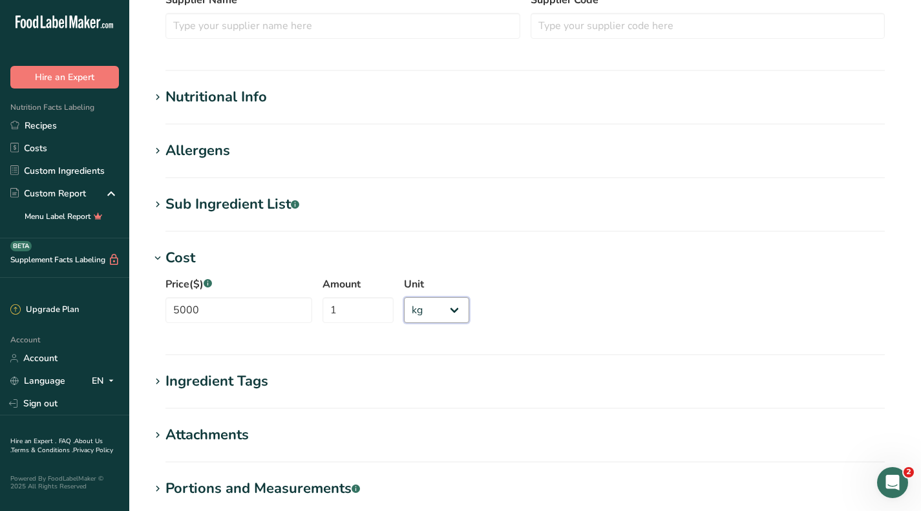
click at [404, 297] on select "Grams kg mg mcg lb oz" at bounding box center [436, 310] width 65 height 26
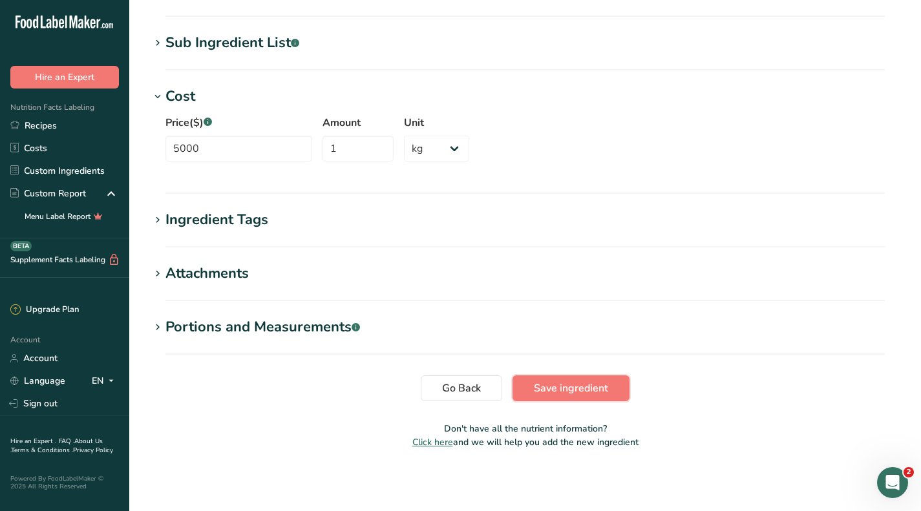
click at [610, 394] on button "Save ingredient" at bounding box center [571, 389] width 117 height 26
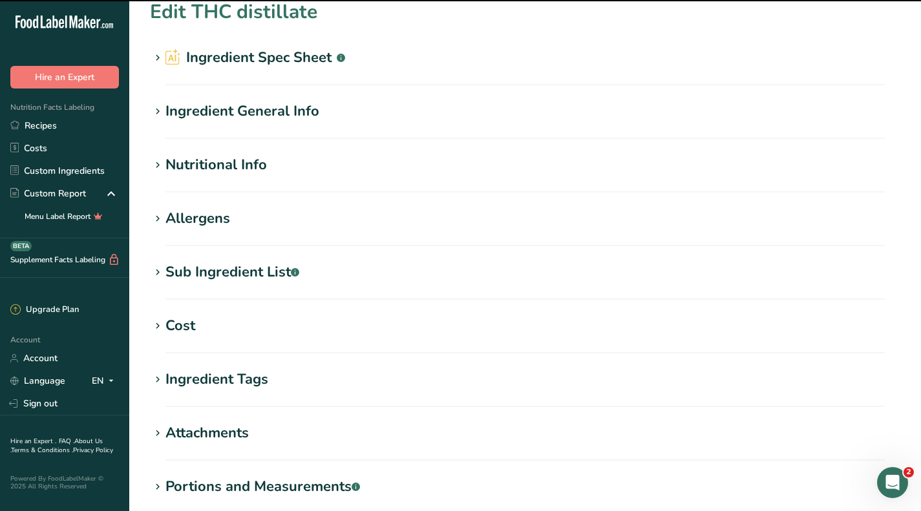
scroll to position [0, 0]
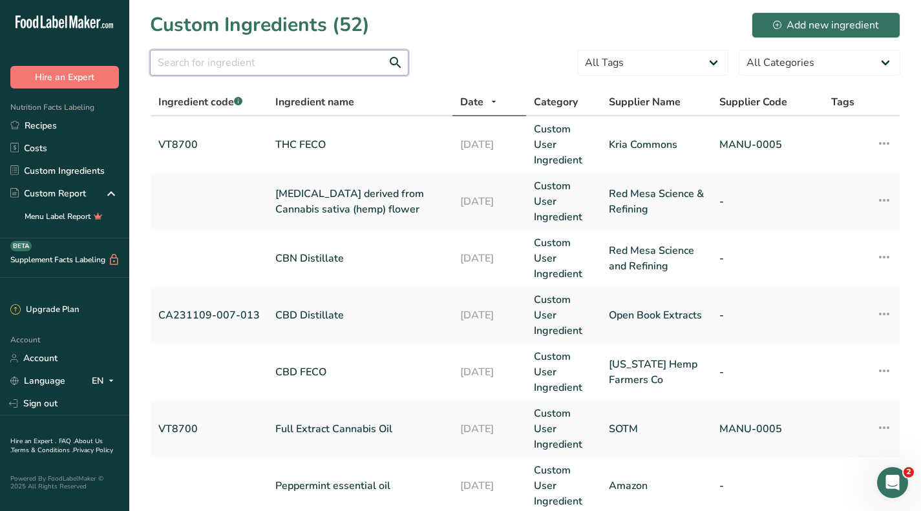
click at [300, 57] on input "text" at bounding box center [279, 63] width 259 height 26
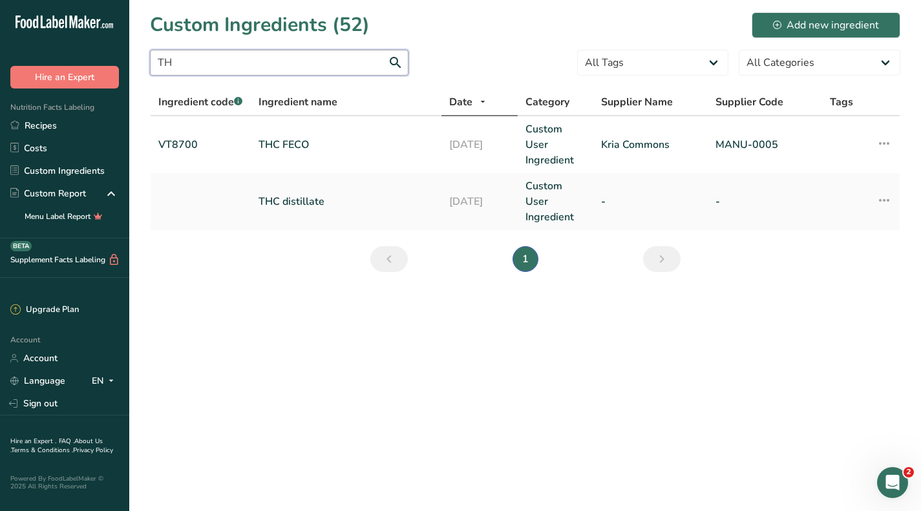
type input "T"
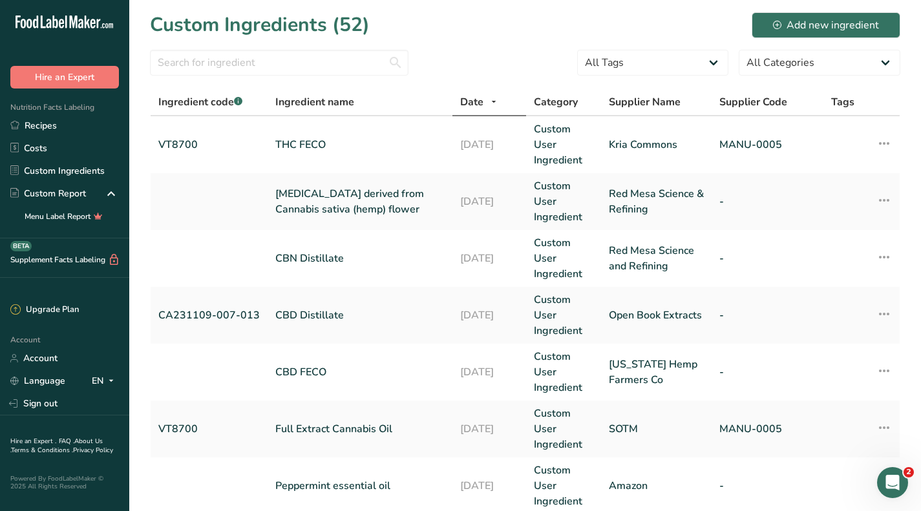
click at [473, 95] on span "Date" at bounding box center [471, 102] width 23 height 16
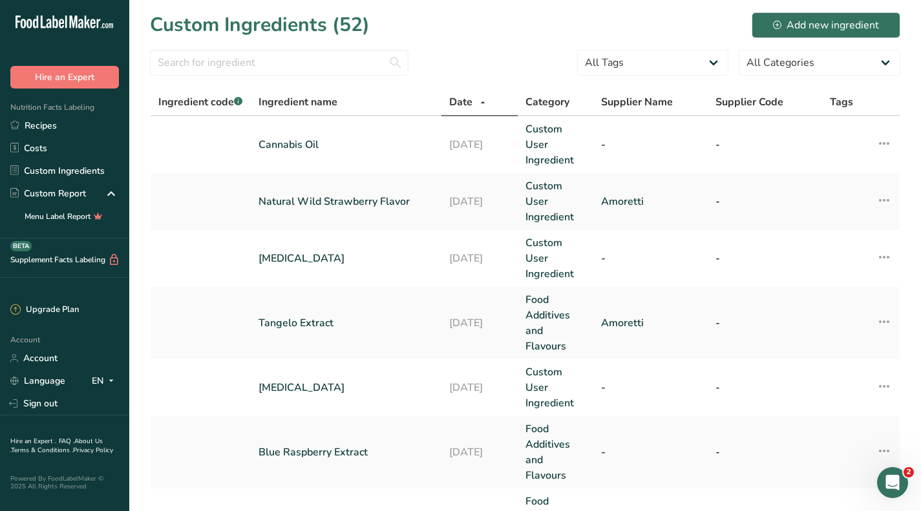
click at [400, 199] on link "Natural Wild Strawberry Flavor" at bounding box center [346, 202] width 175 height 16
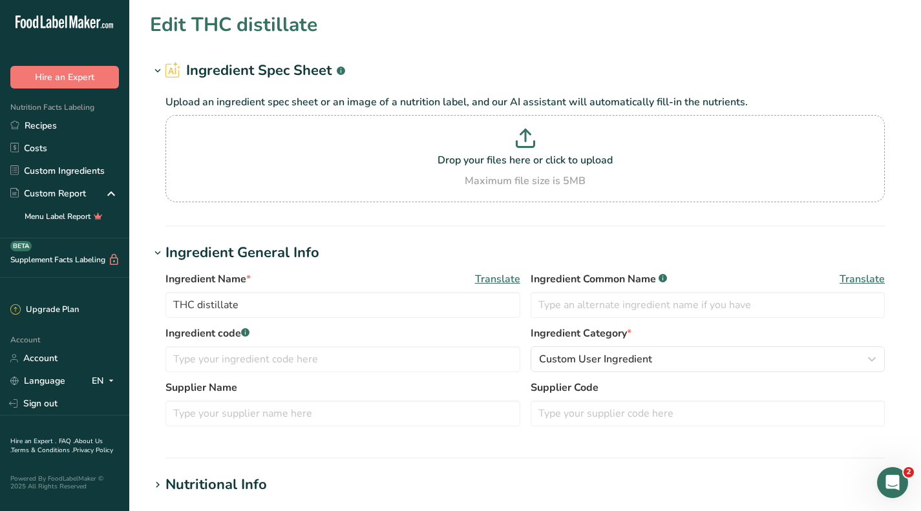
type input "Natural Wild Strawberry Flavor"
type input "Amoretti"
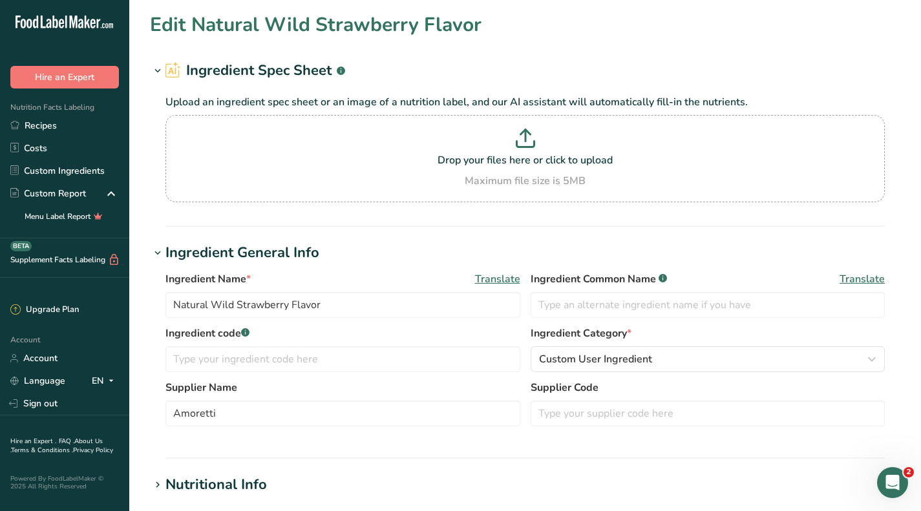
click at [550, 160] on p "Drop your files here or click to upload" at bounding box center [525, 161] width 713 height 16
click at [550, 160] on input "Drop your files here or click to upload Maximum file size is 5MB" at bounding box center [526, 158] width 720 height 87
type input "C:\fakepath\Strawberry Extract COFA.pdf"
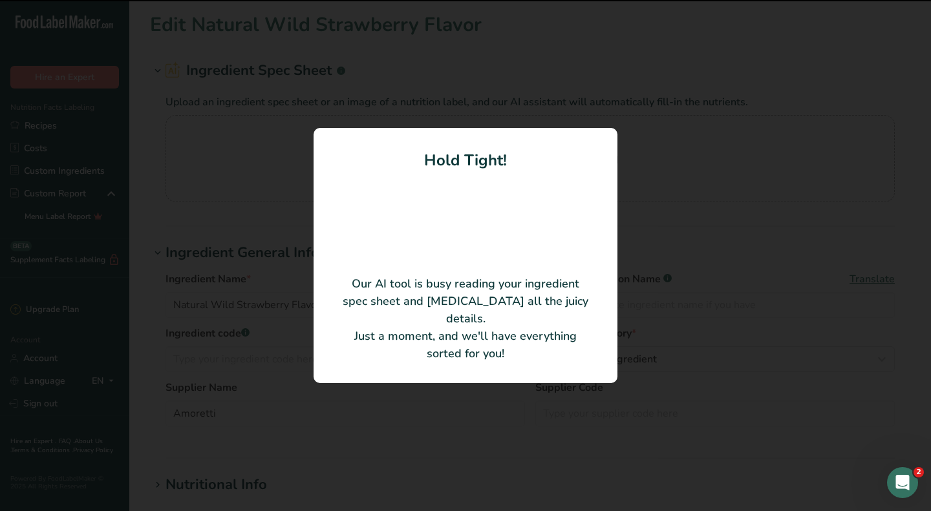
type input "Natural Wild Strawberry Flavor (Flavor contains non-GMO vegetable oil)"
type input "43130584"
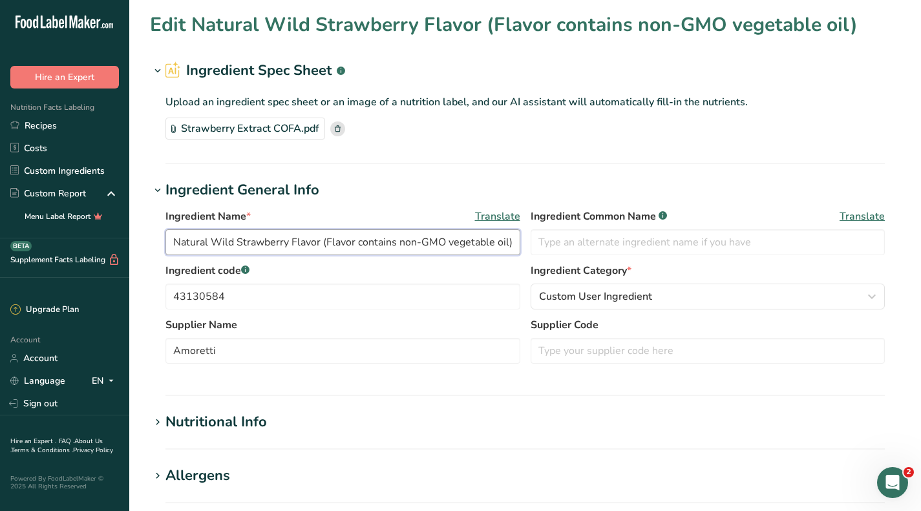
click at [325, 239] on input "Natural Wild Strawberry Flavor (Flavor contains non-GMO vegetable oil)" at bounding box center [343, 243] width 355 height 26
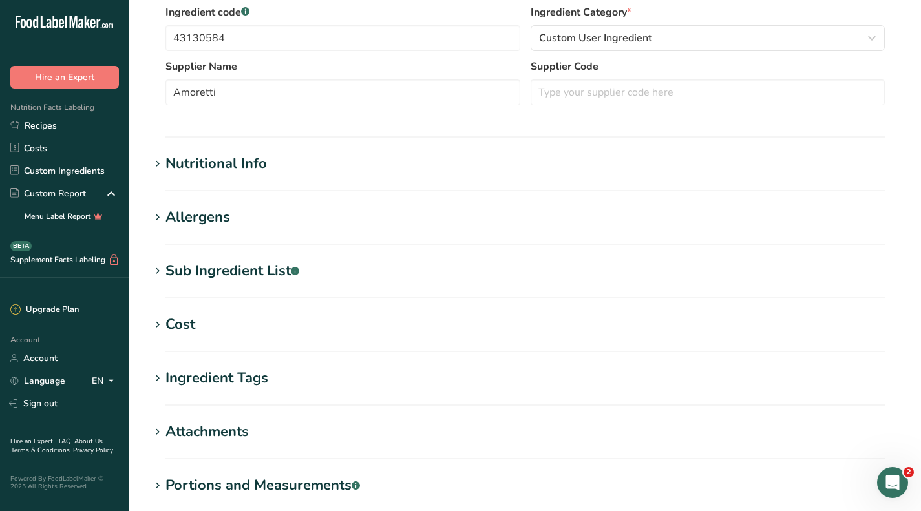
click at [197, 175] on section "Nutritional Info Serving Size .a-a{fill:#347362;}.b-a{fill:#fff;} Add ingredien…" at bounding box center [525, 172] width 751 height 38
click at [204, 165] on div "Nutritional Info" at bounding box center [217, 163] width 102 height 21
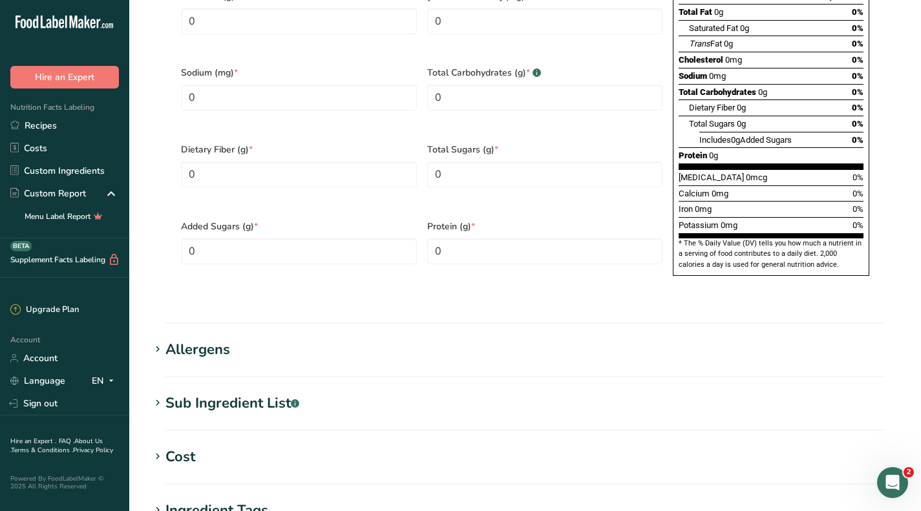
scroll to position [776, 0]
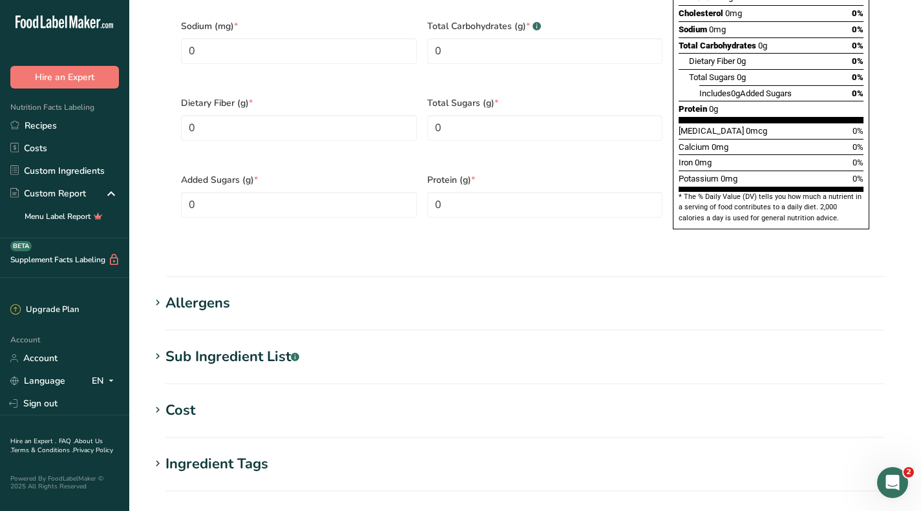
click at [198, 347] on div "Sub Ingredient List .a-a{fill:#347362;}.b-a{fill:#fff;}" at bounding box center [233, 357] width 134 height 21
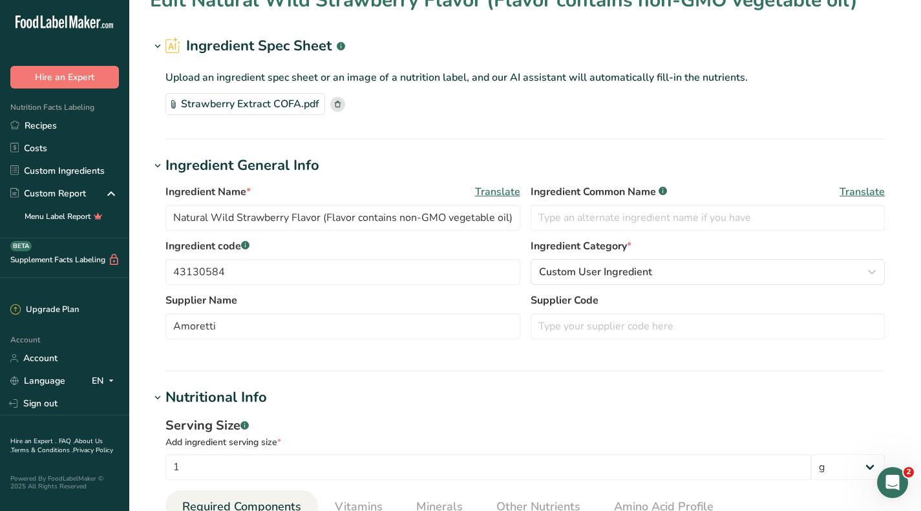
scroll to position [0, 0]
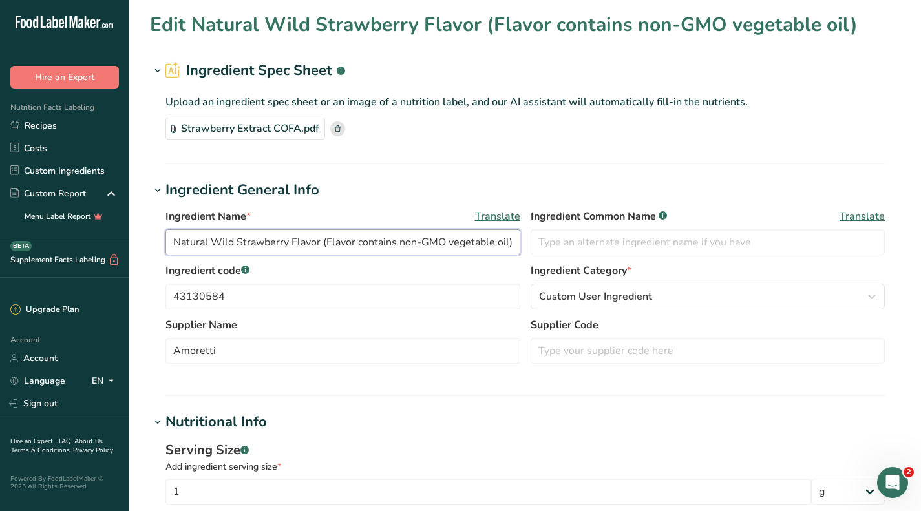
click at [323, 245] on input "Natural Wild Strawberry Flavor (Flavor contains non-GMO vegetable oil)" at bounding box center [343, 243] width 355 height 26
drag, startPoint x: 321, startPoint y: 241, endPoint x: 553, endPoint y: 264, distance: 232.7
click at [553, 264] on div "Ingredient Name * Translate Natural Wild Strawberry Flavor (Flavor contains non…" at bounding box center [525, 290] width 751 height 178
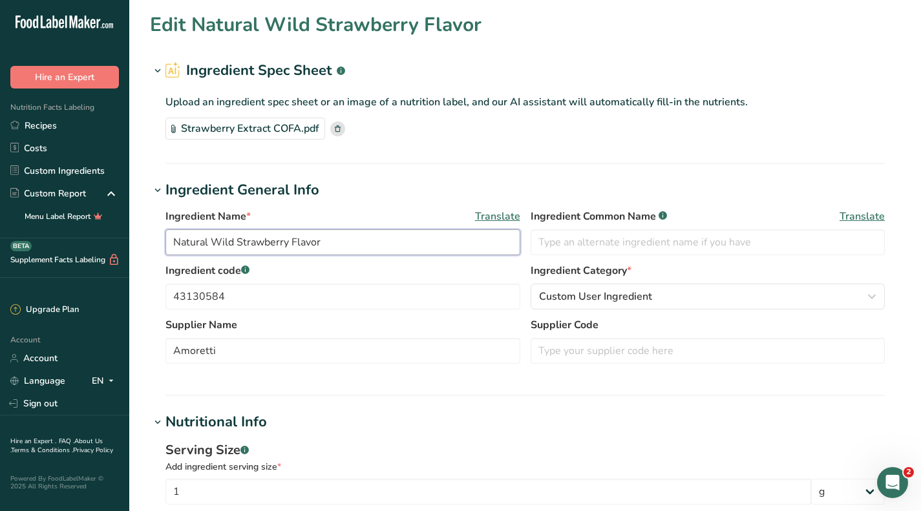
type input "Natural Wild Strawberry Flavor"
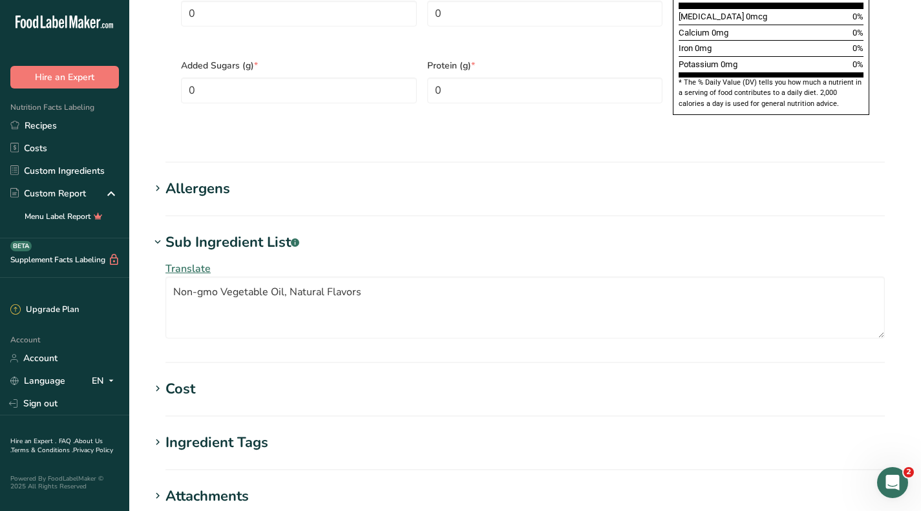
scroll to position [970, 0]
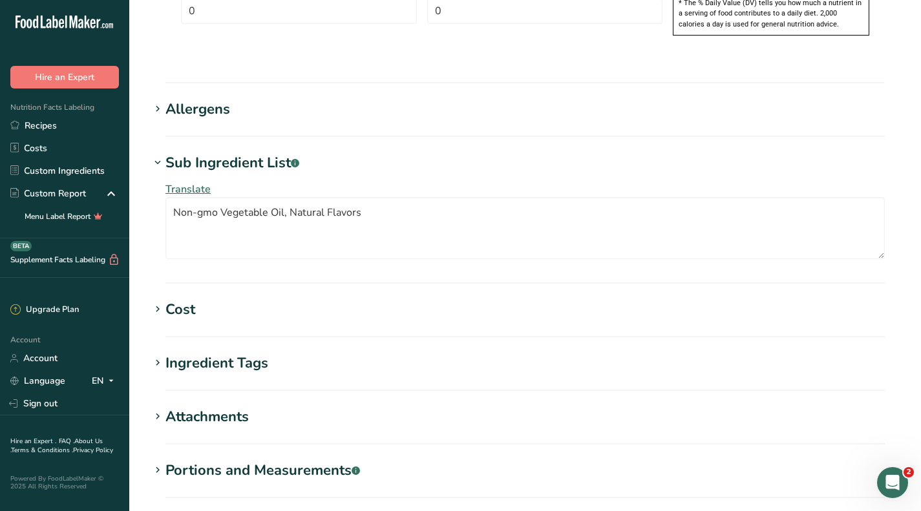
click at [180, 299] on div "Cost" at bounding box center [181, 309] width 30 height 21
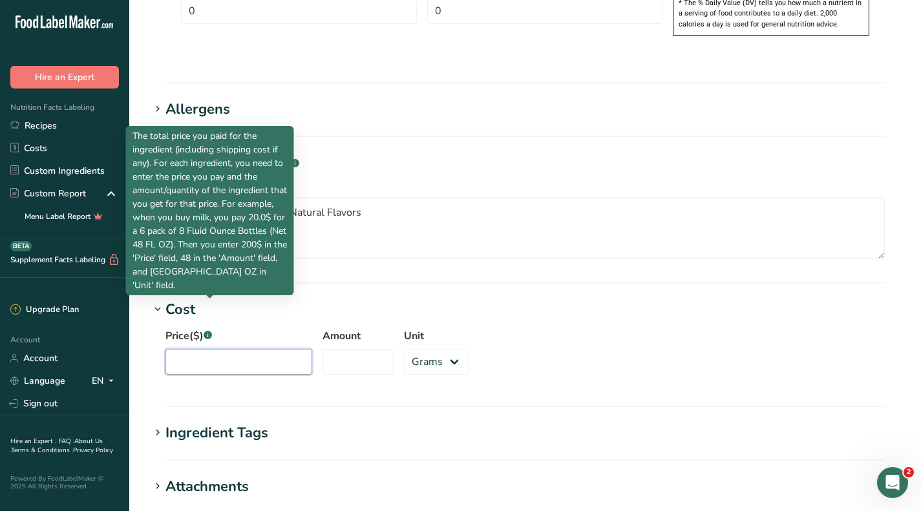
click at [222, 349] on input "Price($) .a-a{fill:#347362;}.b-a{fill:#fff;}" at bounding box center [239, 362] width 147 height 26
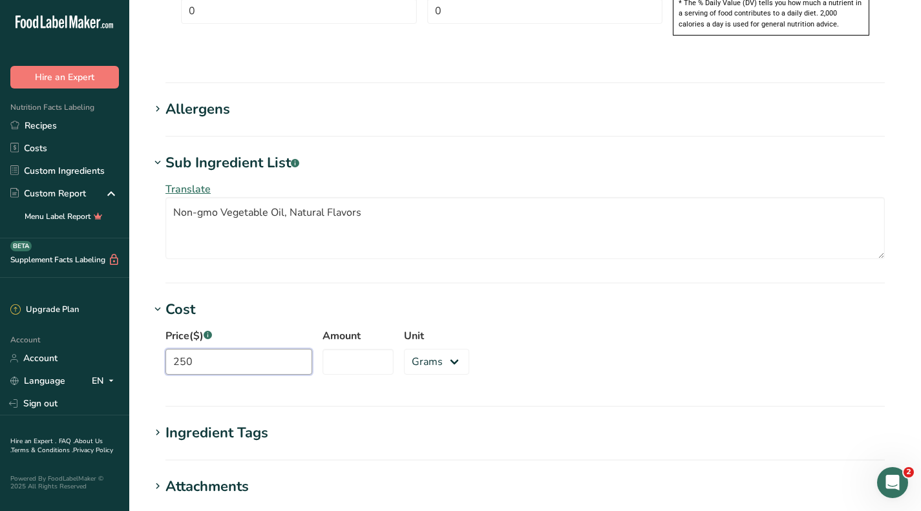
type input "250"
click at [327, 349] on input "Amount" at bounding box center [358, 362] width 71 height 26
type input "7.5"
click at [406, 349] on select "Grams kg mg mcg lb oz" at bounding box center [436, 362] width 65 height 26
select select "12"
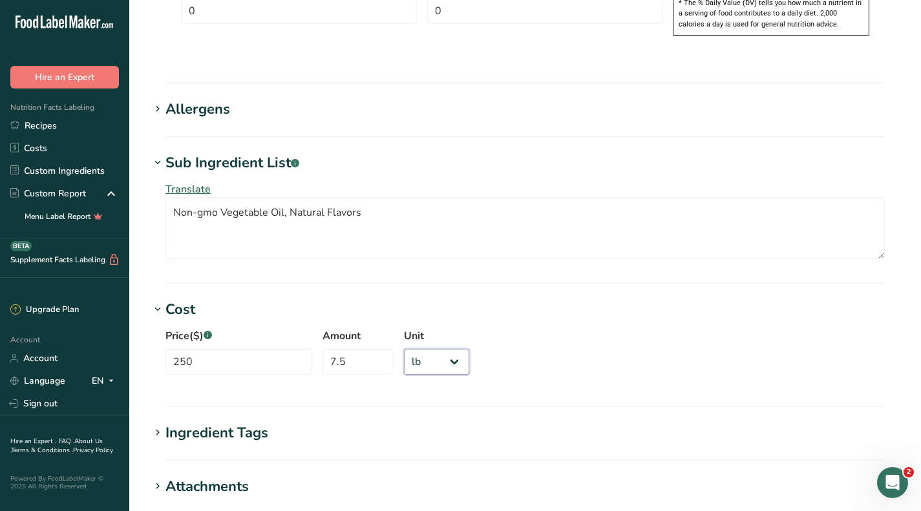
click at [404, 349] on select "Grams kg mg mcg lb oz" at bounding box center [436, 362] width 65 height 26
click at [529, 321] on div "Price($) .a-a{fill:#347362;}.b-a{fill:#fff;} 250 Amount 7.5 Unit Grams kg mg mc…" at bounding box center [525, 356] width 751 height 70
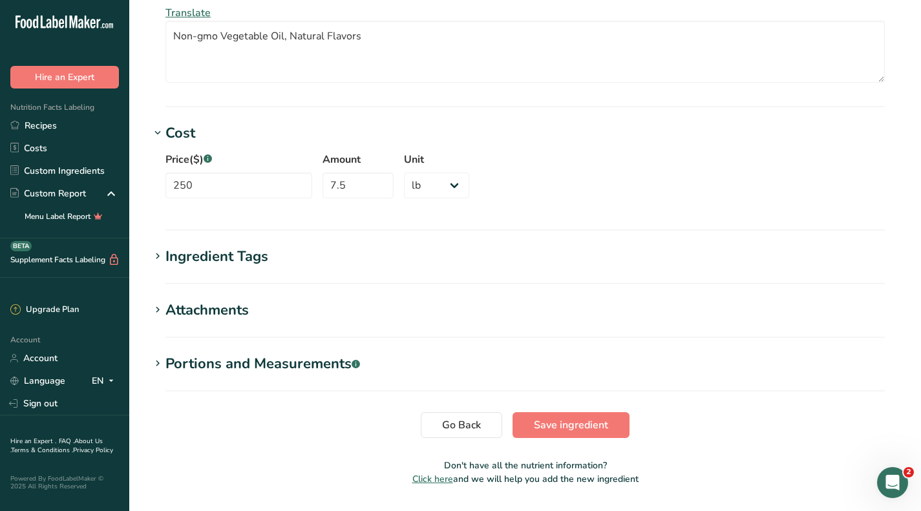
scroll to position [1153, 0]
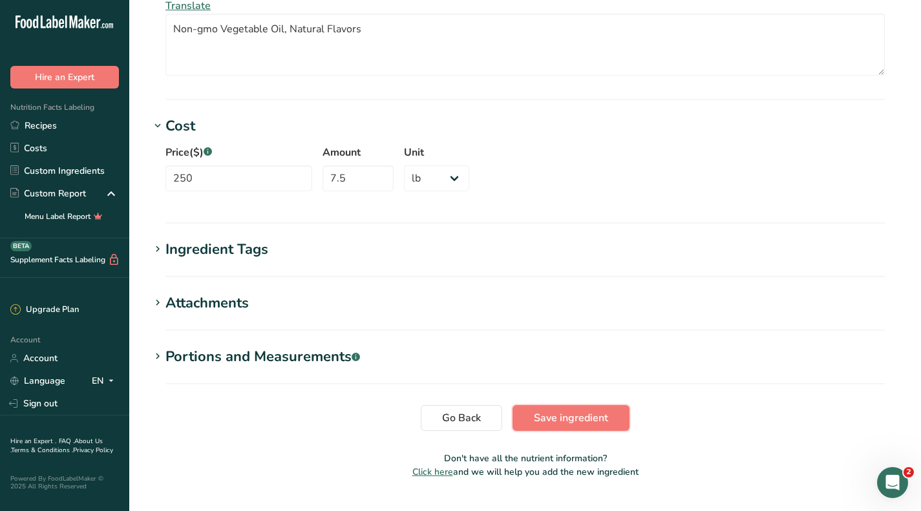
click at [544, 411] on span "Save ingredient" at bounding box center [571, 419] width 74 height 16
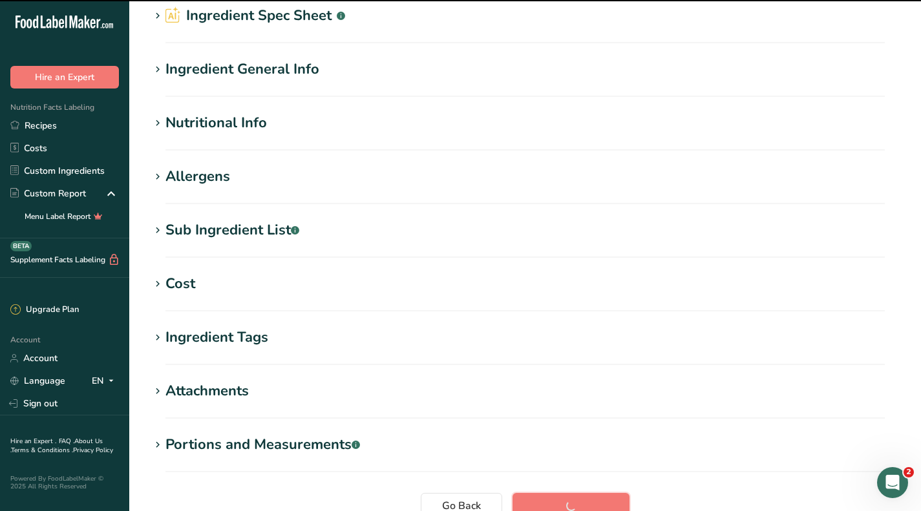
scroll to position [0, 0]
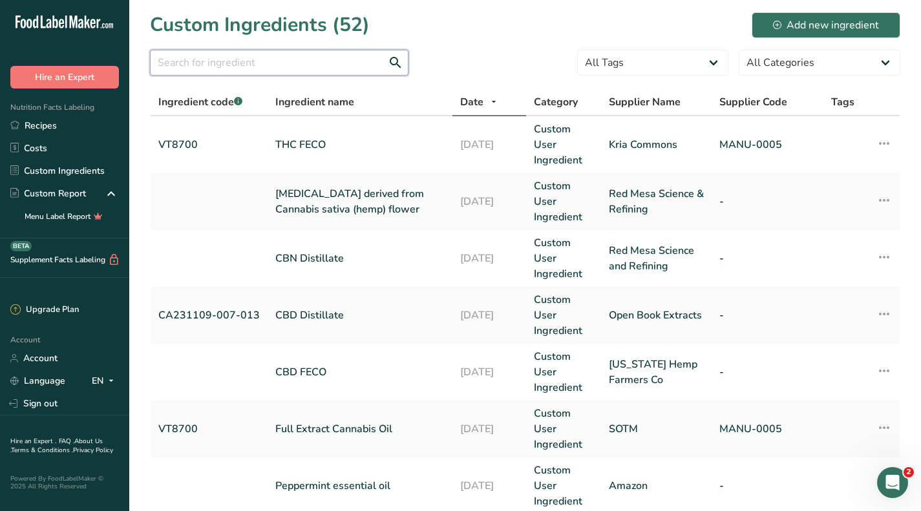
click at [239, 62] on input "text" at bounding box center [279, 63] width 259 height 26
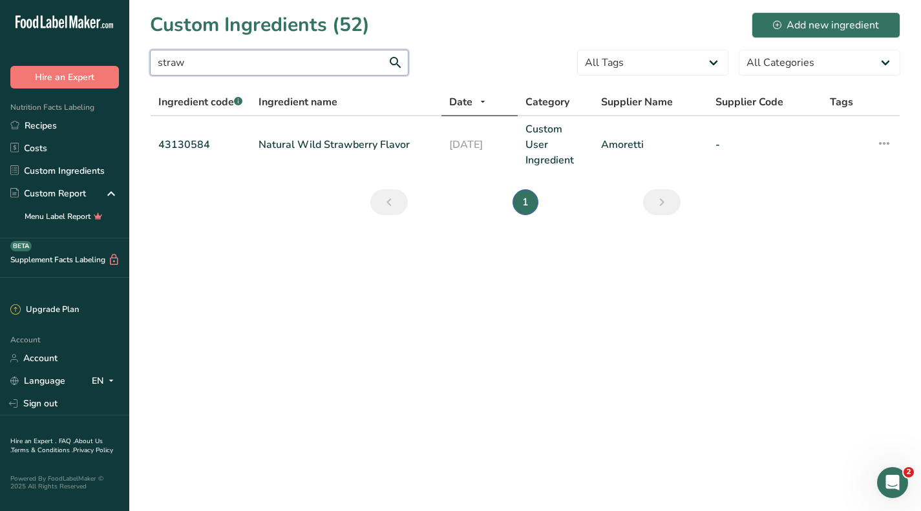
type input "straw"
click at [354, 151] on link "Natural Wild Strawberry Flavor" at bounding box center [346, 145] width 175 height 16
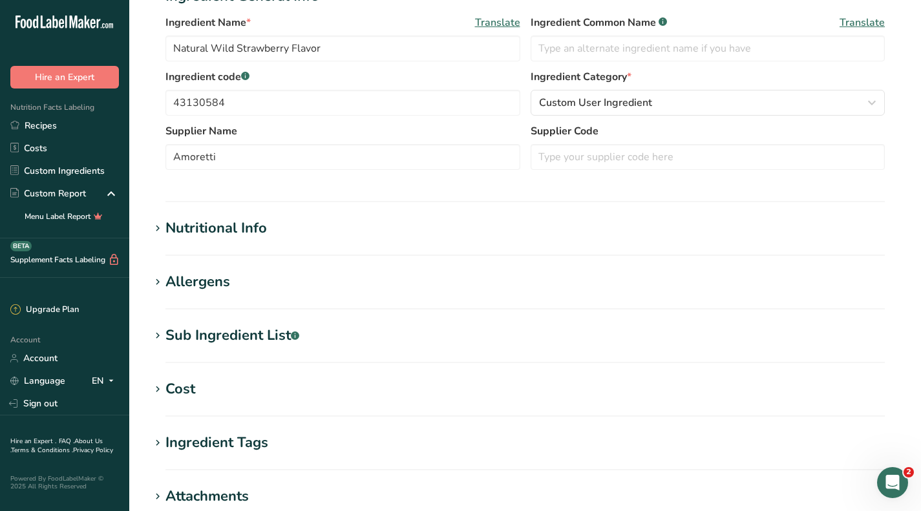
scroll to position [388, 0]
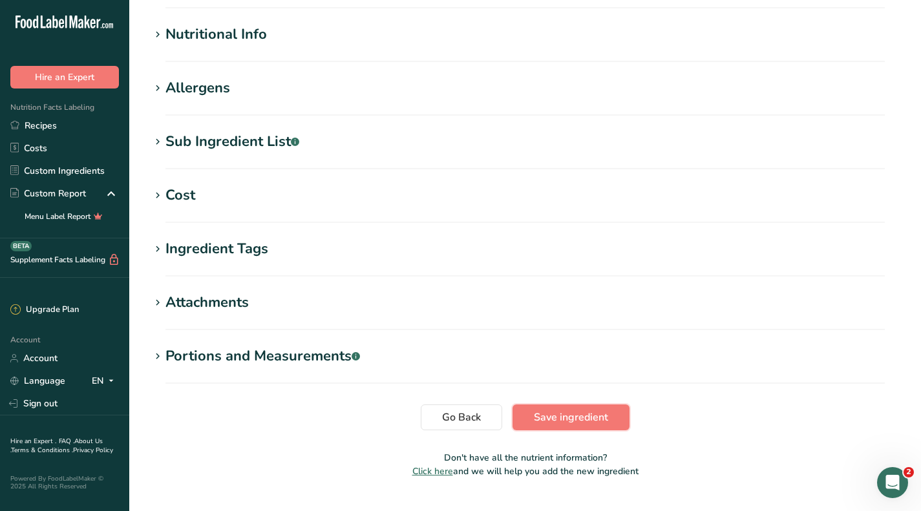
click at [588, 411] on span "Save ingredient" at bounding box center [571, 418] width 74 height 16
